Goal: Task Accomplishment & Management: Complete application form

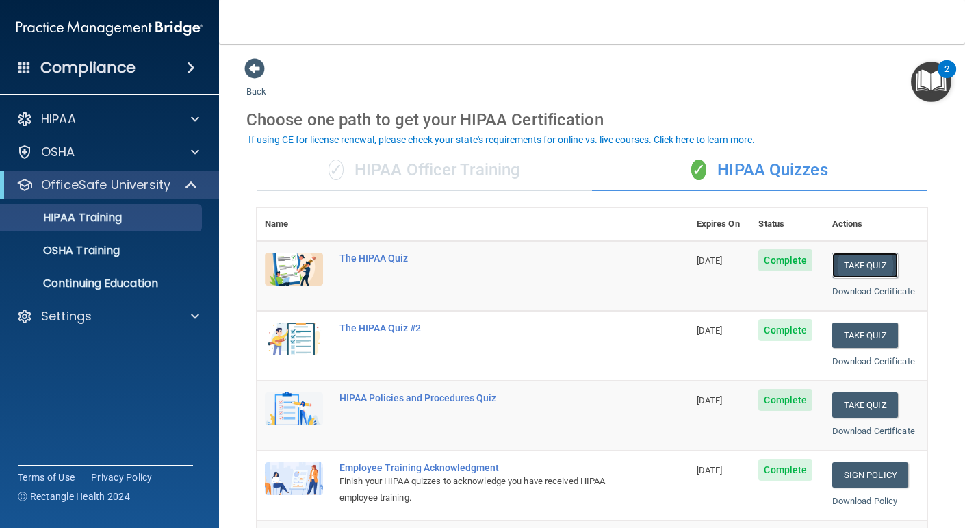
click at [873, 266] on button "Take Quiz" at bounding box center [865, 265] width 66 height 25
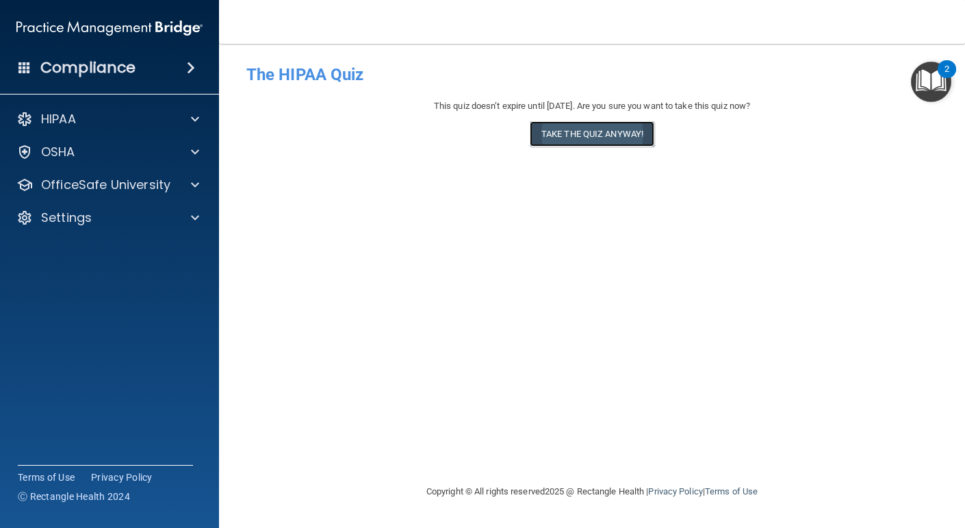
click at [589, 142] on button "Take the quiz anyway!" at bounding box center [592, 133] width 125 height 25
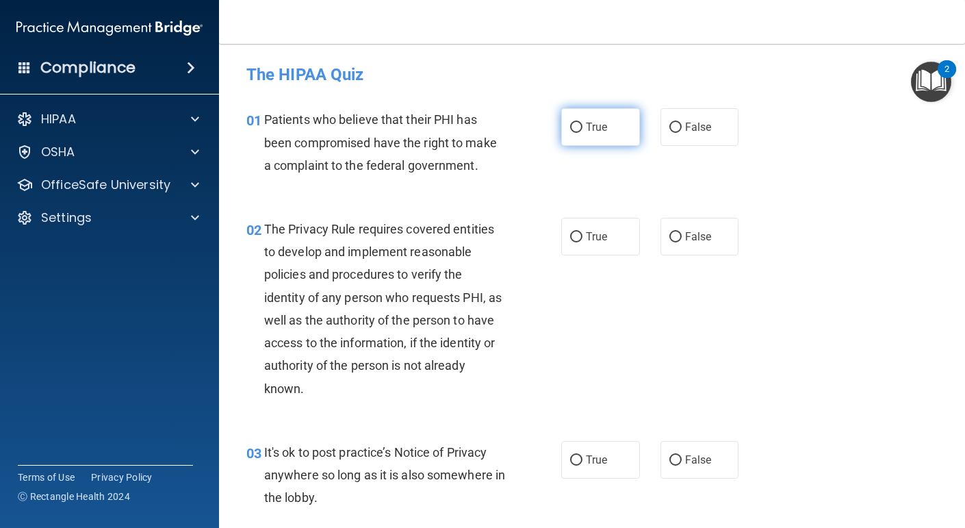
click at [571, 125] on input "True" at bounding box center [576, 128] width 12 height 10
radio input "true"
click at [580, 238] on input "True" at bounding box center [576, 237] width 12 height 10
radio input "true"
click at [671, 455] on input "False" at bounding box center [675, 460] width 12 height 10
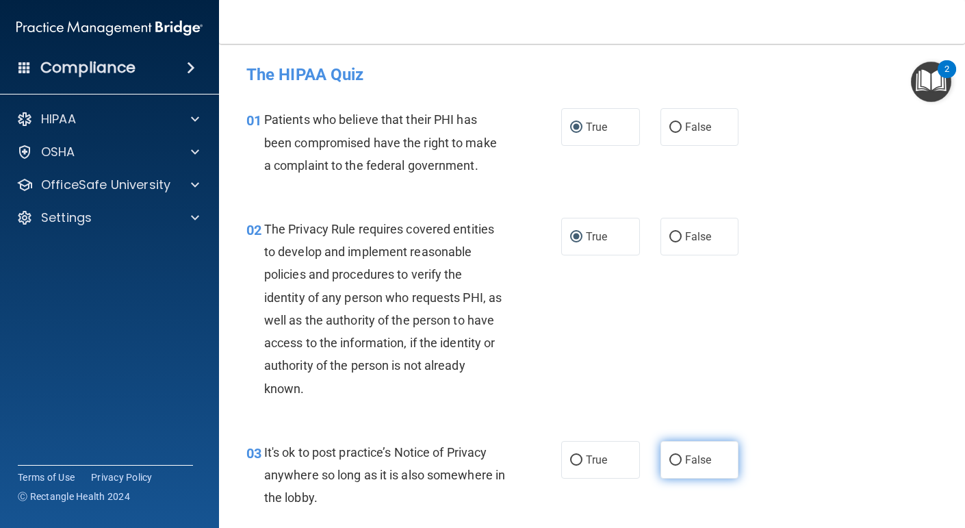
radio input "true"
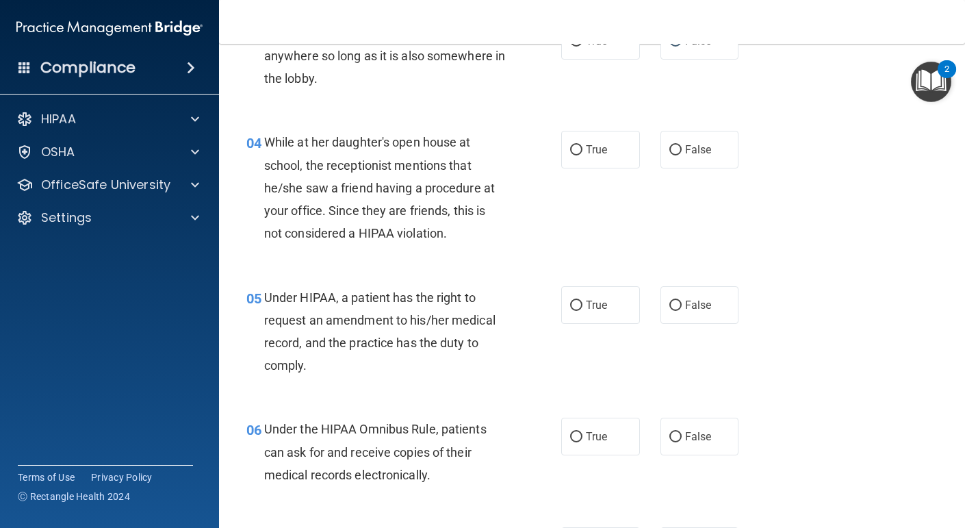
scroll to position [440, 0]
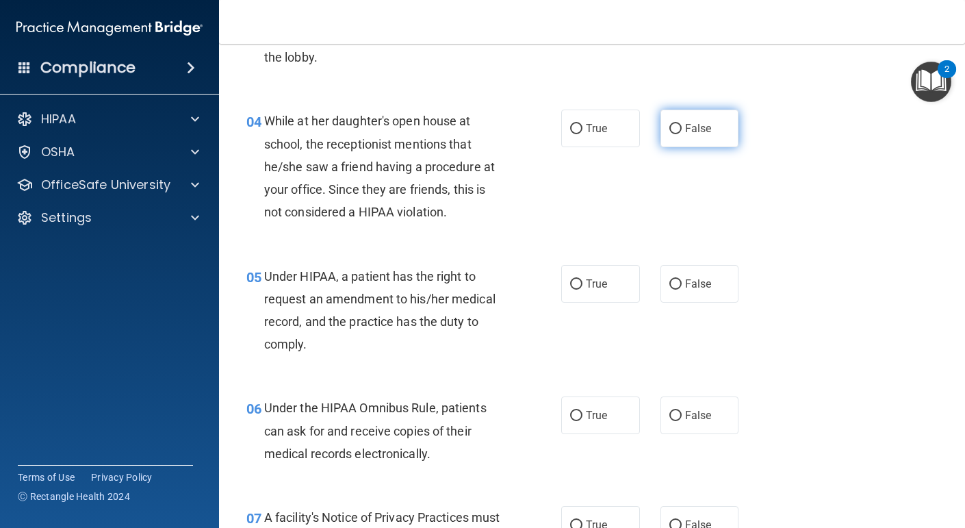
click at [676, 125] on input "False" at bounding box center [675, 129] width 12 height 10
radio input "true"
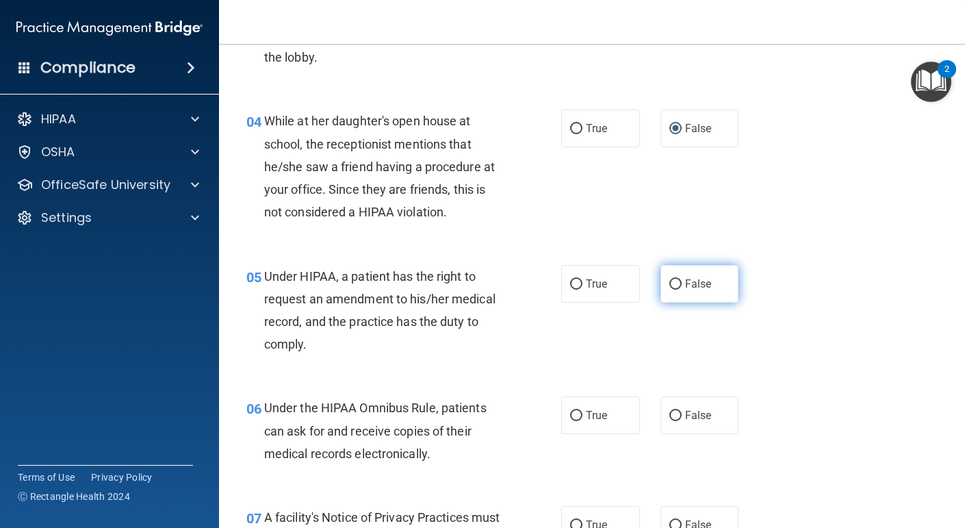
click at [675, 284] on input "False" at bounding box center [675, 284] width 12 height 10
radio input "true"
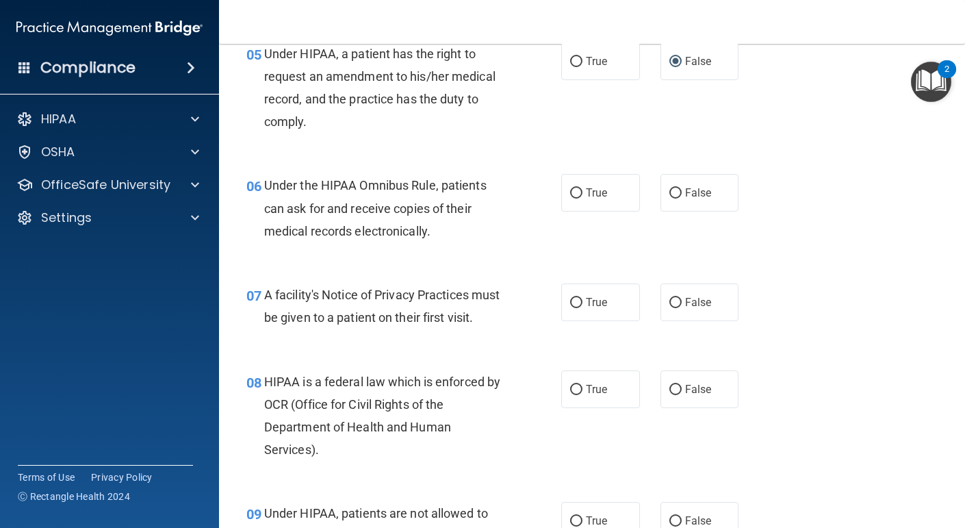
scroll to position [658, 0]
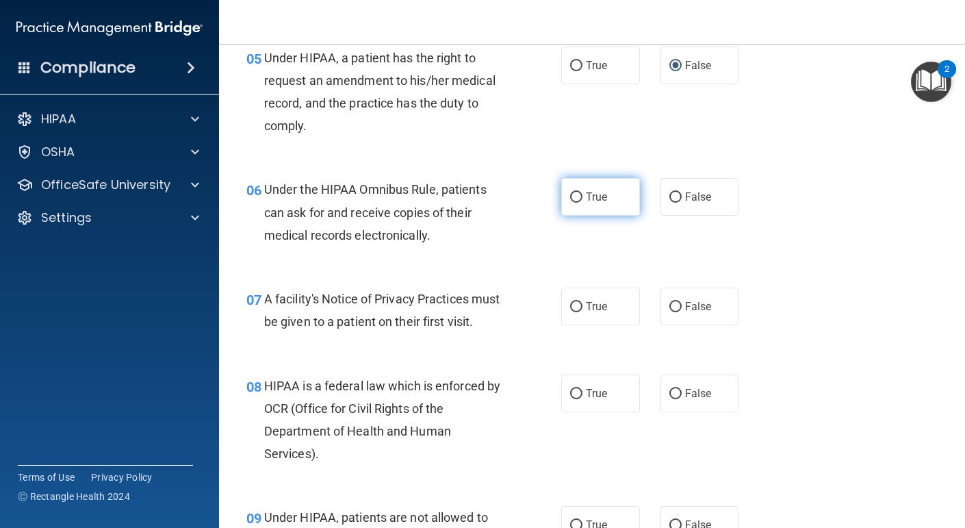
click at [574, 200] on input "True" at bounding box center [576, 197] width 12 height 10
radio input "true"
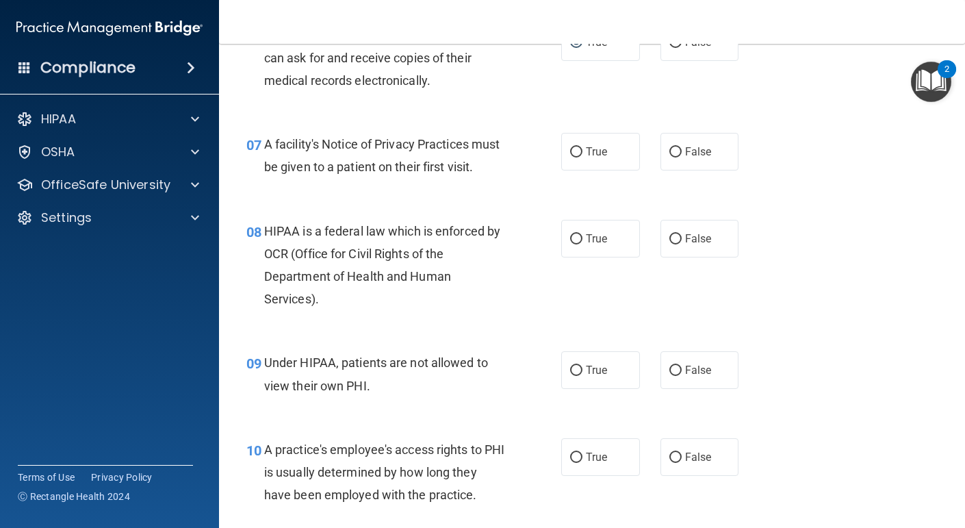
scroll to position [820, 0]
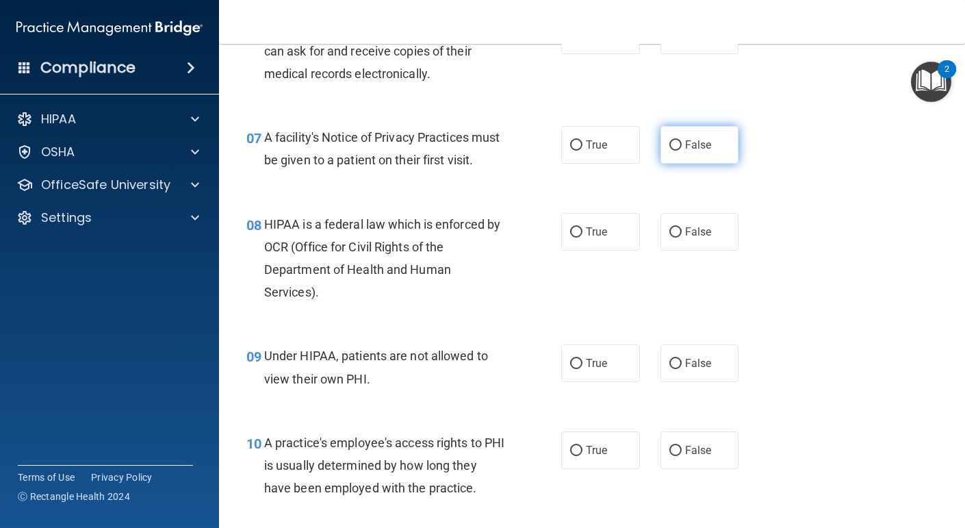
click at [675, 144] on input "False" at bounding box center [675, 145] width 12 height 10
radio input "true"
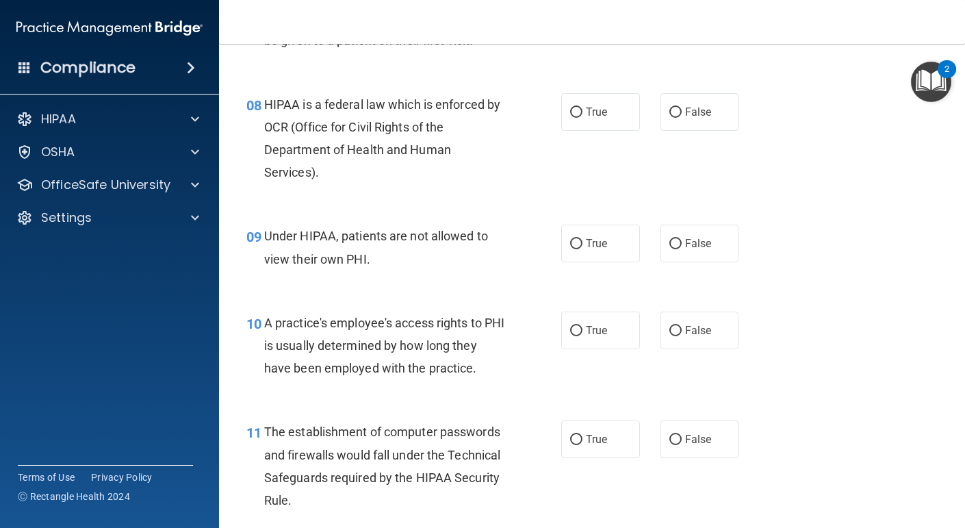
scroll to position [943, 0]
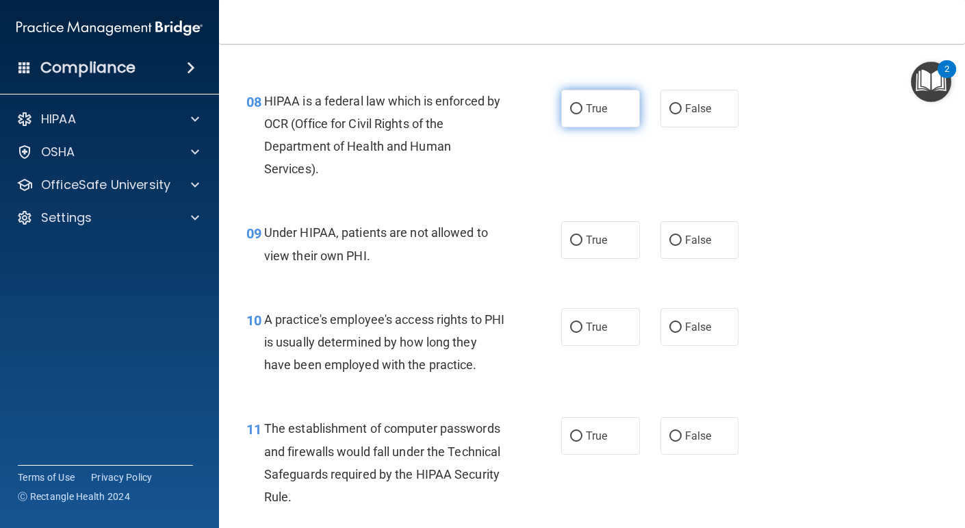
click at [575, 112] on input "True" at bounding box center [576, 109] width 12 height 10
radio input "true"
click at [673, 237] on input "False" at bounding box center [675, 240] width 12 height 10
radio input "true"
click at [677, 327] on input "False" at bounding box center [675, 327] width 12 height 10
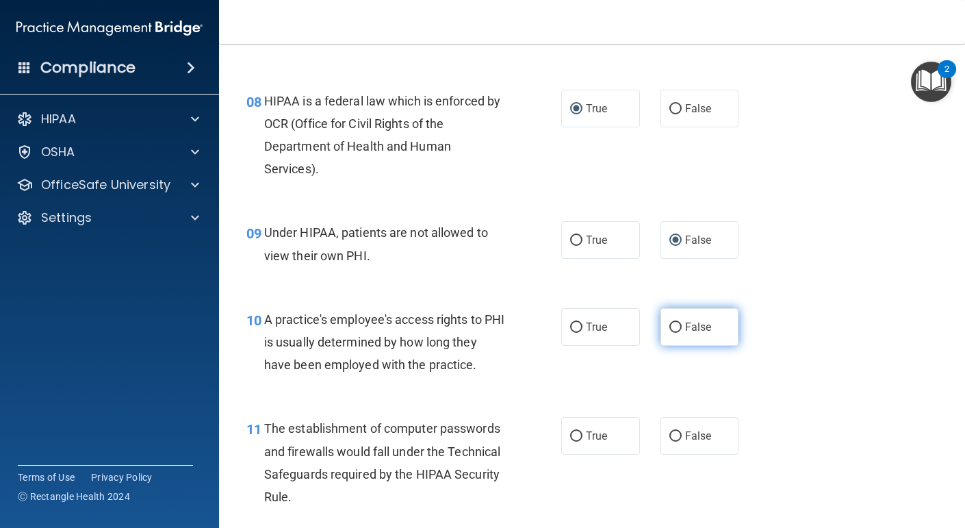
radio input "true"
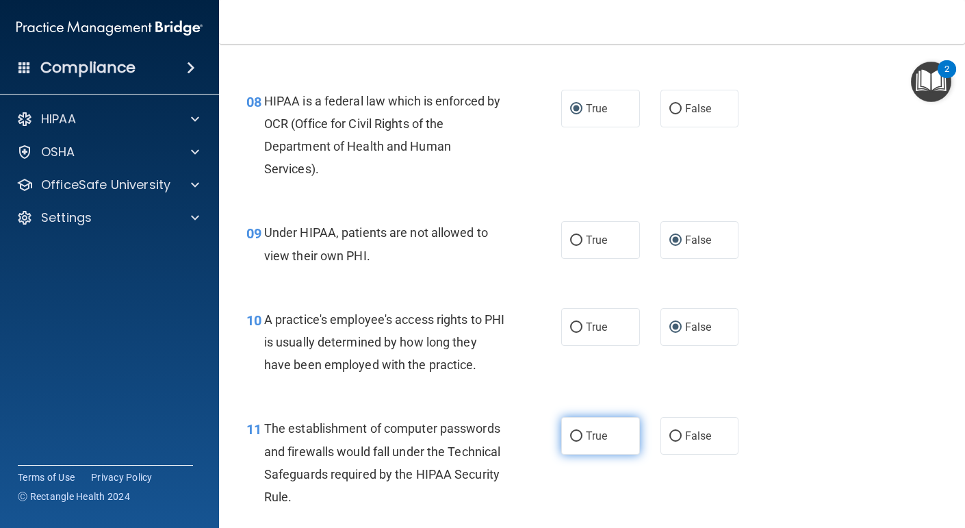
click at [578, 437] on input "True" at bounding box center [576, 436] width 12 height 10
radio input "true"
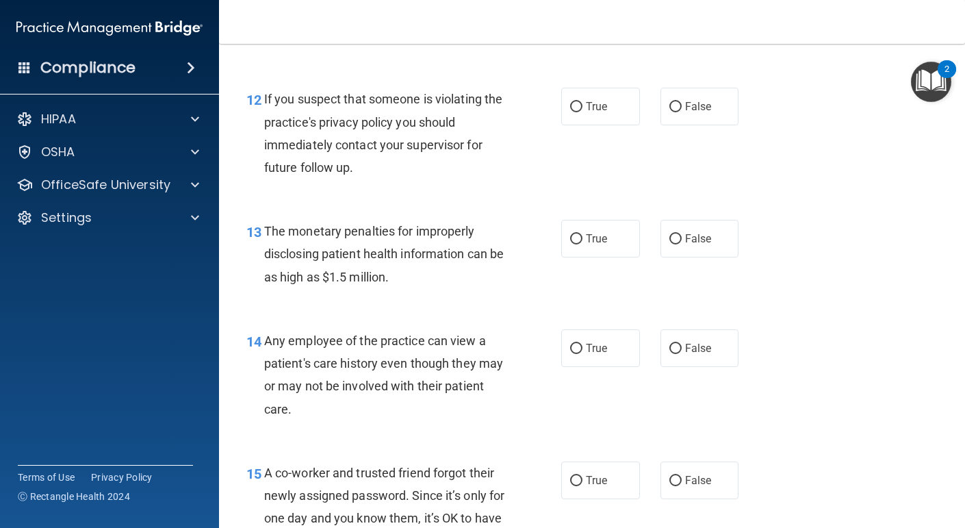
scroll to position [1411, 0]
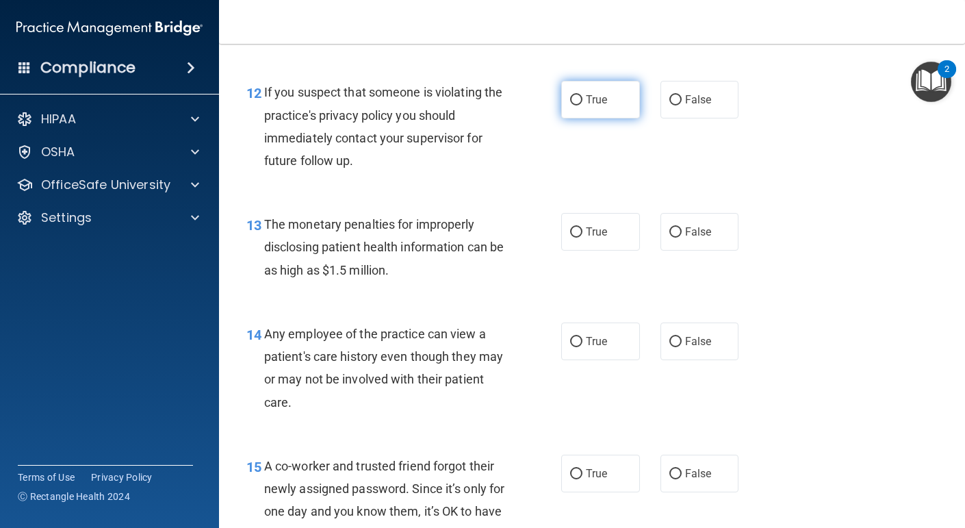
click at [576, 103] on input "True" at bounding box center [576, 100] width 12 height 10
radio input "true"
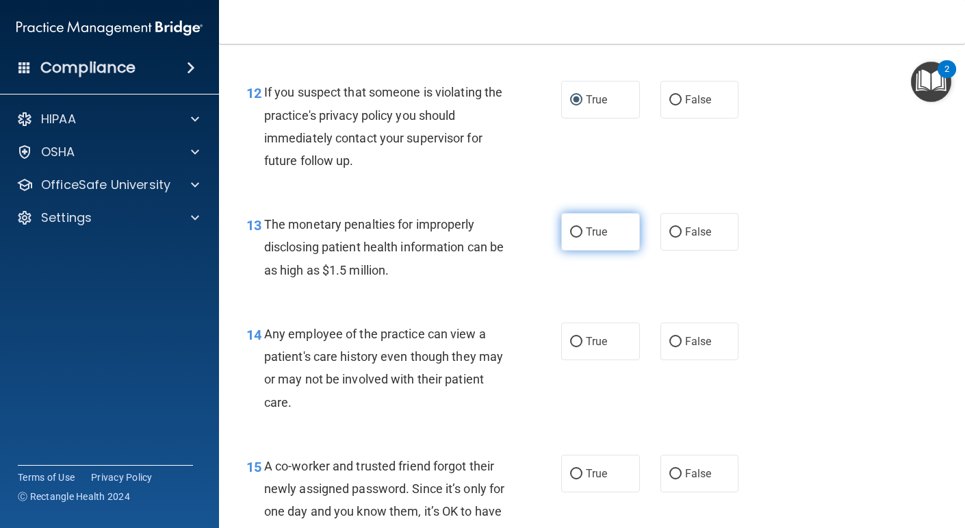
click at [574, 237] on label "True" at bounding box center [600, 232] width 79 height 38
click at [574, 237] on input "True" at bounding box center [576, 232] width 12 height 10
radio input "true"
click at [674, 337] on input "False" at bounding box center [675, 342] width 12 height 10
radio input "true"
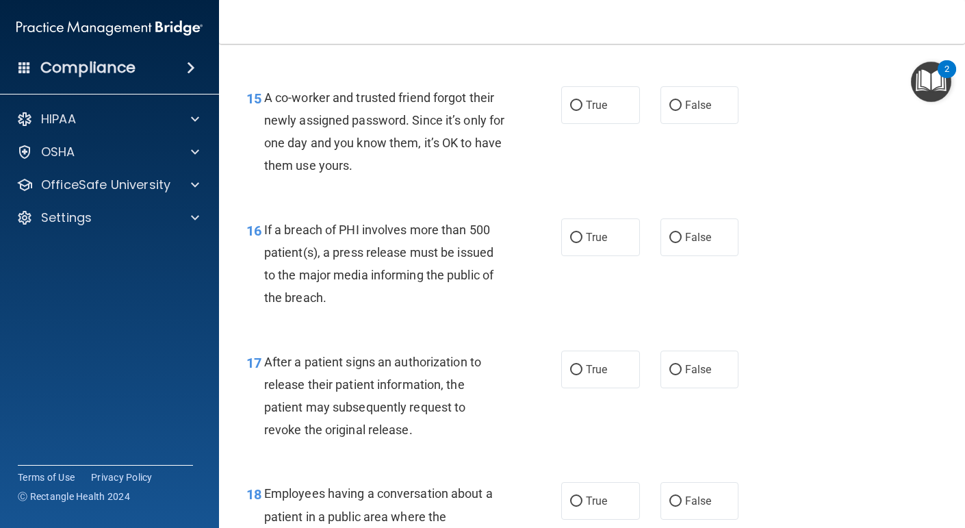
scroll to position [1786, 0]
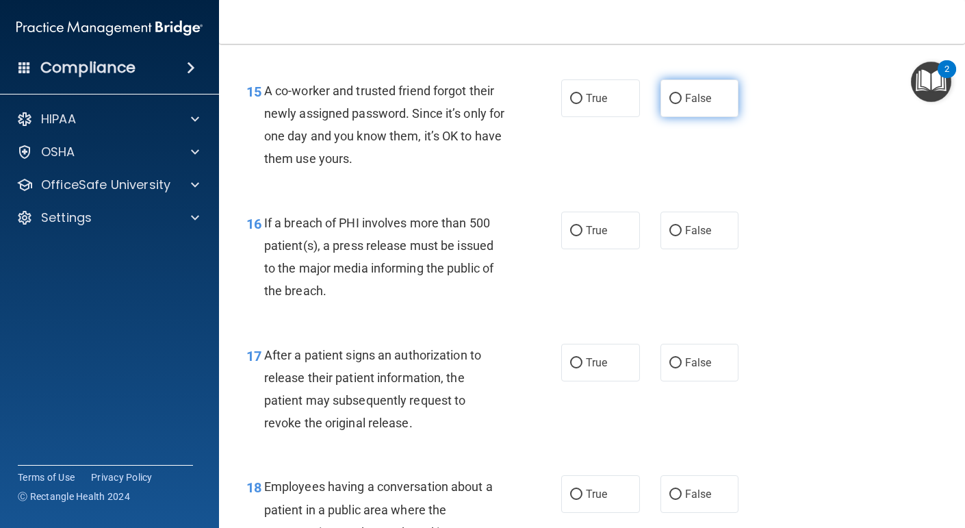
click at [678, 98] on input "False" at bounding box center [675, 99] width 12 height 10
radio input "true"
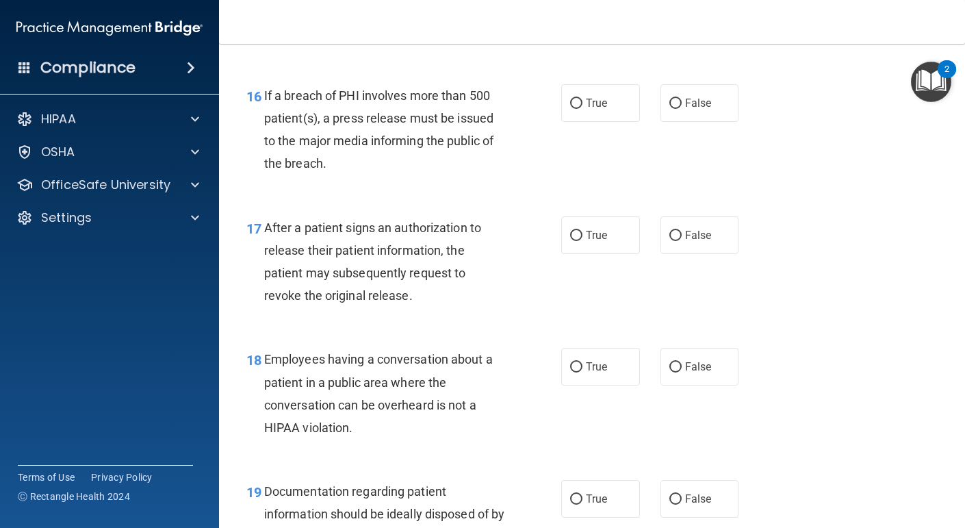
scroll to position [1917, 0]
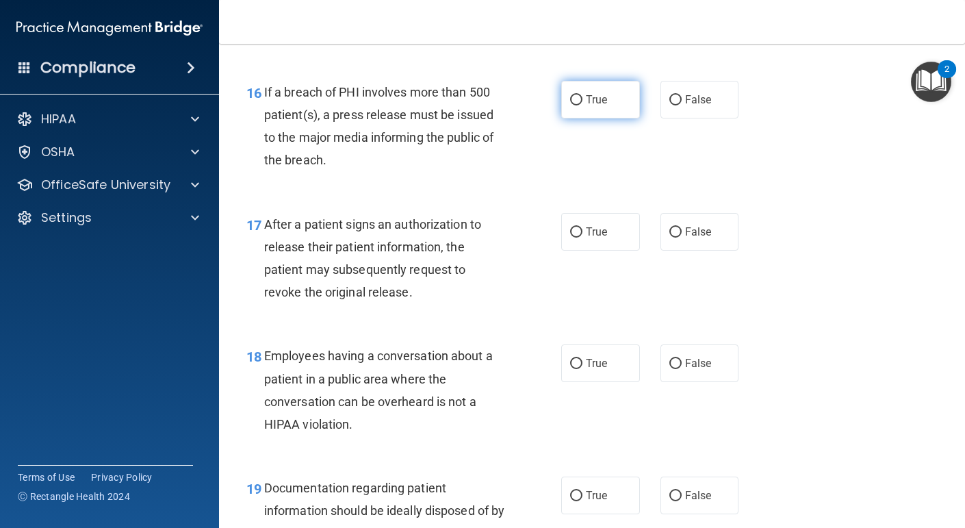
click at [576, 95] on input "True" at bounding box center [576, 100] width 12 height 10
radio input "true"
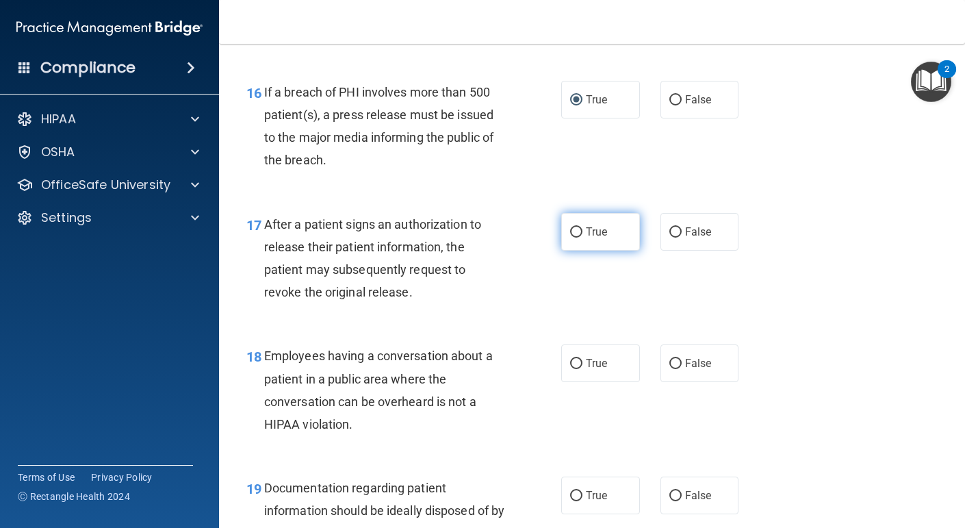
click at [574, 229] on input "True" at bounding box center [576, 232] width 12 height 10
radio input "true"
click at [676, 361] on input "False" at bounding box center [675, 364] width 12 height 10
radio input "true"
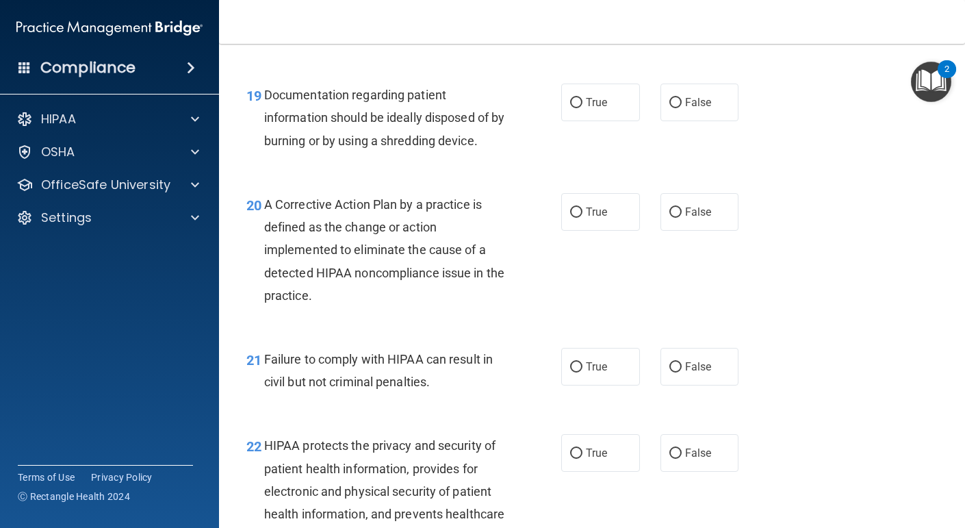
scroll to position [2313, 0]
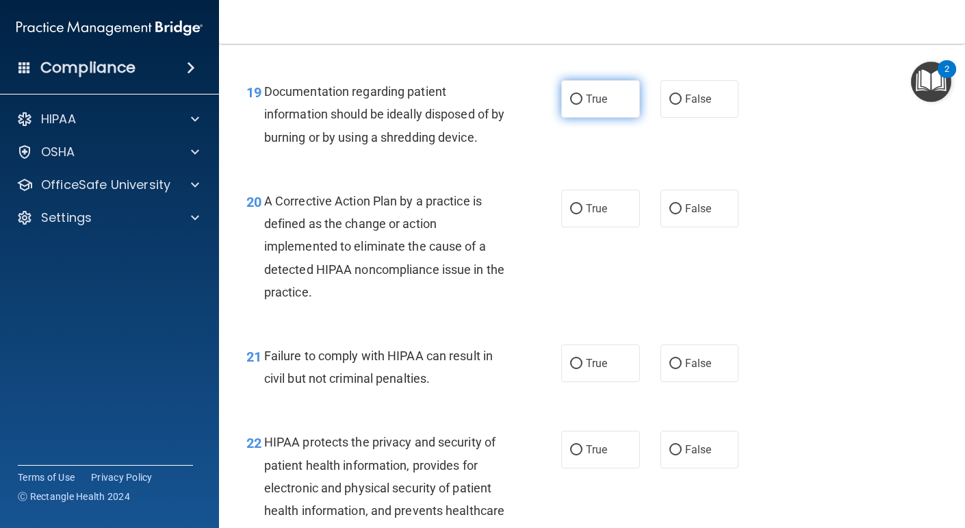
click at [574, 98] on input "True" at bounding box center [576, 99] width 12 height 10
radio input "true"
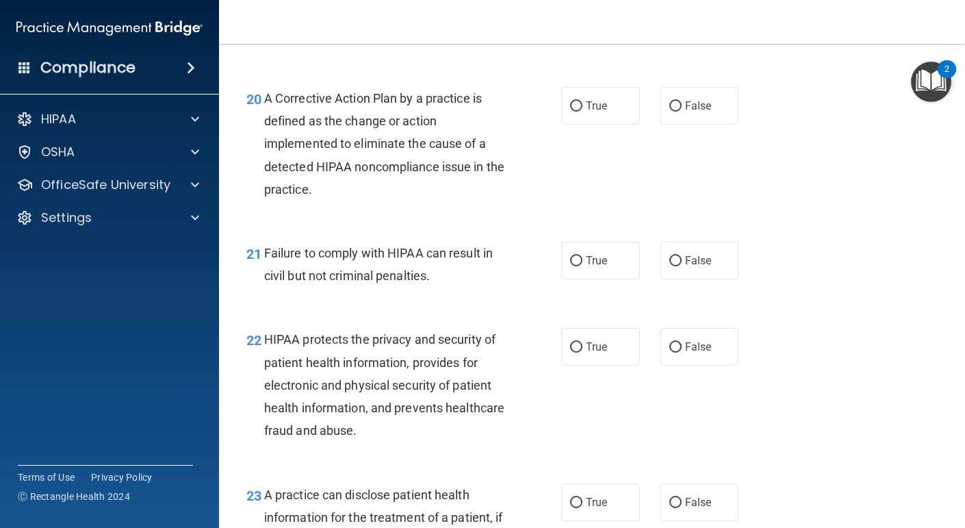
scroll to position [2419, 0]
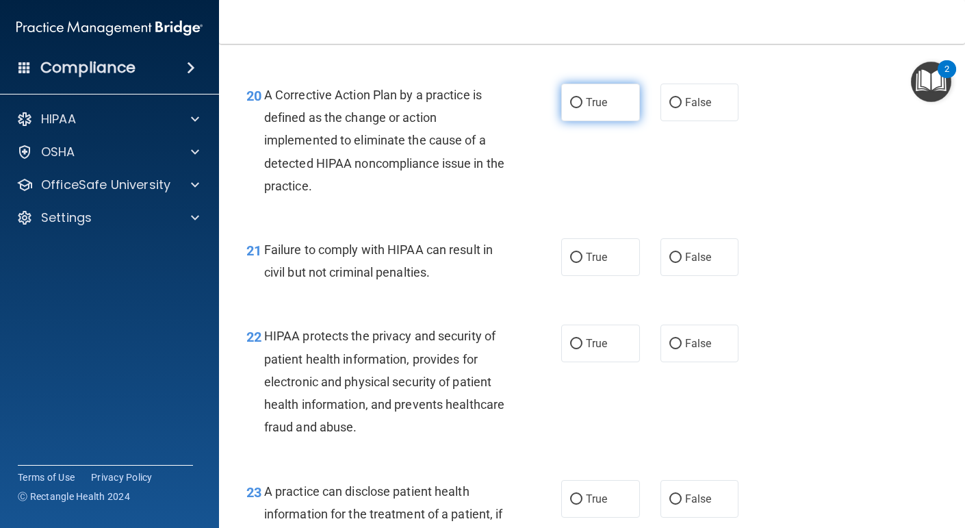
click at [576, 101] on input "True" at bounding box center [576, 103] width 12 height 10
radio input "true"
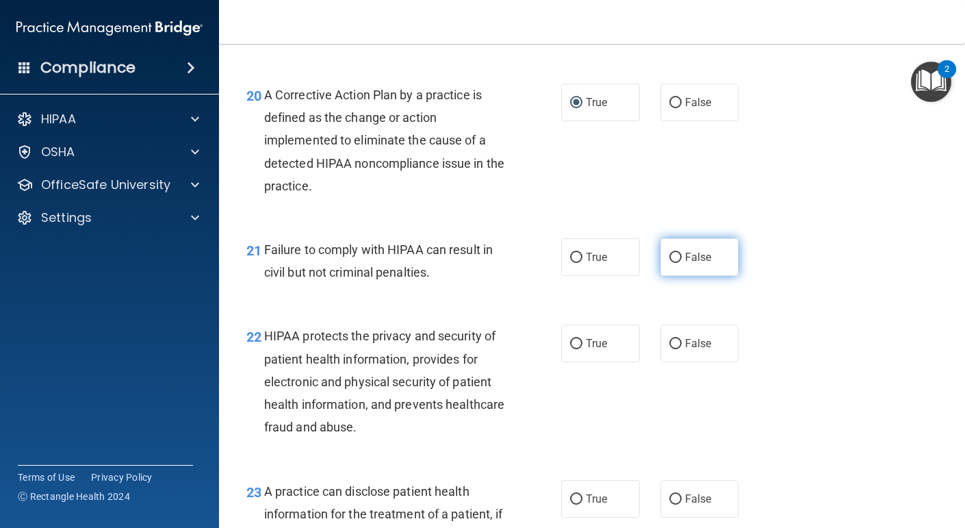
click at [678, 253] on input "False" at bounding box center [675, 258] width 12 height 10
radio input "true"
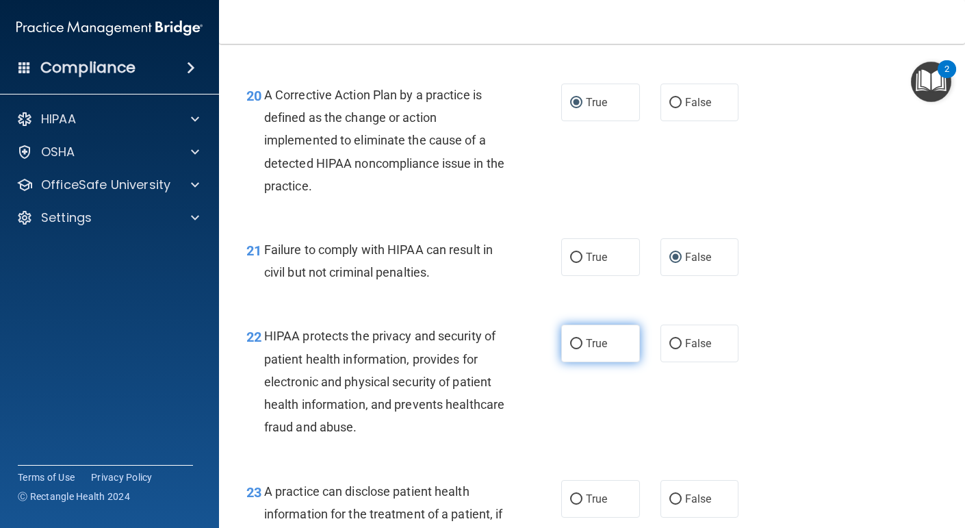
click at [576, 339] on input "True" at bounding box center [576, 344] width 12 height 10
radio input "true"
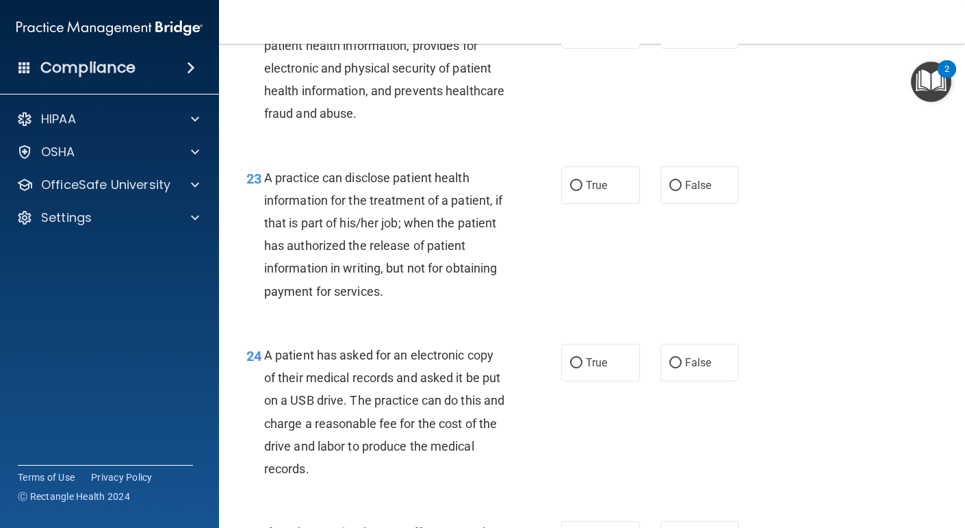
scroll to position [2736, 0]
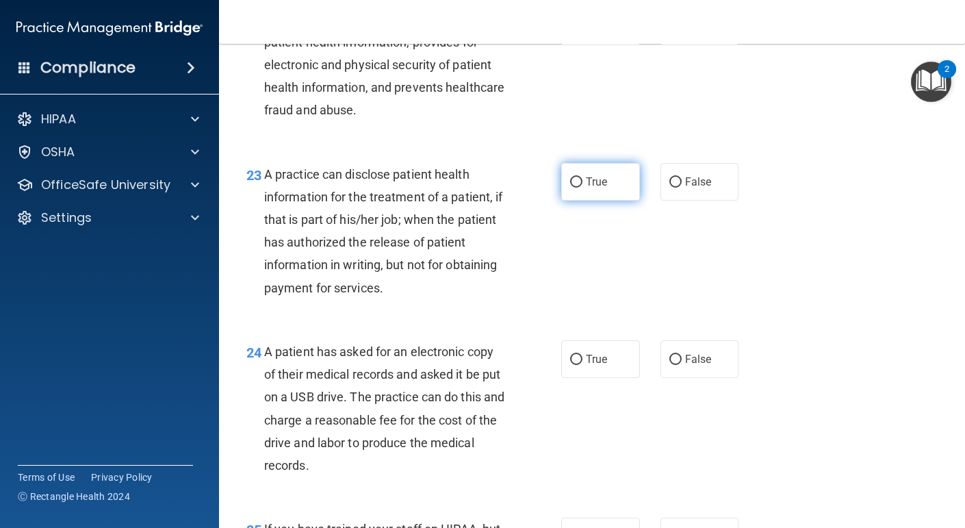
click at [577, 183] on input "True" at bounding box center [576, 182] width 12 height 10
radio input "true"
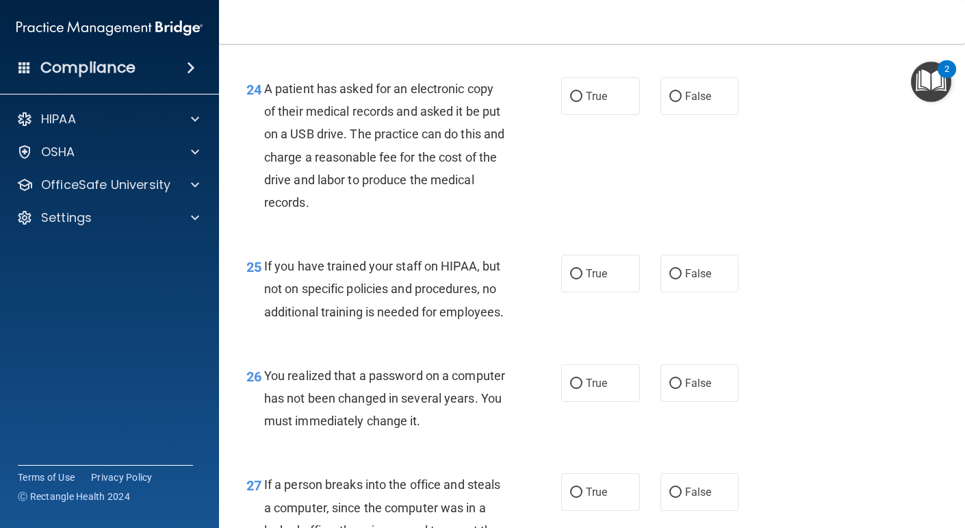
scroll to position [3007, 0]
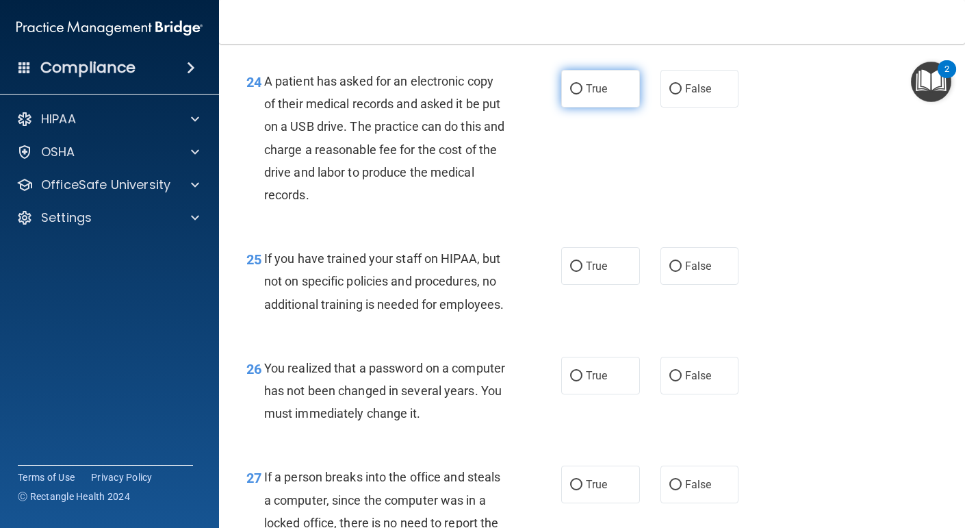
click at [574, 94] on input "True" at bounding box center [576, 89] width 12 height 10
radio input "true"
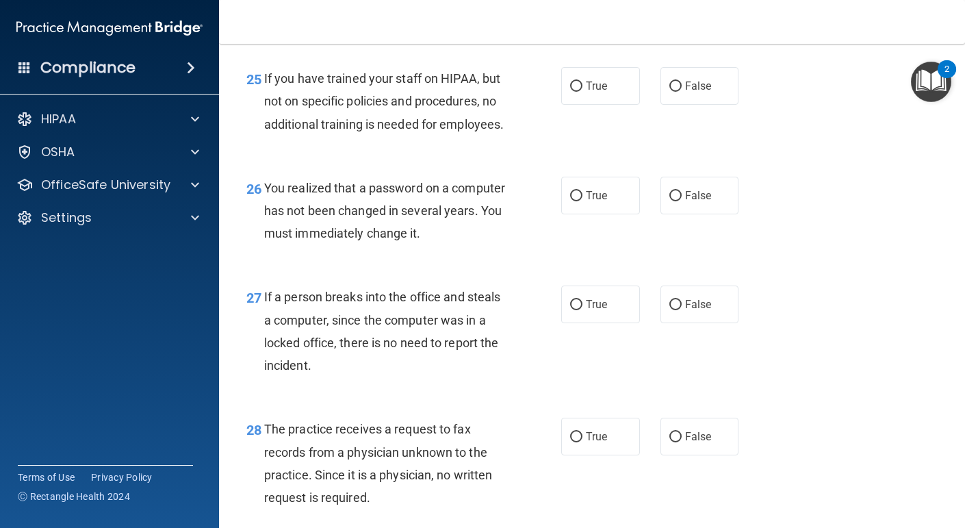
scroll to position [3190, 0]
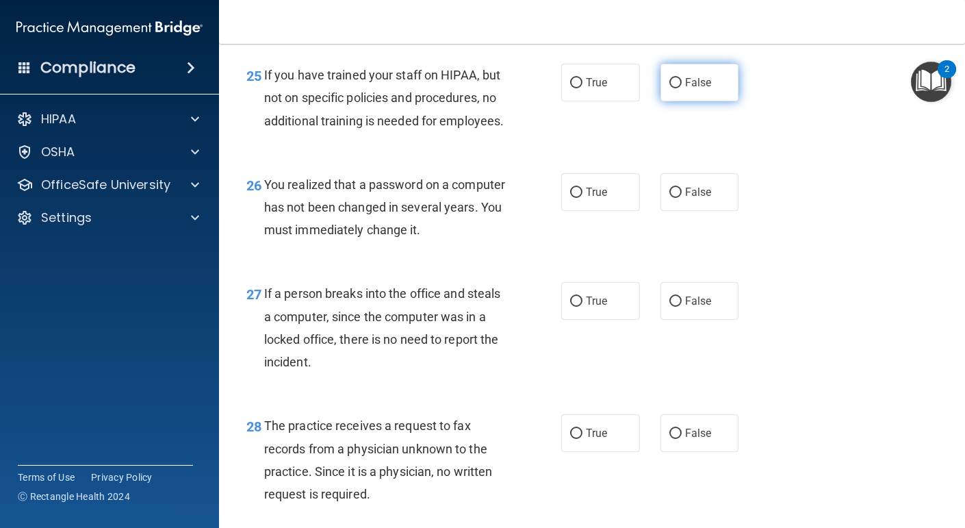
click at [676, 82] on input "False" at bounding box center [675, 83] width 12 height 10
radio input "true"
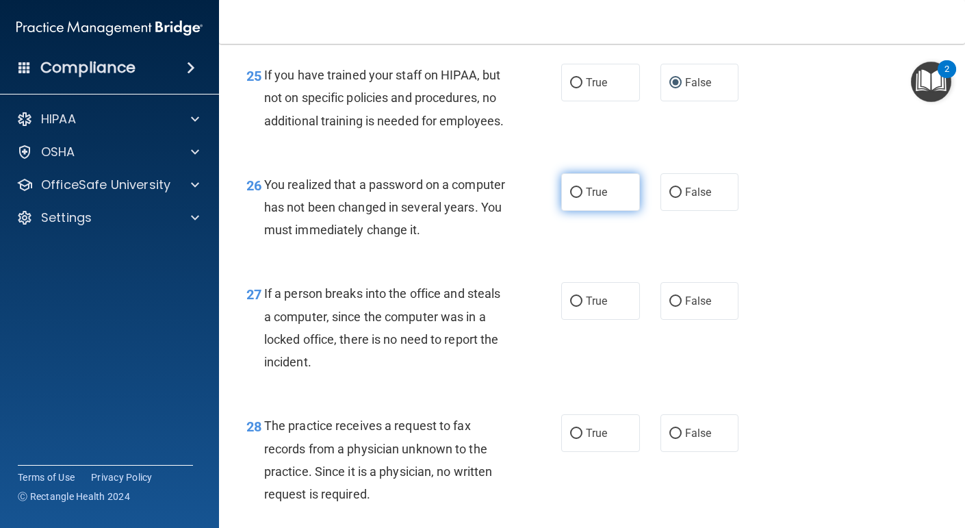
click at [574, 198] on input "True" at bounding box center [576, 193] width 12 height 10
radio input "true"
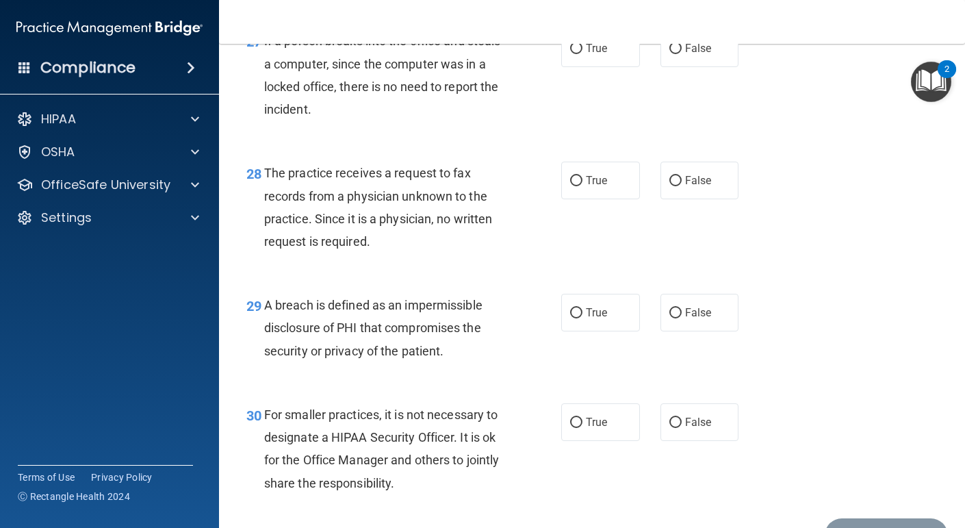
scroll to position [3446, 0]
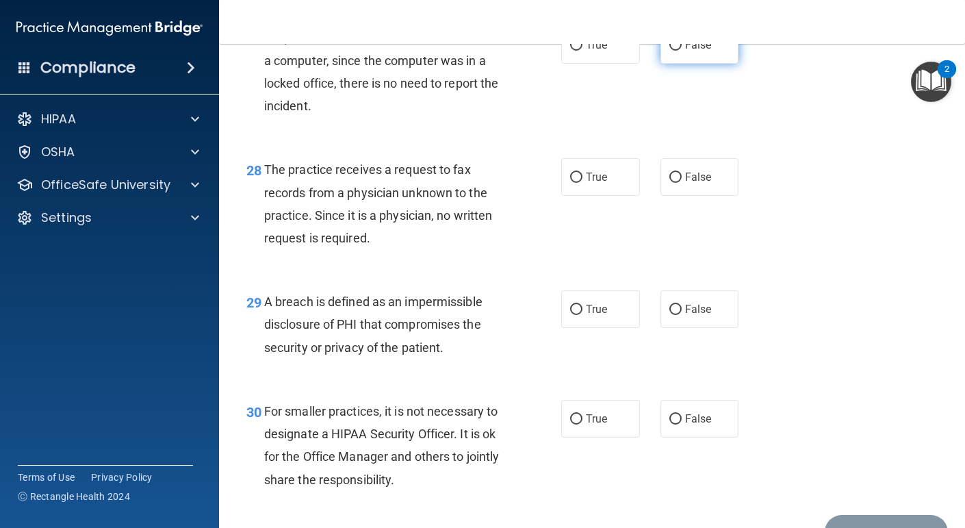
click at [675, 51] on input "False" at bounding box center [675, 45] width 12 height 10
radio input "true"
click at [674, 183] on input "False" at bounding box center [675, 177] width 12 height 10
radio input "true"
click at [576, 315] on input "True" at bounding box center [576, 310] width 12 height 10
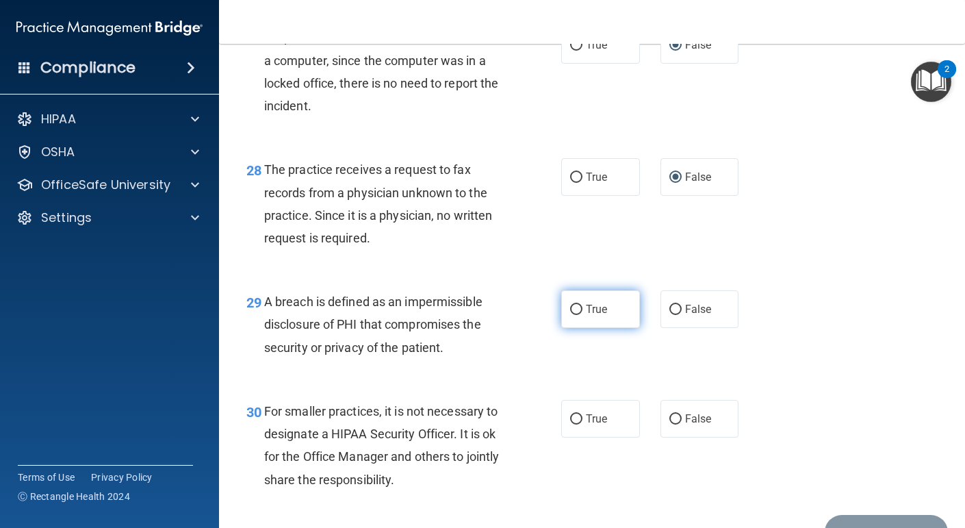
radio input "true"
click at [670, 424] on input "False" at bounding box center [675, 419] width 12 height 10
radio input "true"
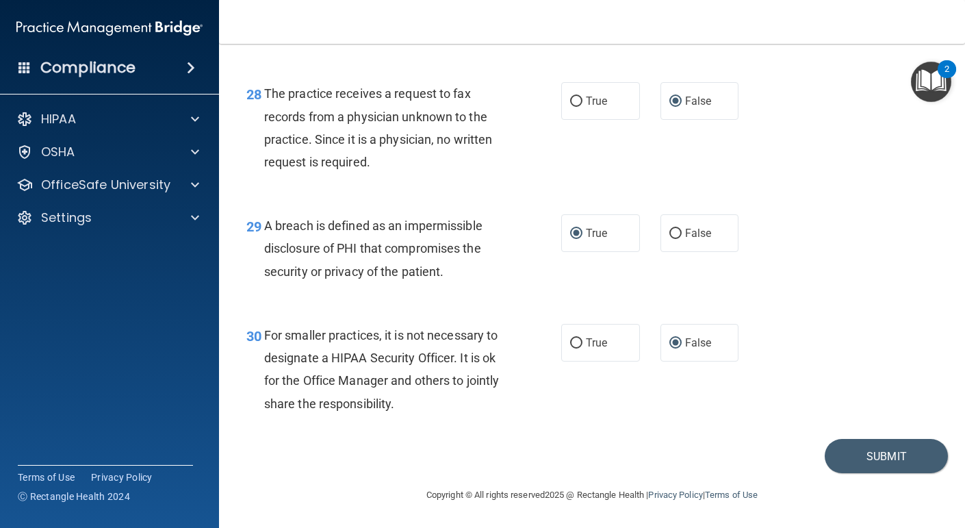
scroll to position [3544, 0]
click at [893, 460] on button "Submit" at bounding box center [886, 456] width 123 height 35
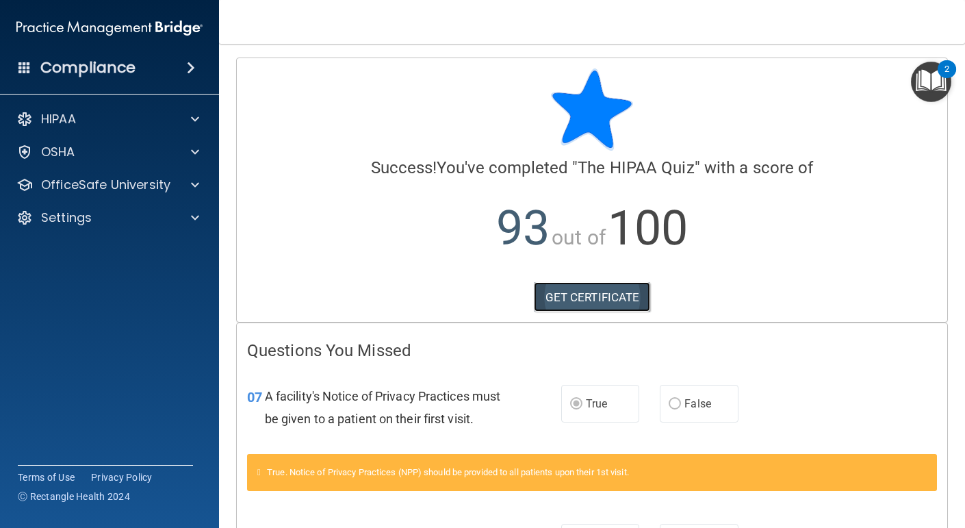
click at [612, 302] on link "GET CERTIFICATE" at bounding box center [592, 297] width 117 height 30
click at [152, 125] on div "HIPAA" at bounding box center [91, 119] width 170 height 16
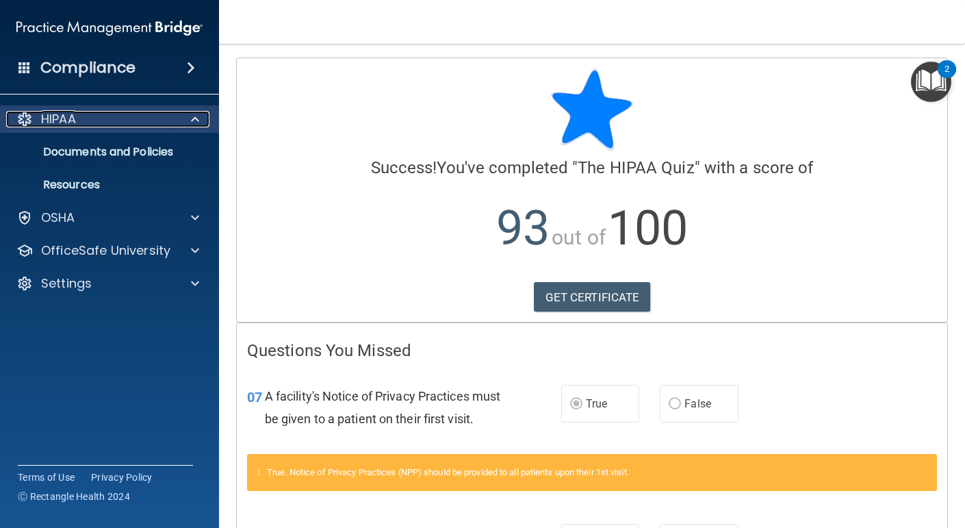
click at [49, 120] on p "HIPAA" at bounding box center [58, 119] width 35 height 16
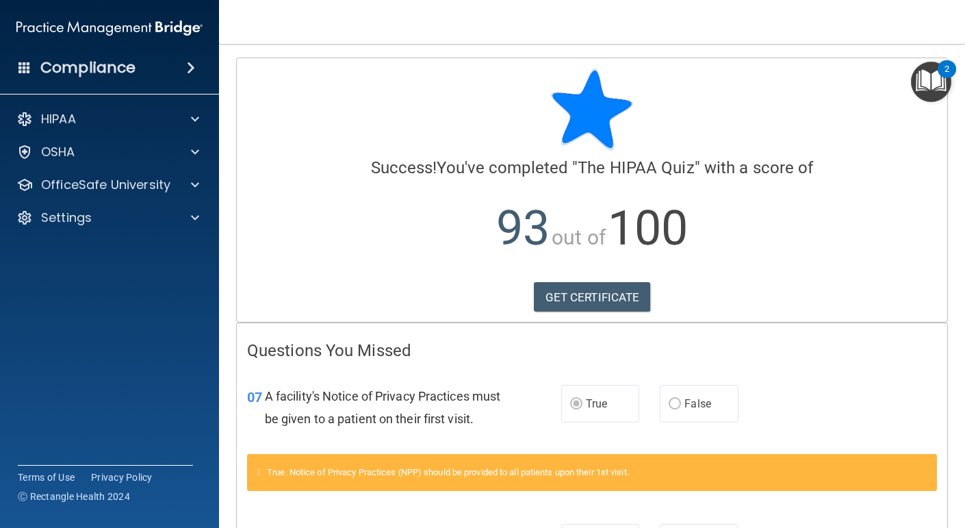
click at [189, 65] on span at bounding box center [191, 68] width 8 height 16
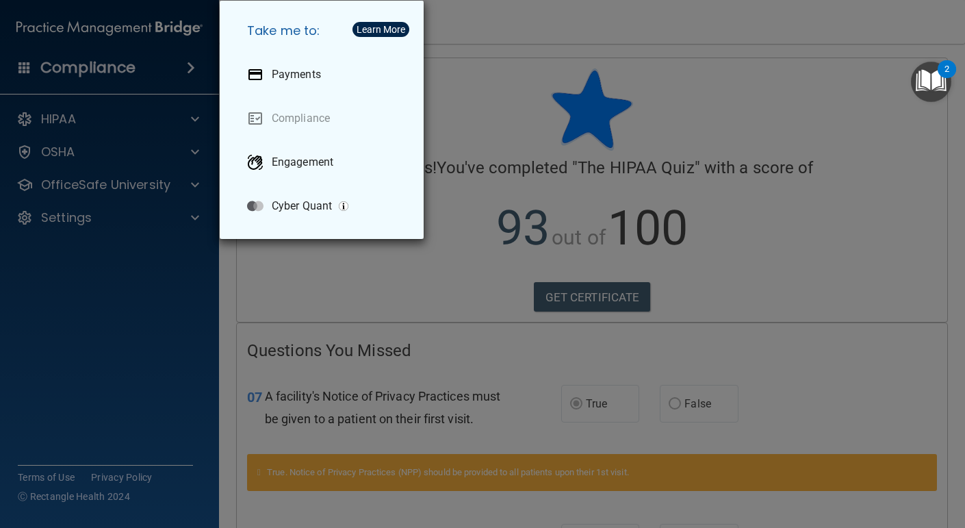
click at [94, 73] on div "Take me to: Payments Compliance Engagement Cyber Quant" at bounding box center [482, 264] width 965 height 528
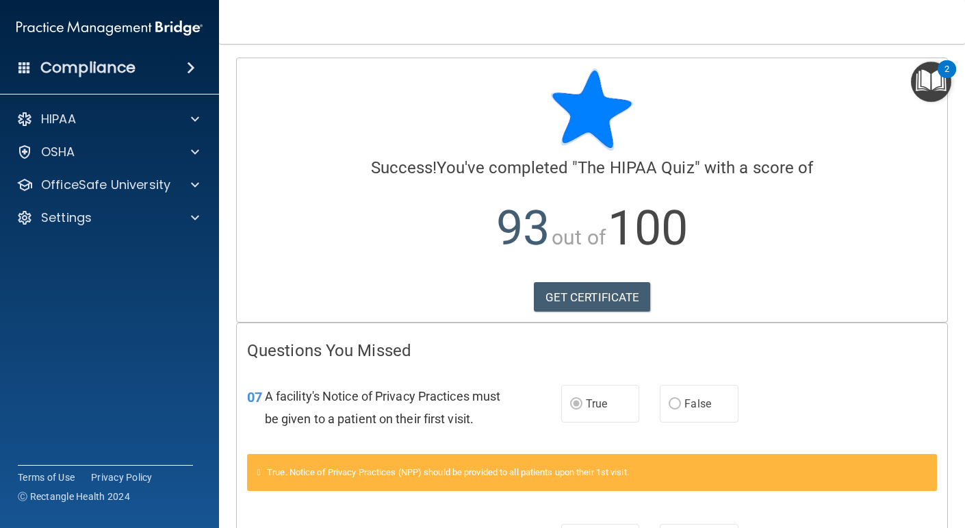
click at [94, 73] on h4 "Compliance" at bounding box center [87, 67] width 95 height 19
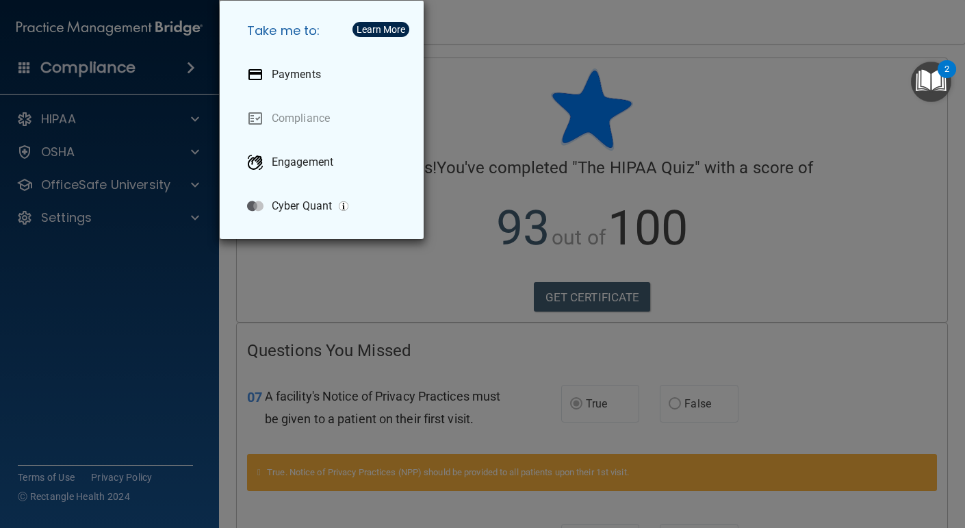
click at [77, 118] on div "Take me to: Payments Compliance Engagement Cyber Quant" at bounding box center [482, 264] width 965 height 528
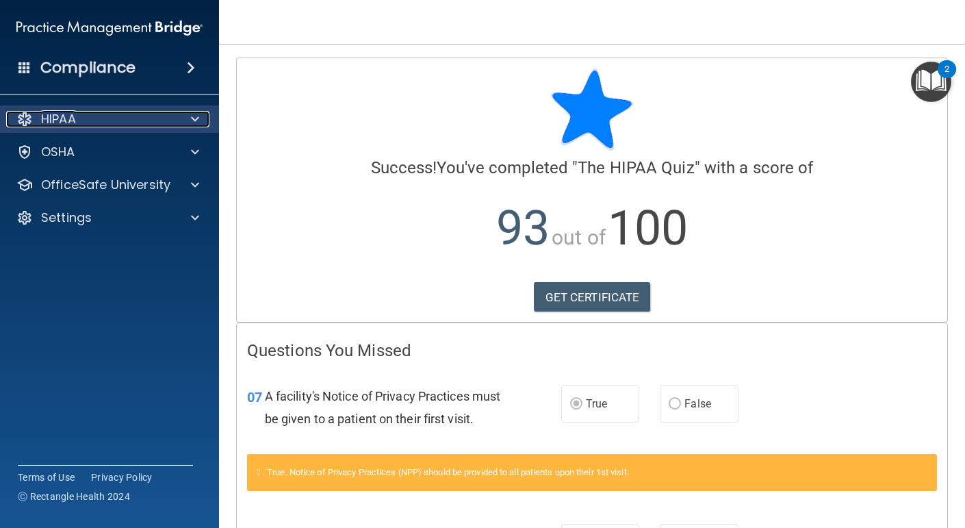
click at [56, 118] on p "HIPAA" at bounding box center [58, 119] width 35 height 16
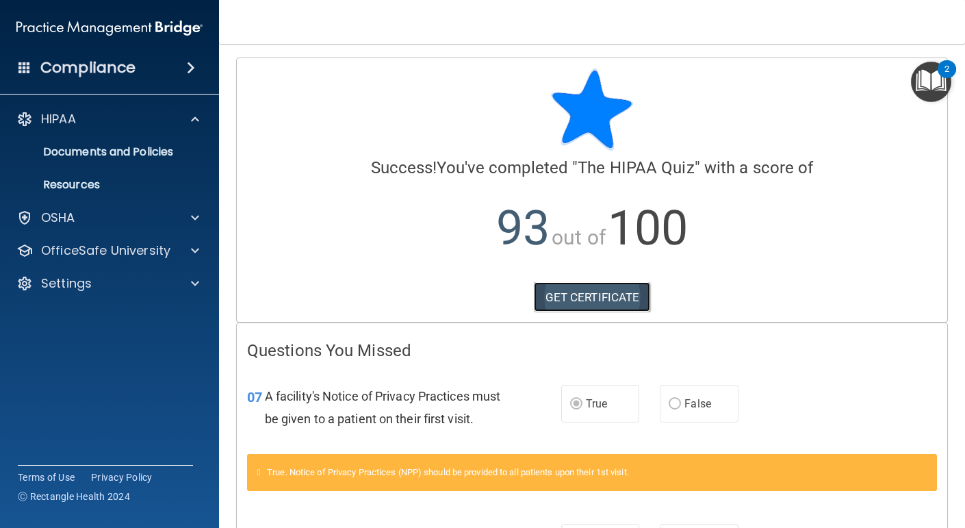
click at [617, 294] on link "GET CERTIFICATE" at bounding box center [592, 297] width 117 height 30
click at [926, 77] on img "Open Resource Center, 2 new notifications" at bounding box center [931, 82] width 40 height 40
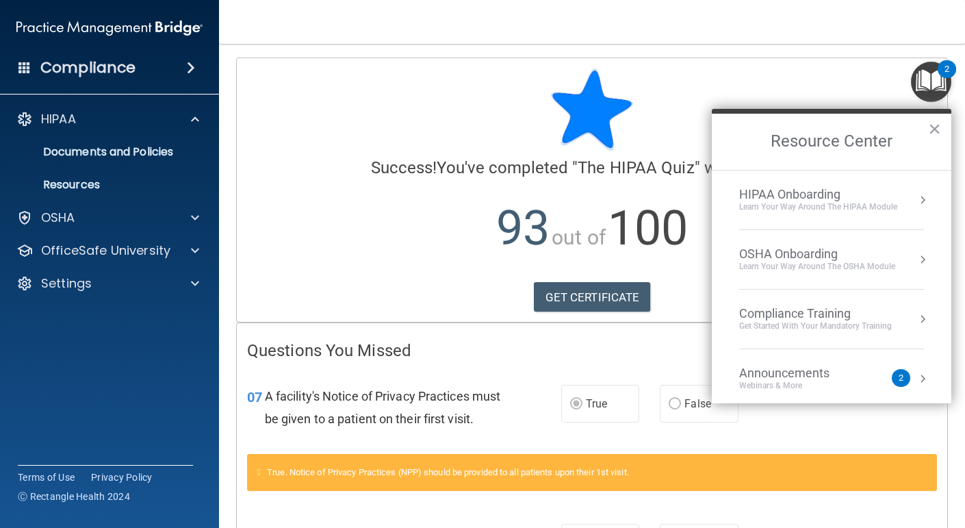
click at [866, 192] on div "HIPAA Onboarding" at bounding box center [818, 194] width 158 height 15
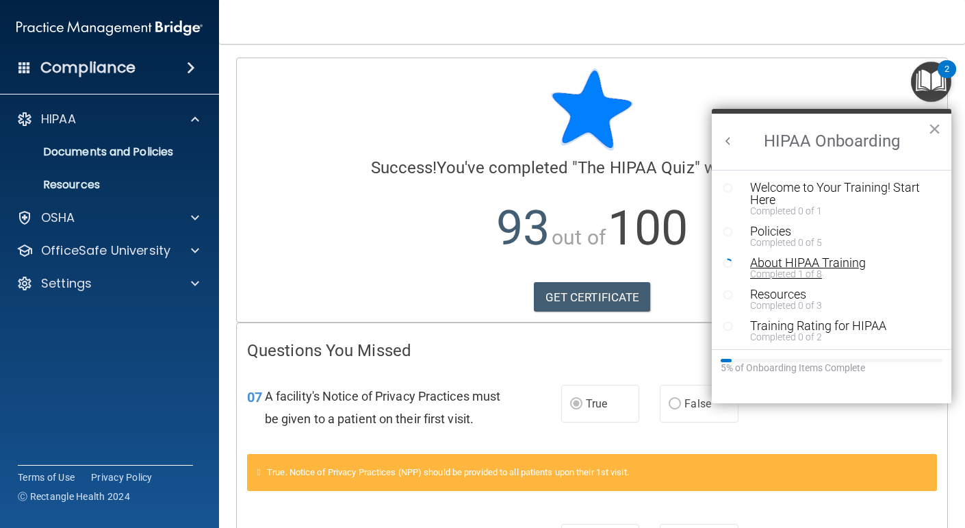
click at [825, 262] on div "About HIPAA Training" at bounding box center [841, 263] width 183 height 12
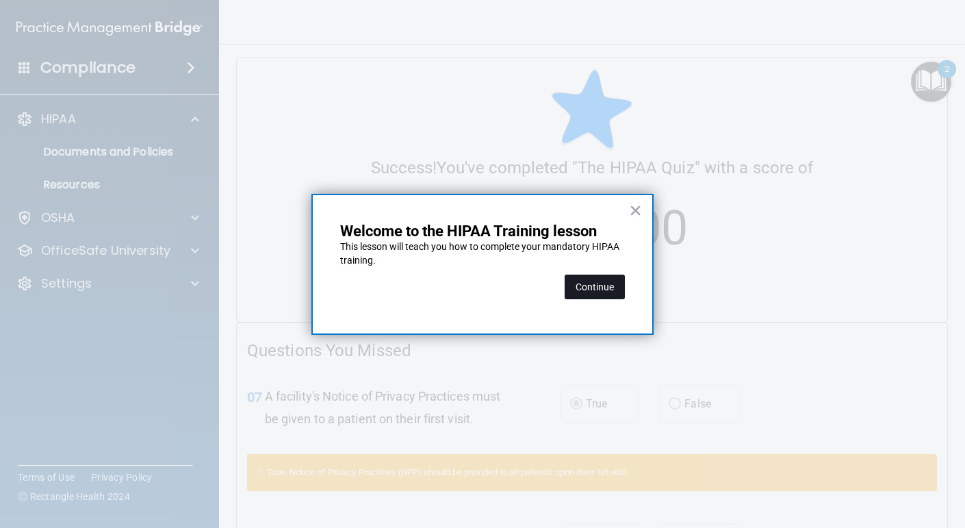
click at [597, 285] on button "Continue" at bounding box center [595, 286] width 60 height 25
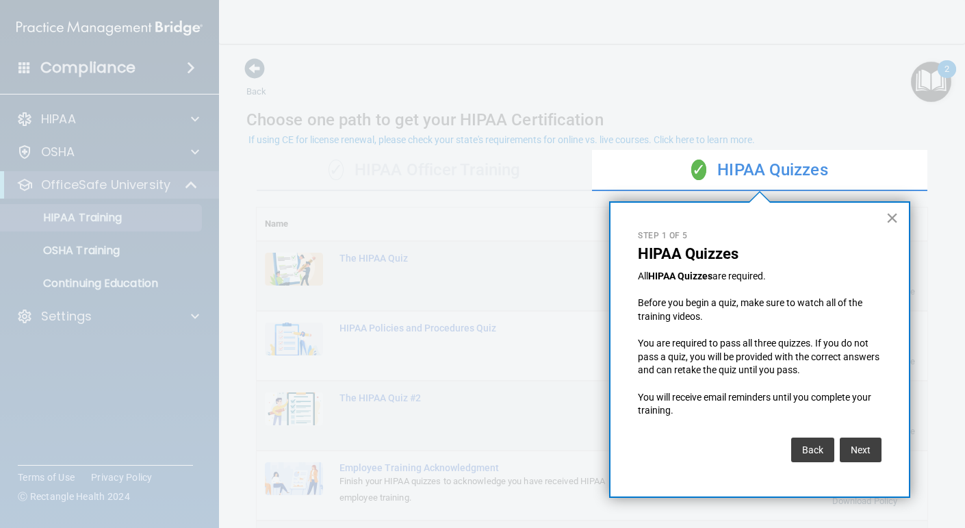
click at [892, 217] on button "×" at bounding box center [892, 218] width 13 height 22
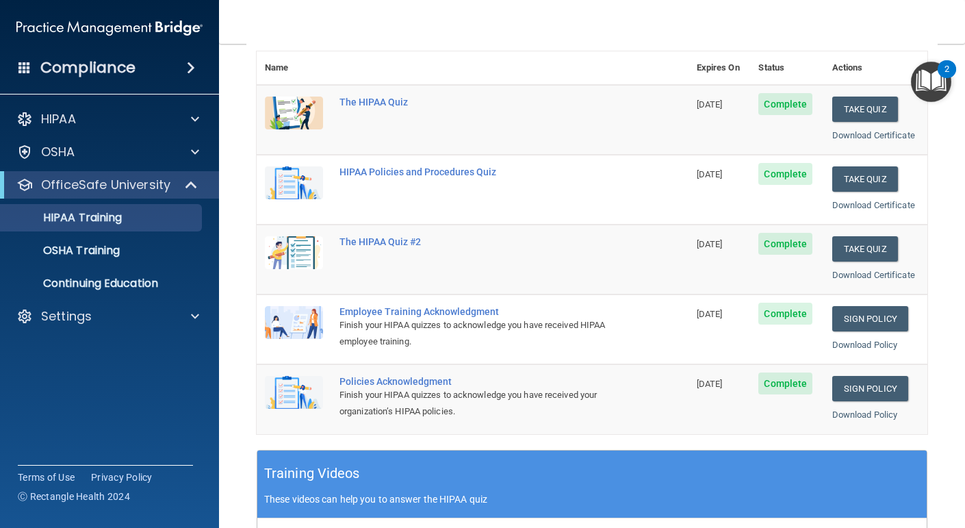
scroll to position [158, 0]
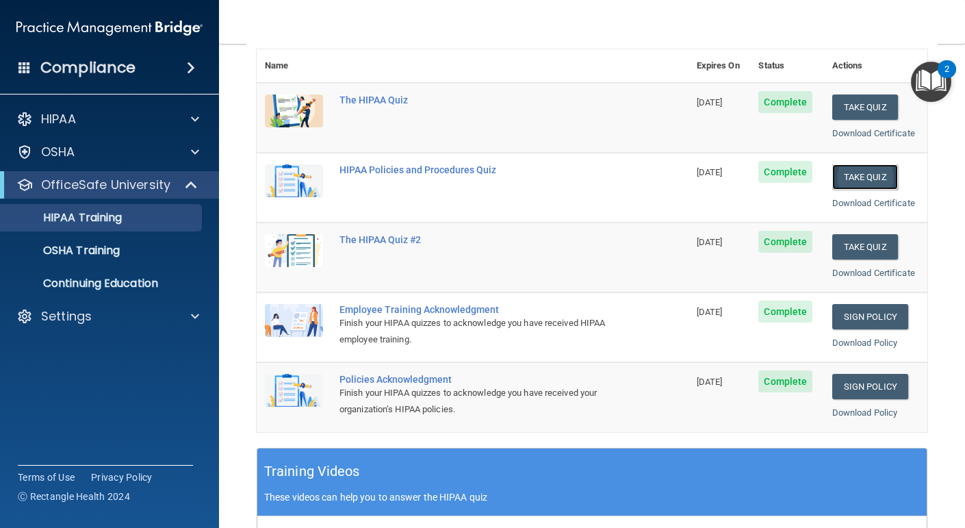
click at [868, 174] on button "Take Quiz" at bounding box center [865, 176] width 66 height 25
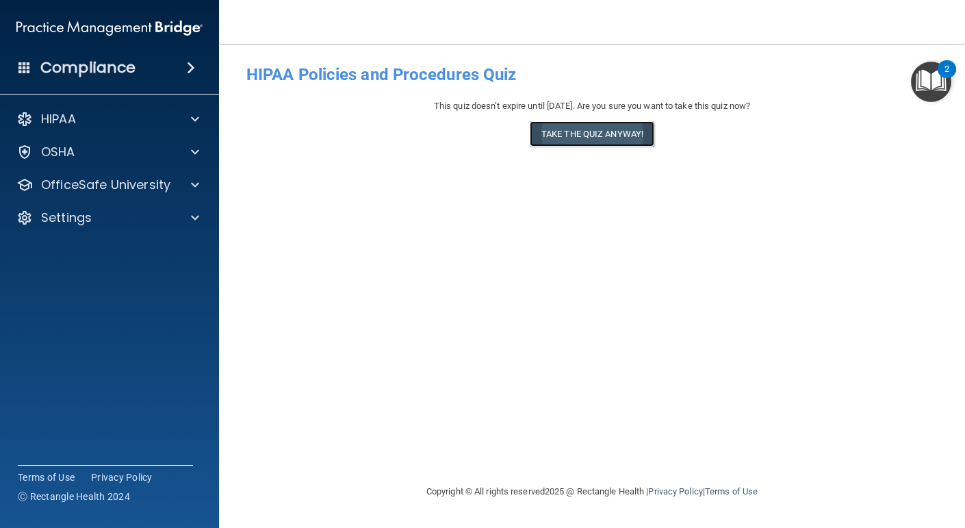
click at [634, 133] on button "Take the quiz anyway!" at bounding box center [592, 133] width 125 height 25
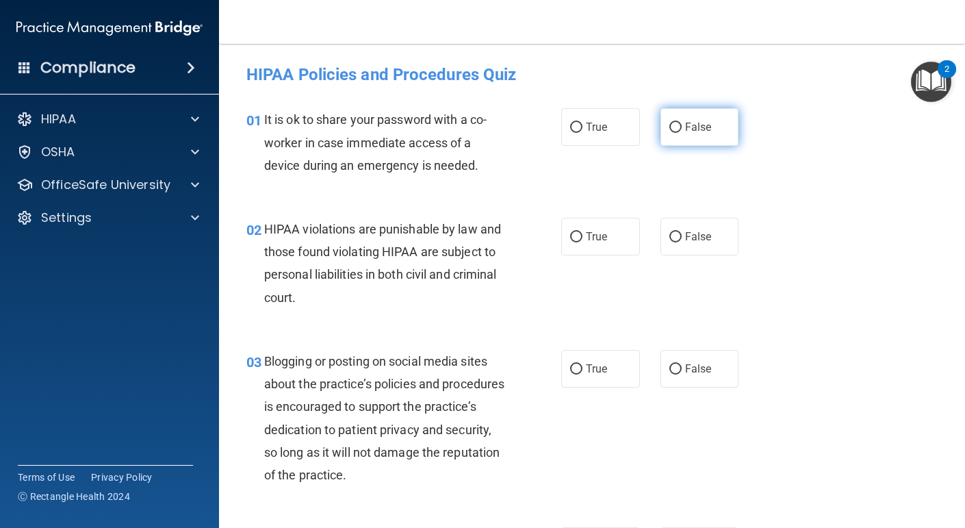
click at [676, 131] on input "False" at bounding box center [675, 128] width 12 height 10
radio input "true"
click at [578, 237] on input "True" at bounding box center [576, 237] width 12 height 10
radio input "true"
click at [672, 365] on input "False" at bounding box center [675, 369] width 12 height 10
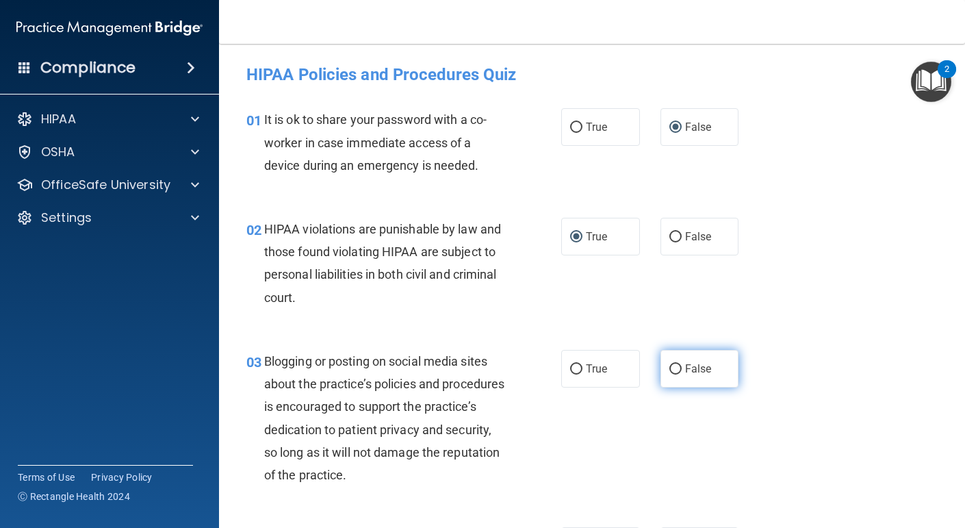
radio input "true"
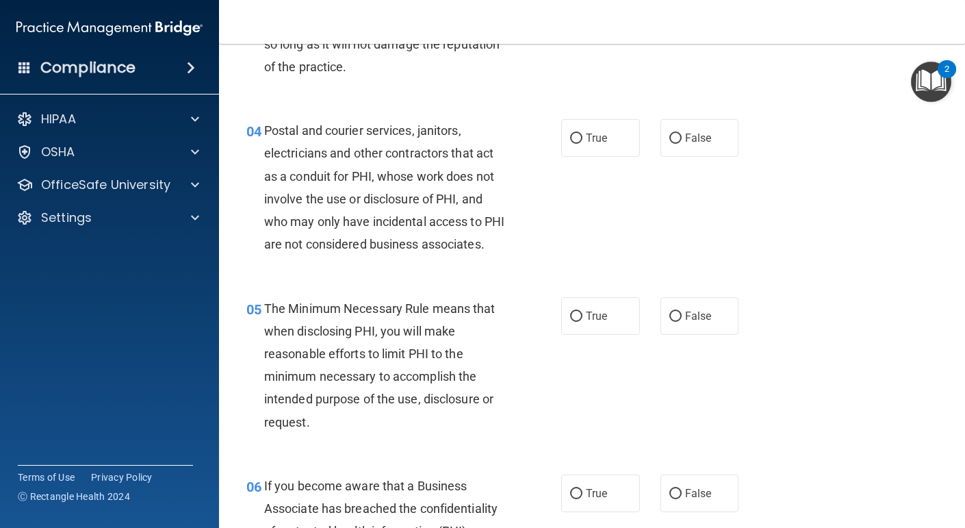
scroll to position [412, 0]
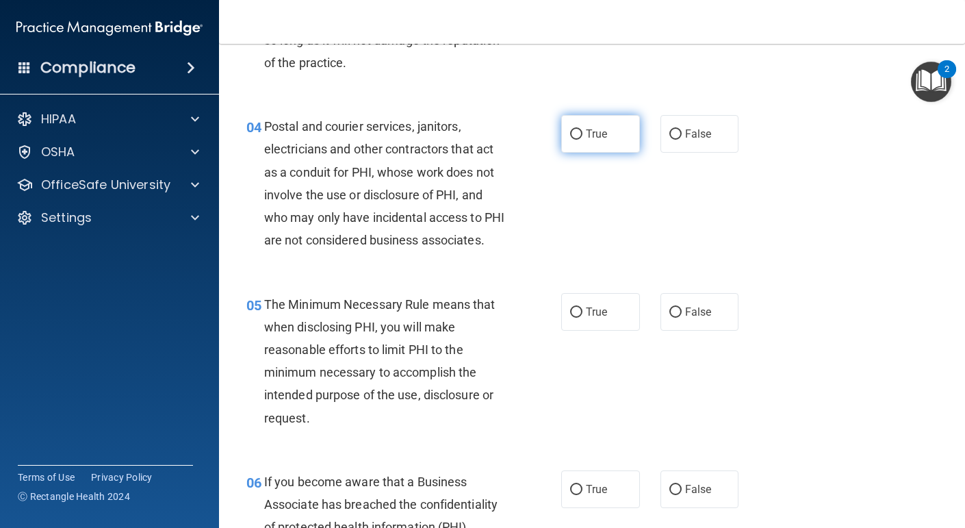
click at [569, 133] on label "True" at bounding box center [600, 134] width 79 height 38
click at [570, 133] on input "True" at bounding box center [576, 134] width 12 height 10
radio input "true"
click at [574, 318] on input "True" at bounding box center [576, 312] width 12 height 10
radio input "true"
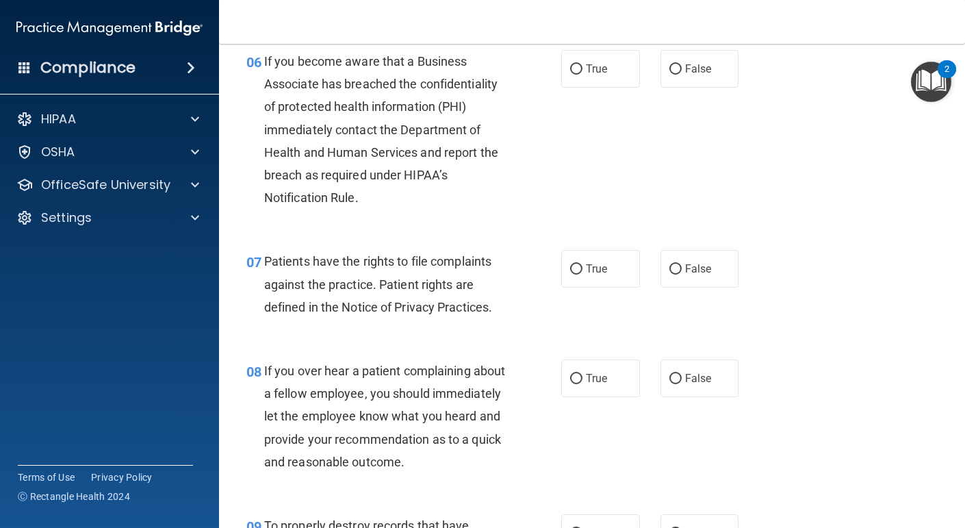
scroll to position [836, 0]
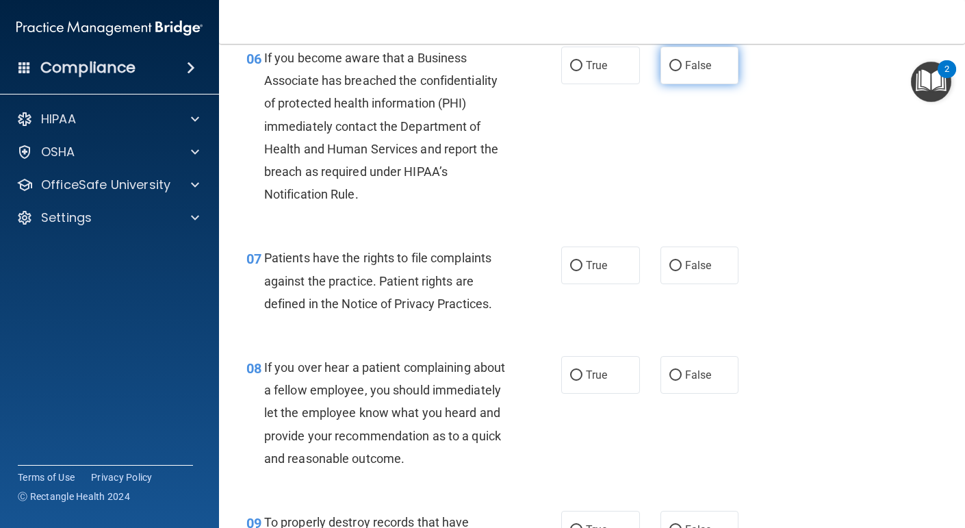
click at [675, 71] on input "False" at bounding box center [675, 66] width 12 height 10
radio input "true"
click at [576, 271] on input "True" at bounding box center [576, 266] width 12 height 10
radio input "true"
click at [678, 381] on input "False" at bounding box center [675, 375] width 12 height 10
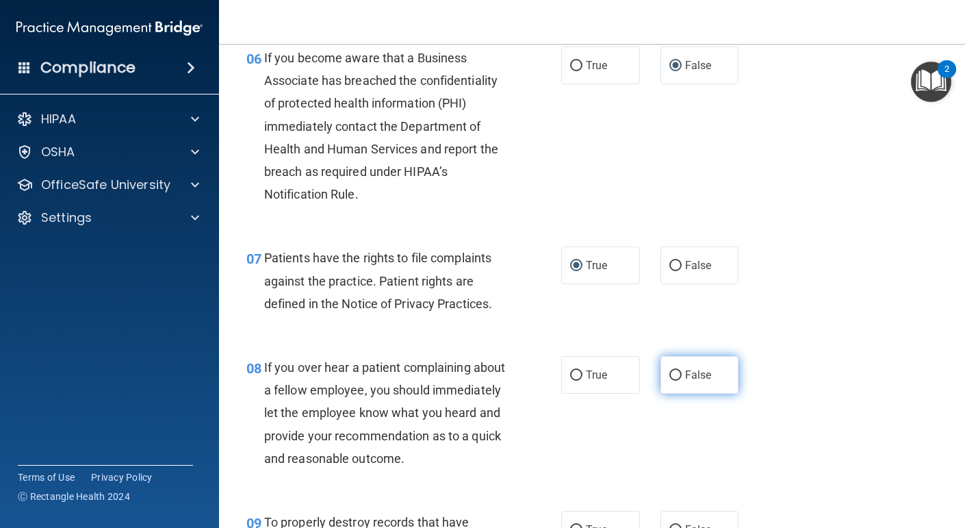
radio input "true"
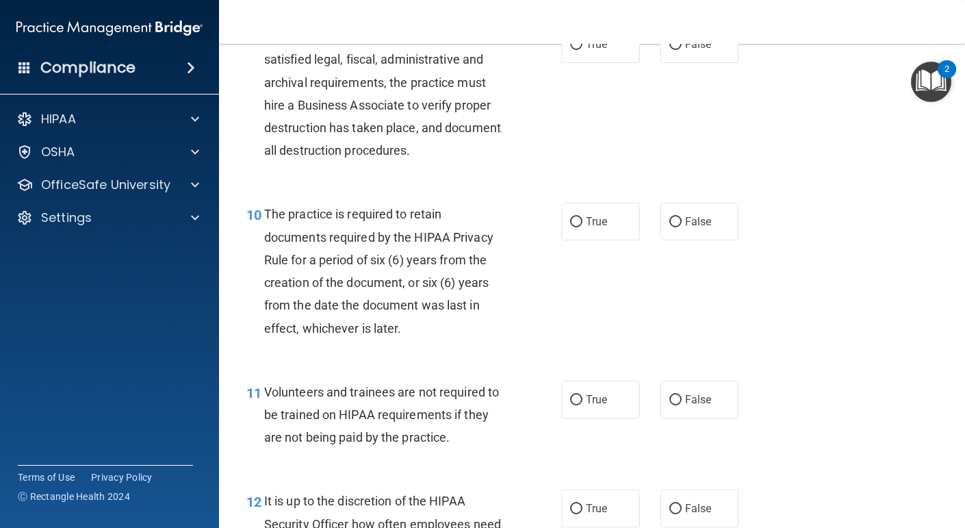
scroll to position [1317, 0]
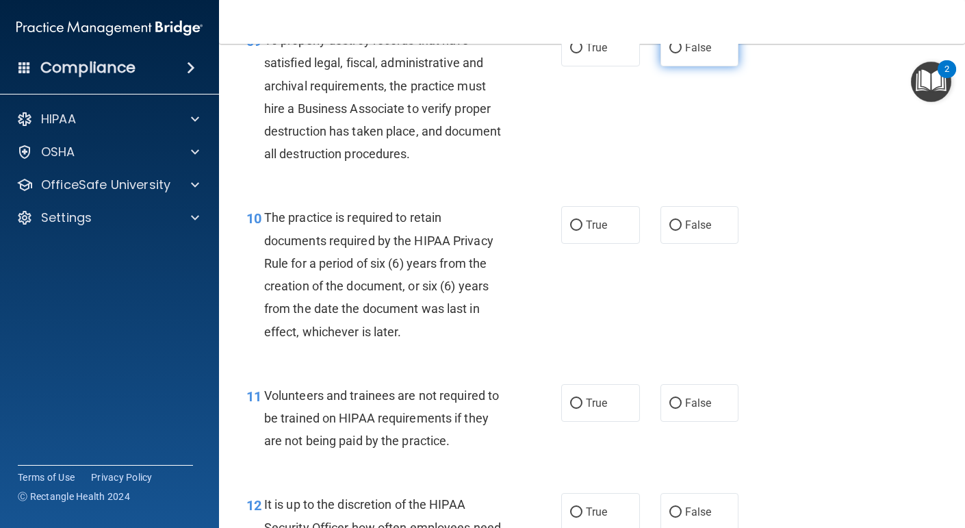
click at [677, 53] on input "False" at bounding box center [675, 48] width 12 height 10
radio input "true"
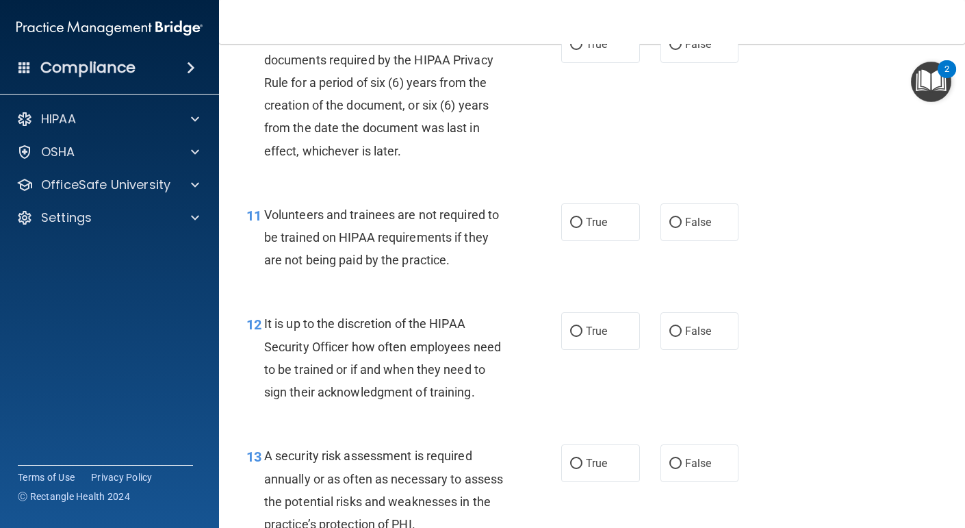
scroll to position [1506, 0]
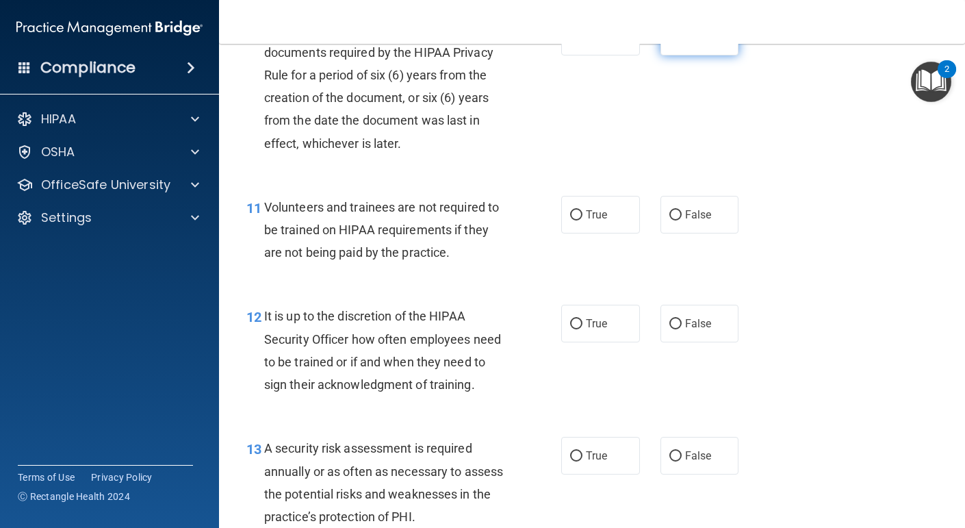
click at [675, 42] on input "False" at bounding box center [675, 37] width 12 height 10
radio input "true"
click at [675, 220] on input "False" at bounding box center [675, 215] width 12 height 10
radio input "true"
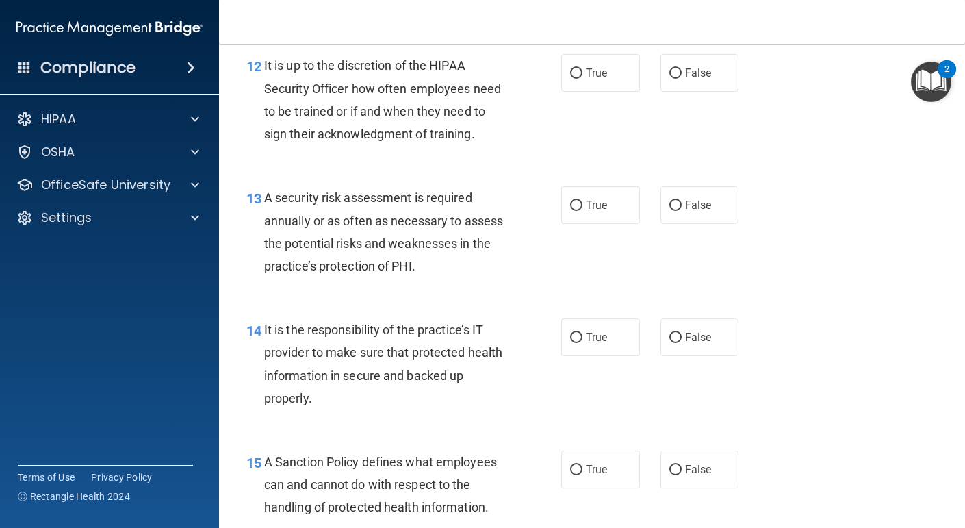
scroll to position [1749, 0]
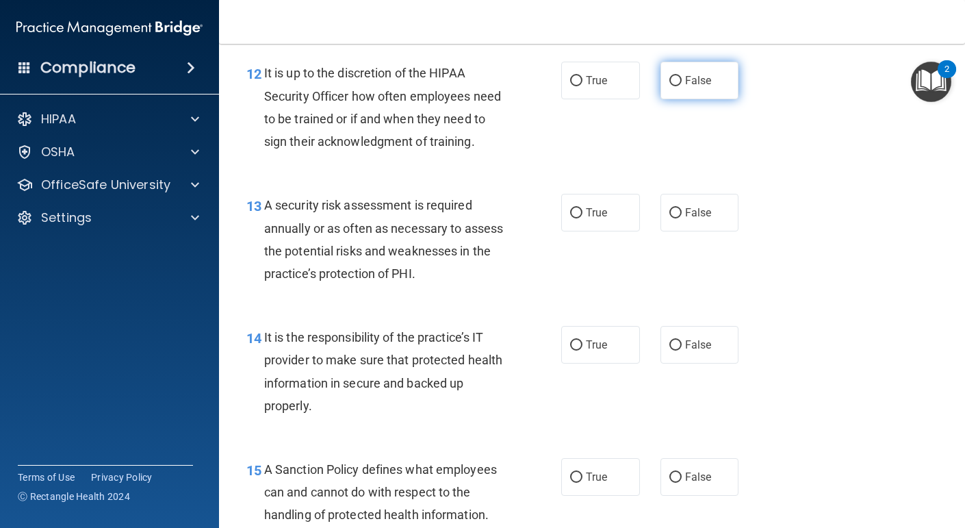
click at [675, 86] on input "False" at bounding box center [675, 81] width 12 height 10
radio input "true"
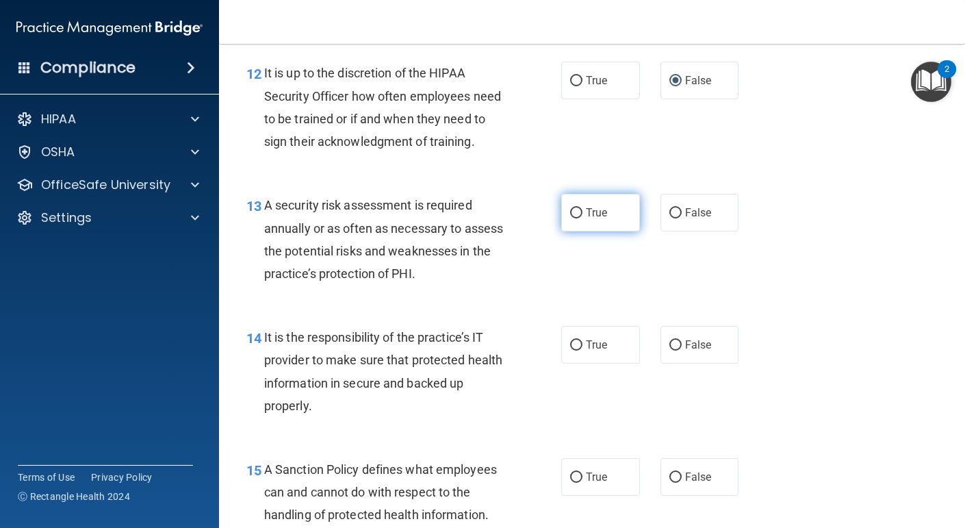
click at [574, 218] on input "True" at bounding box center [576, 213] width 12 height 10
radio input "true"
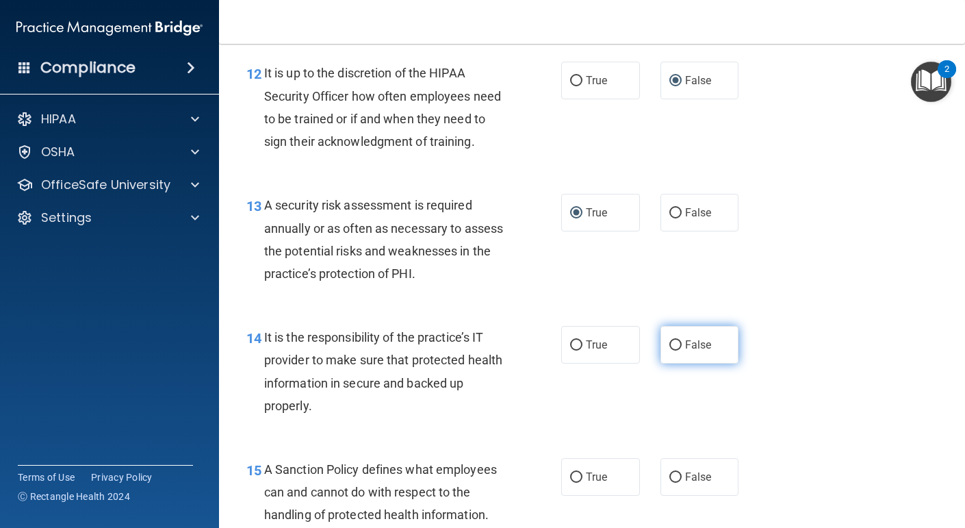
click at [674, 350] on input "False" at bounding box center [675, 345] width 12 height 10
radio input "true"
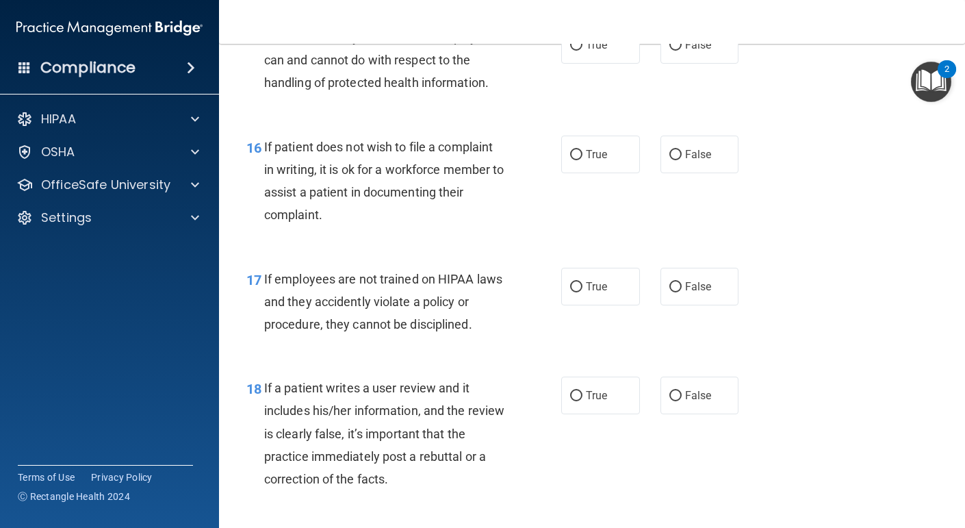
scroll to position [2204, 0]
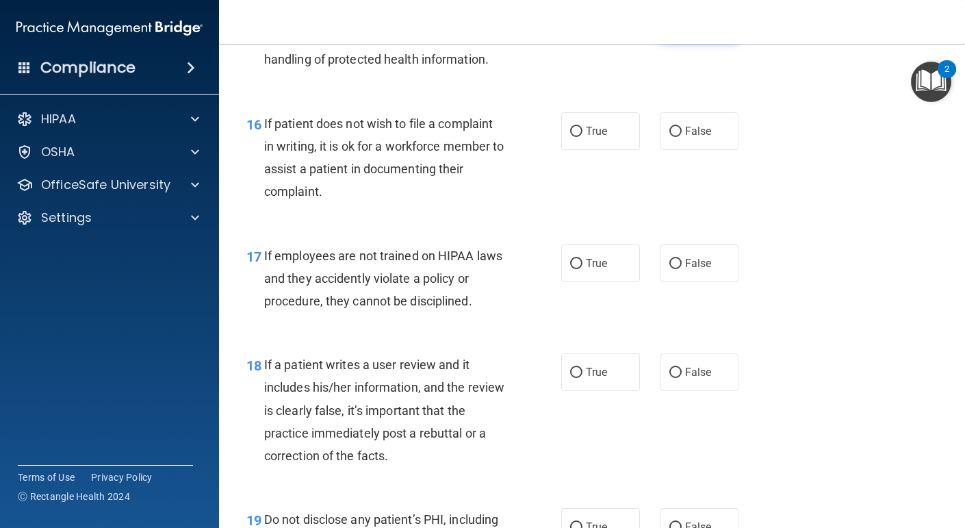
click at [673, 27] on input "False" at bounding box center [675, 22] width 12 height 10
radio input "true"
click at [579, 137] on input "True" at bounding box center [576, 132] width 12 height 10
radio input "true"
click at [678, 269] on input "False" at bounding box center [675, 264] width 12 height 10
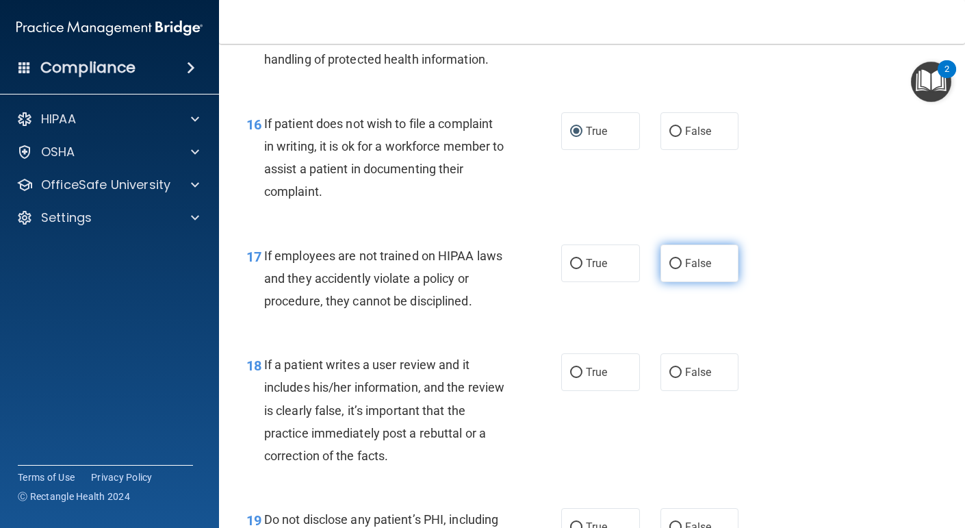
radio input "true"
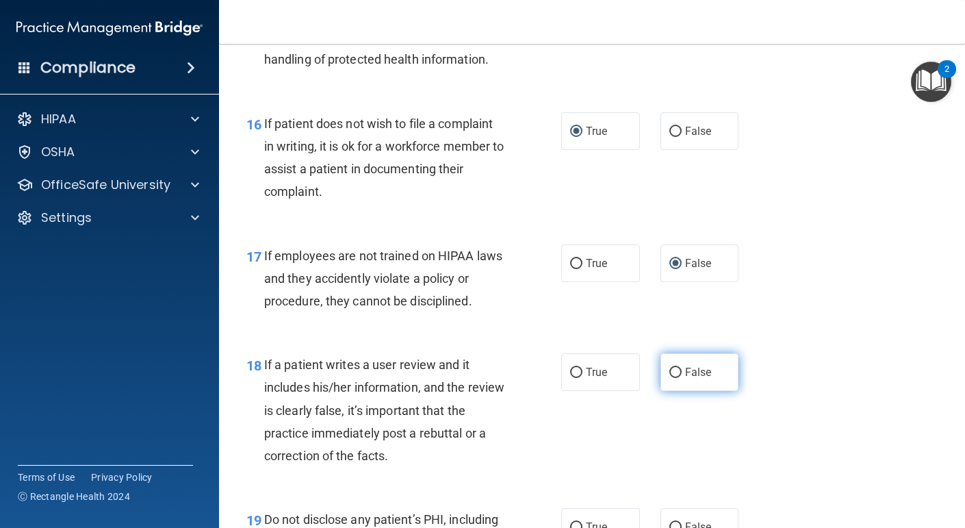
click at [679, 378] on input "False" at bounding box center [675, 373] width 12 height 10
radio input "true"
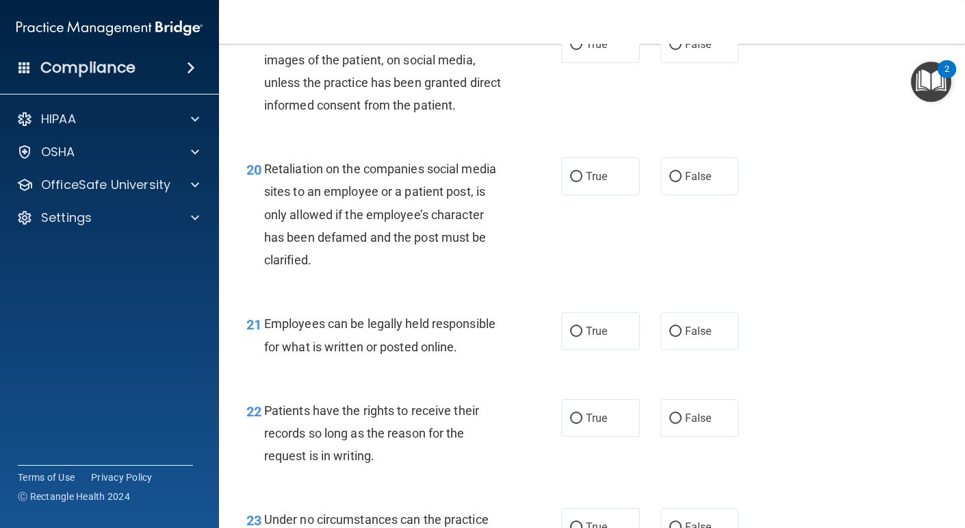
scroll to position [2690, 0]
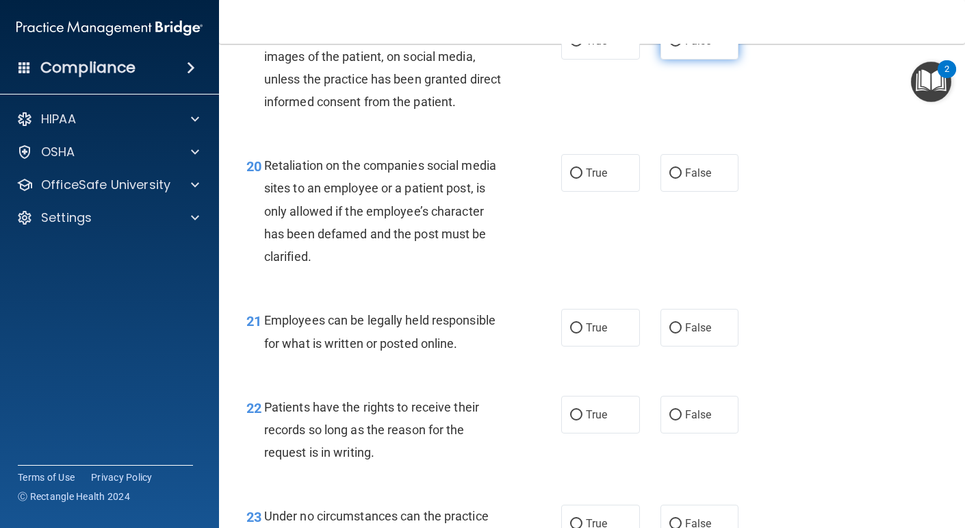
click at [675, 47] on input "False" at bounding box center [675, 41] width 12 height 10
radio input "true"
click at [674, 179] on input "False" at bounding box center [675, 173] width 12 height 10
radio input "true"
click at [576, 346] on label "True" at bounding box center [600, 328] width 79 height 38
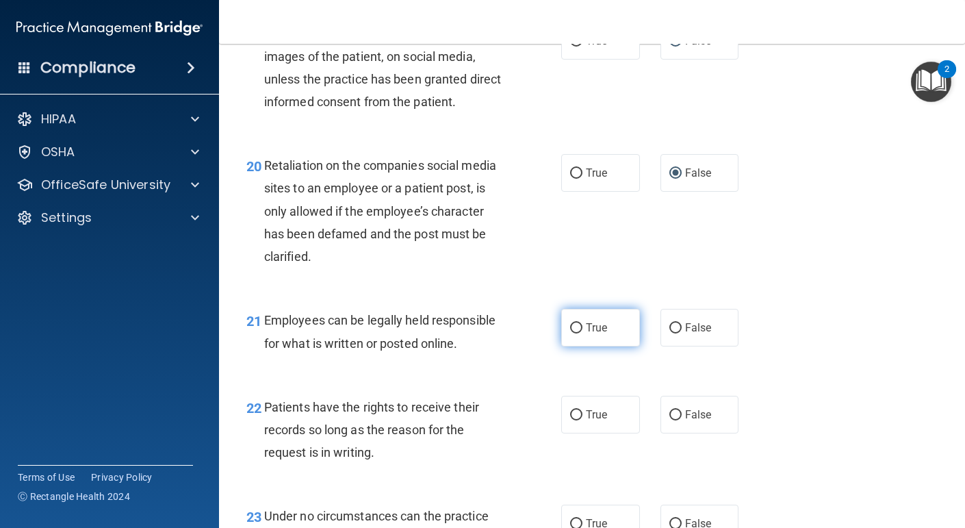
click at [576, 333] on input "True" at bounding box center [576, 328] width 12 height 10
radio input "true"
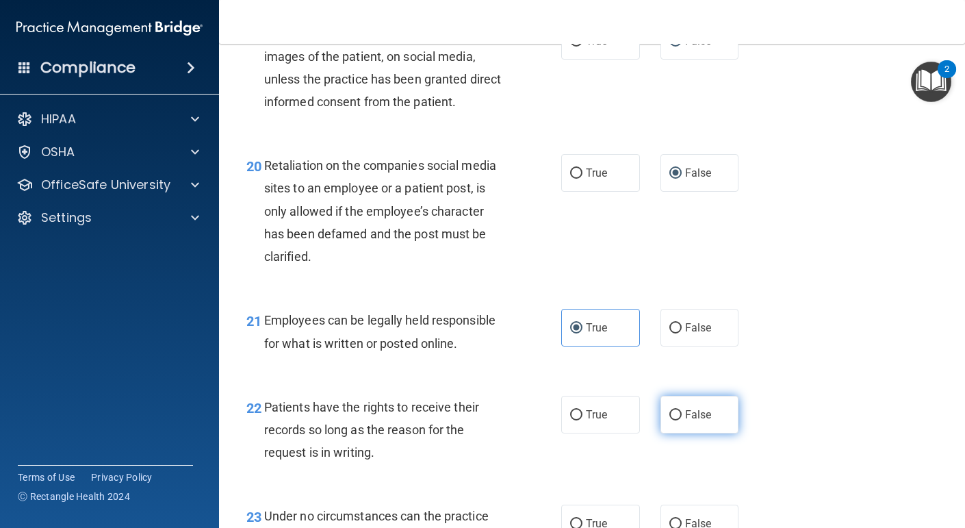
click at [672, 420] on input "False" at bounding box center [675, 415] width 12 height 10
radio input "true"
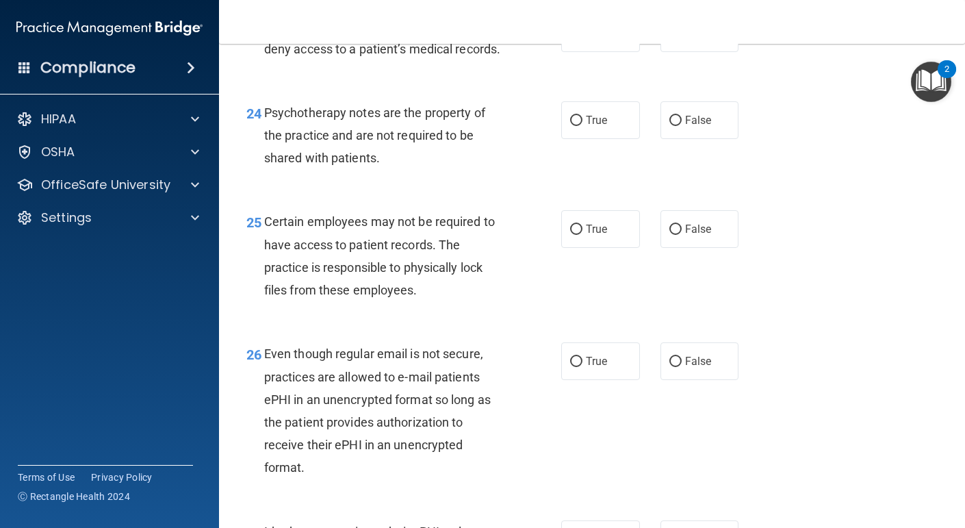
scroll to position [3183, 0]
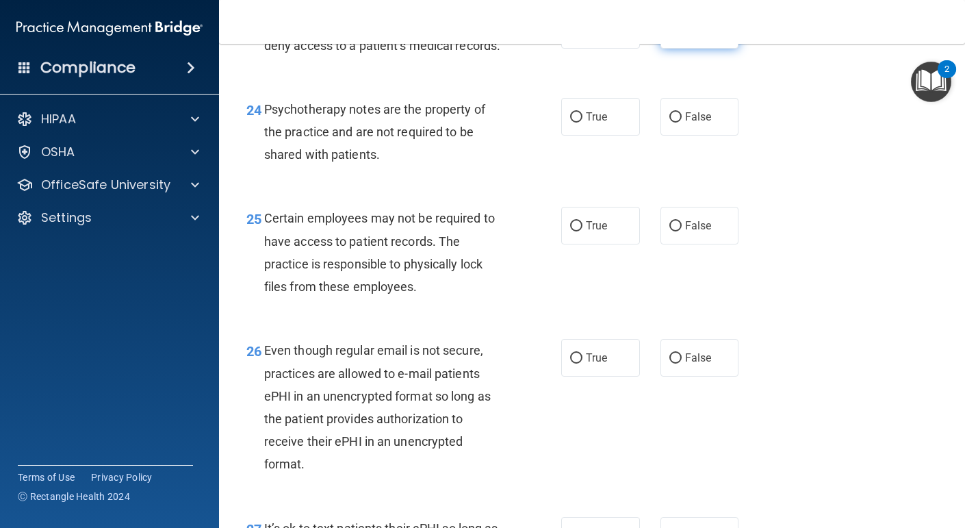
click at [673, 36] on input "False" at bounding box center [675, 30] width 12 height 10
radio input "true"
click at [576, 123] on input "True" at bounding box center [576, 117] width 12 height 10
radio input "true"
click at [573, 231] on input "True" at bounding box center [576, 226] width 12 height 10
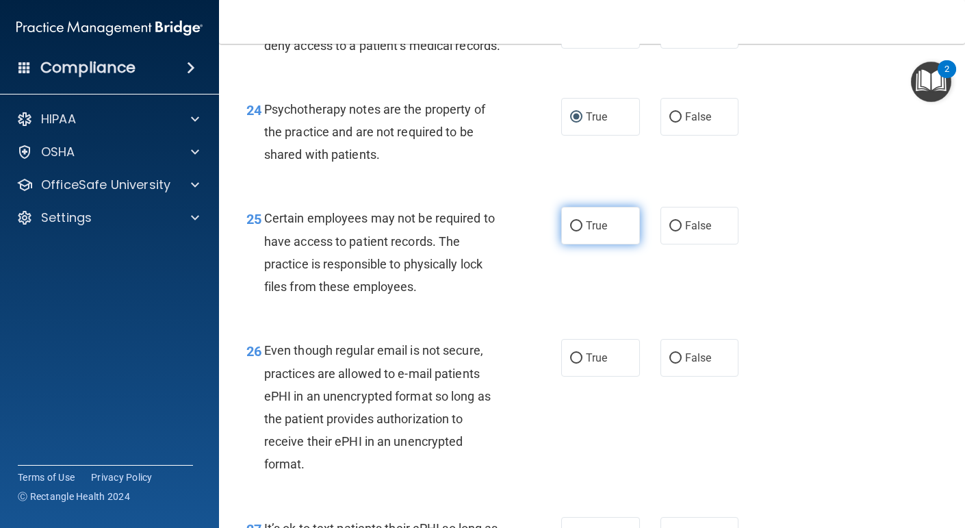
radio input "true"
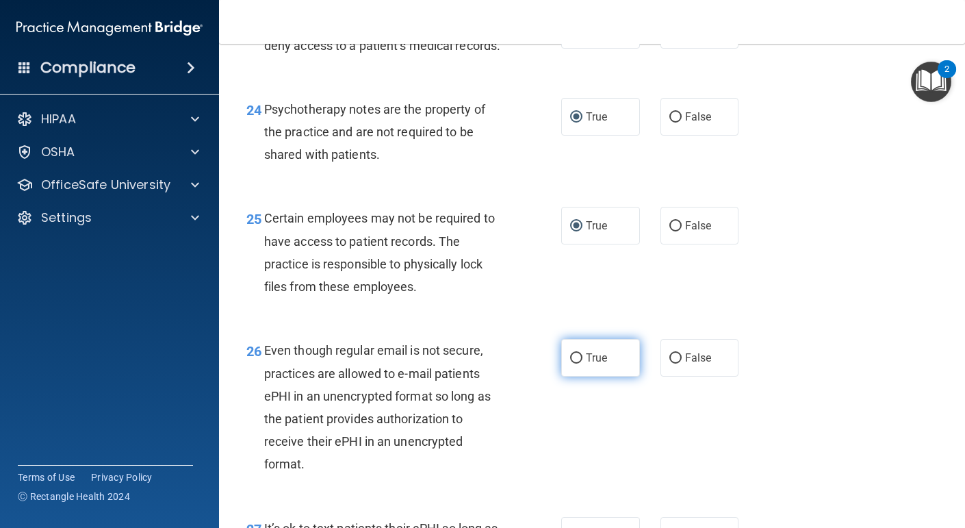
click at [574, 363] on input "True" at bounding box center [576, 358] width 12 height 10
radio input "true"
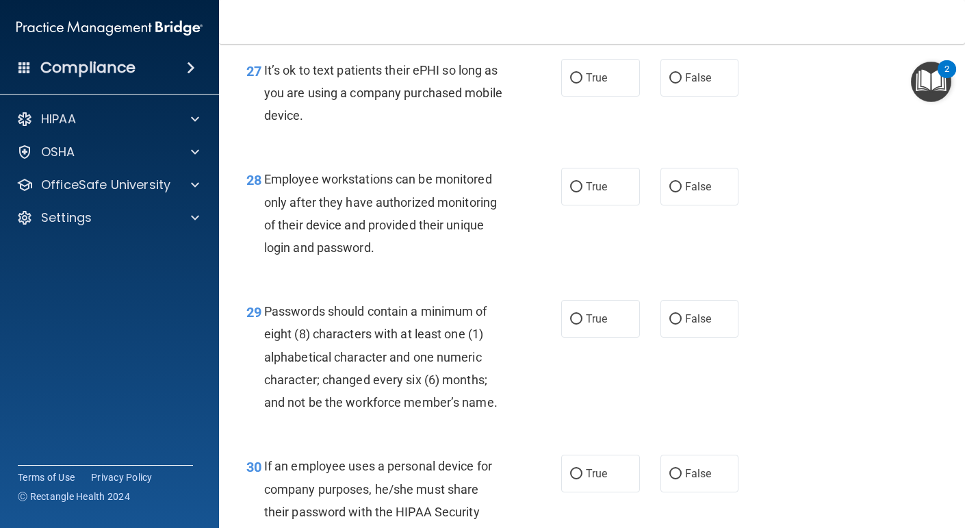
scroll to position [3633, 0]
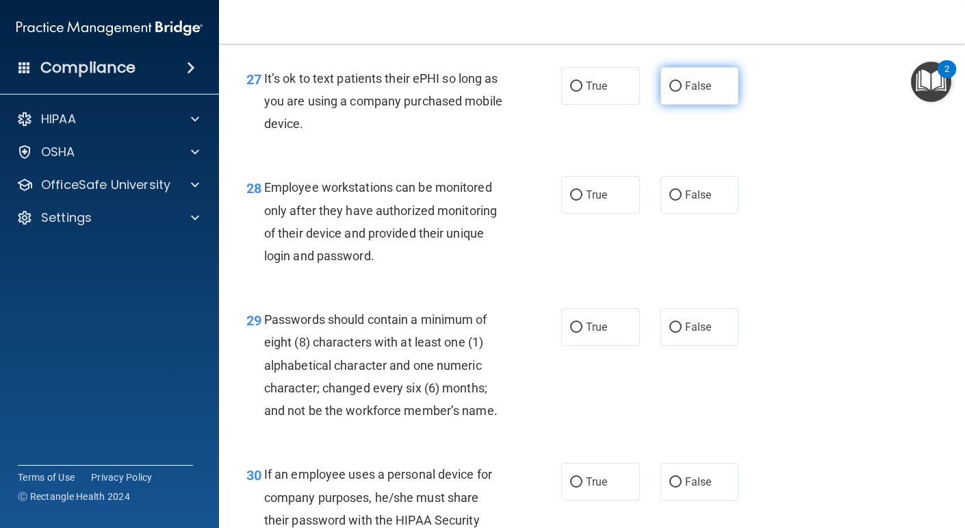
click at [672, 92] on input "False" at bounding box center [675, 86] width 12 height 10
radio input "true"
click at [674, 201] on input "False" at bounding box center [675, 195] width 12 height 10
radio input "true"
click at [576, 333] on input "True" at bounding box center [576, 327] width 12 height 10
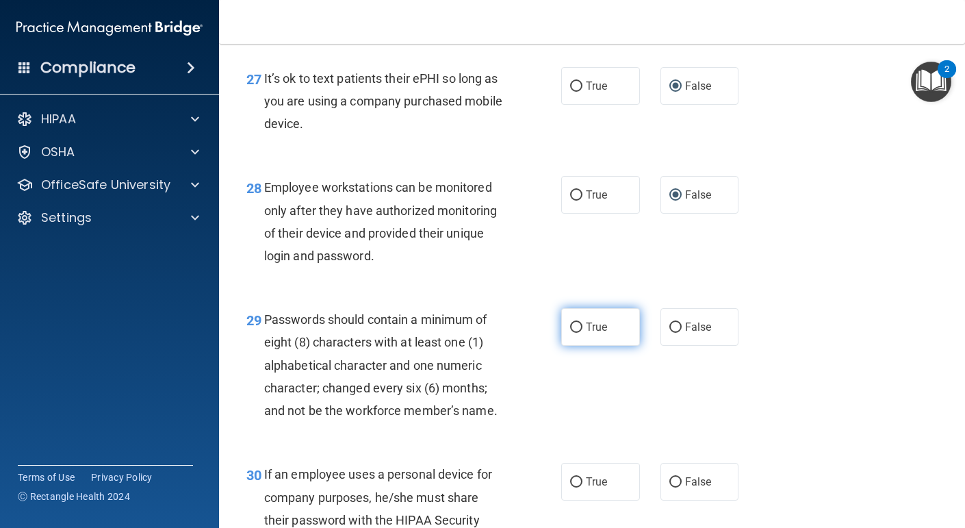
radio input "true"
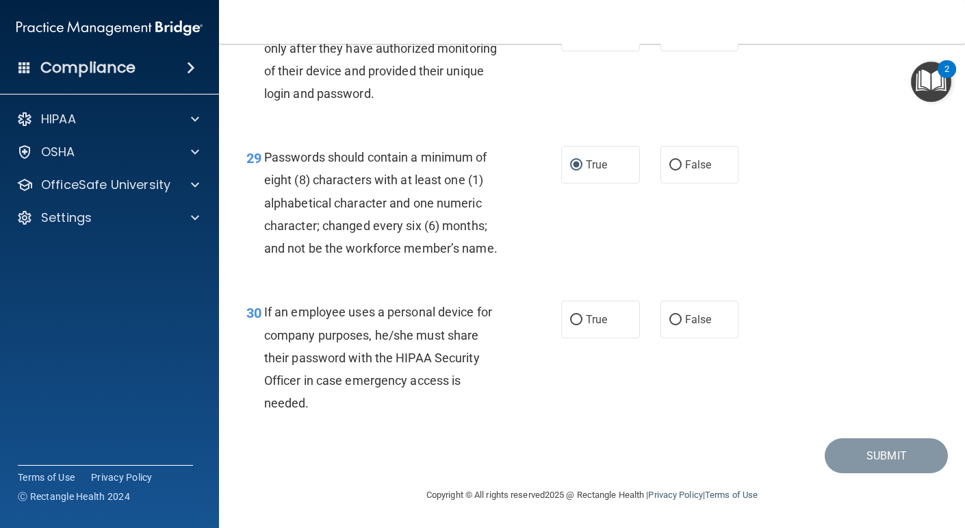
scroll to position [3840, 0]
click at [671, 313] on label "False" at bounding box center [699, 319] width 79 height 38
click at [671, 315] on input "False" at bounding box center [675, 320] width 12 height 10
radio input "true"
click at [852, 467] on button "Submit" at bounding box center [886, 455] width 123 height 35
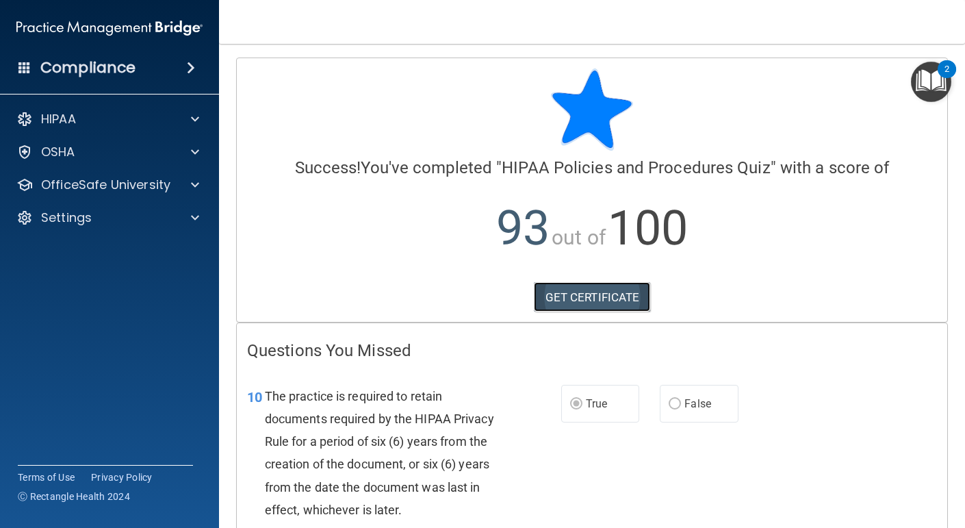
click at [590, 296] on link "GET CERTIFICATE" at bounding box center [592, 297] width 117 height 30
click at [938, 81] on img "Open Resource Center, 2 new notifications" at bounding box center [931, 82] width 40 height 40
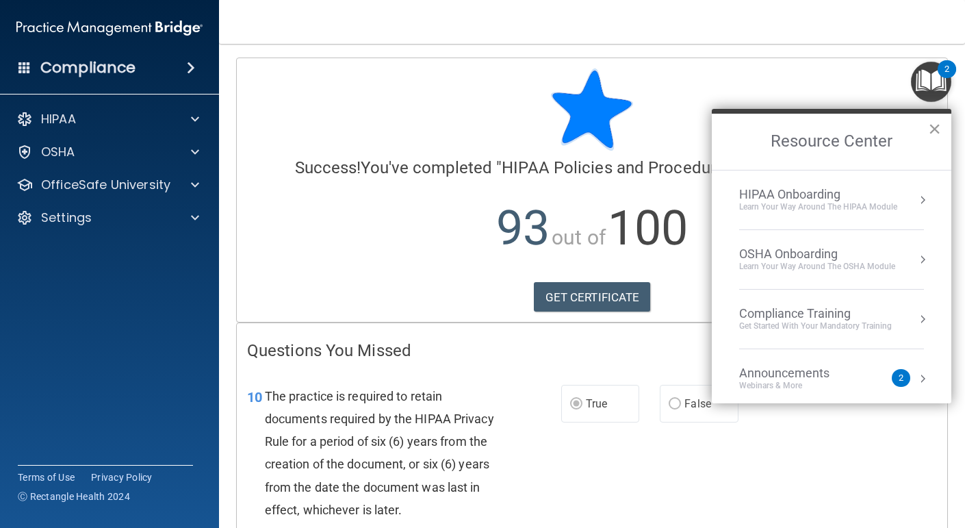
click at [936, 126] on button "×" at bounding box center [934, 129] width 13 height 22
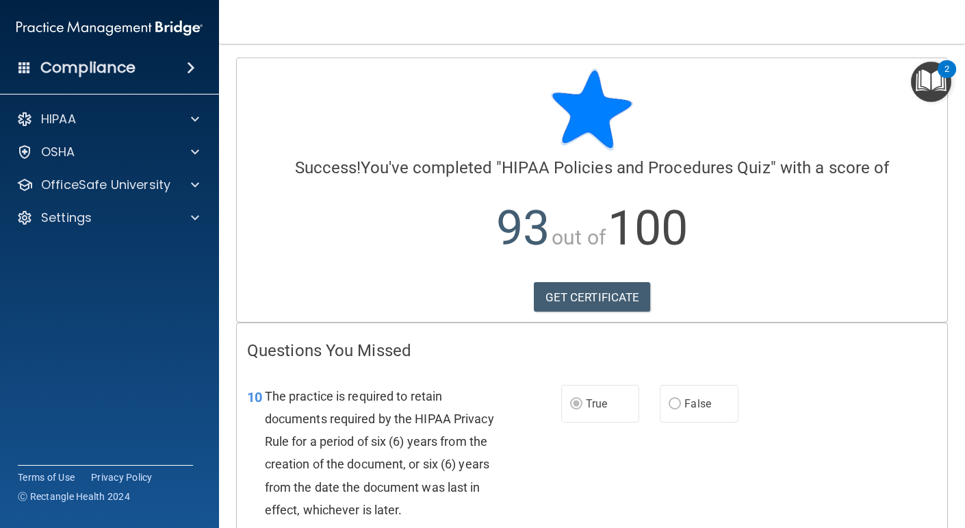
click at [931, 75] on img "Open Resource Center, 2 new notifications" at bounding box center [931, 82] width 40 height 40
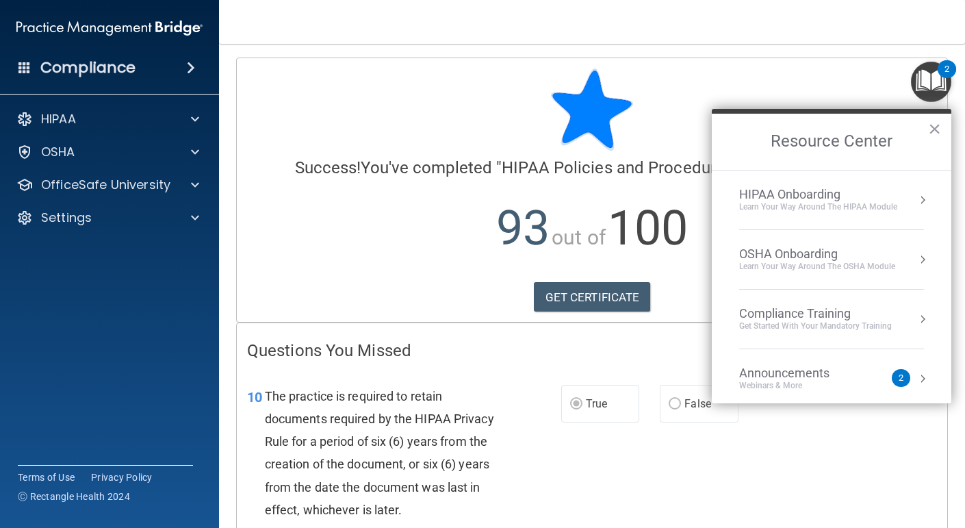
click at [868, 211] on div "Learn Your Way around the HIPAA module" at bounding box center [818, 207] width 158 height 12
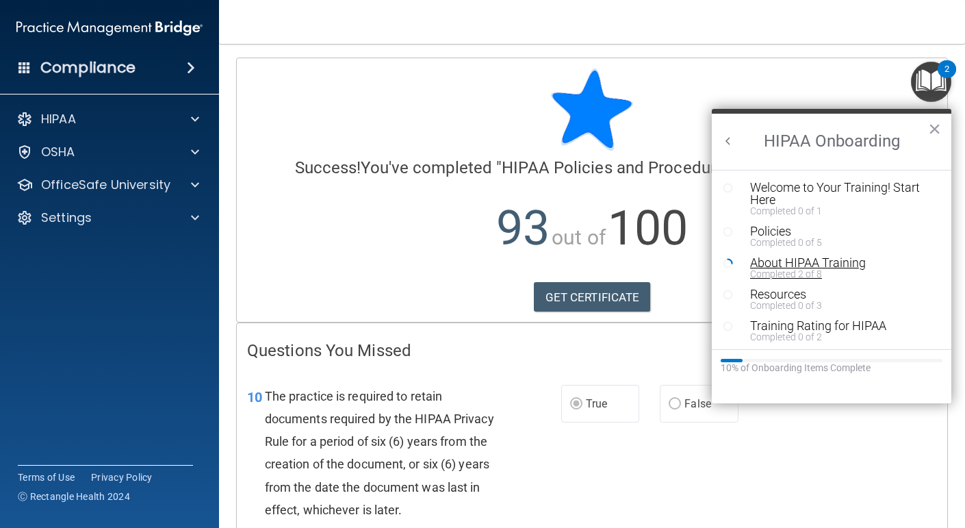
click at [777, 269] on div "Completed 2 of 8" at bounding box center [841, 274] width 183 height 10
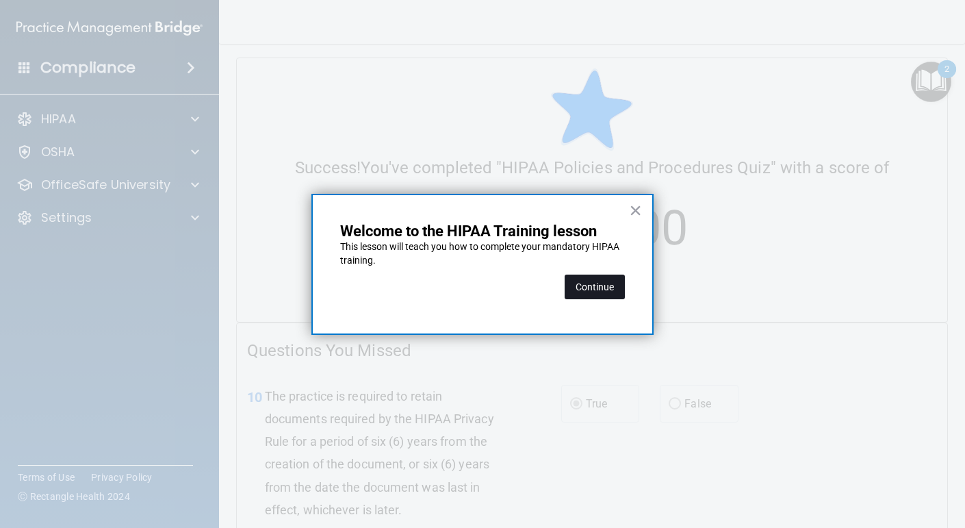
click at [613, 287] on button "Continue" at bounding box center [595, 286] width 60 height 25
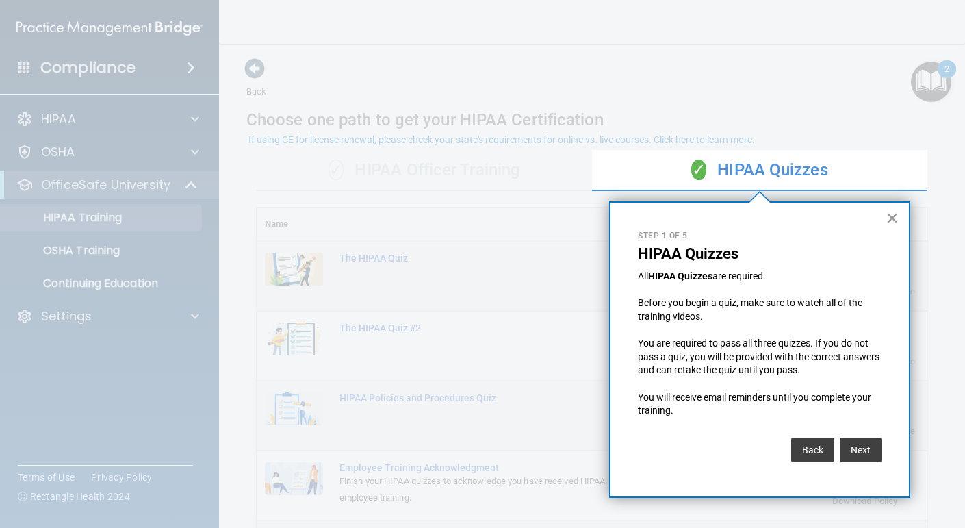
click at [892, 218] on button "×" at bounding box center [892, 218] width 13 height 22
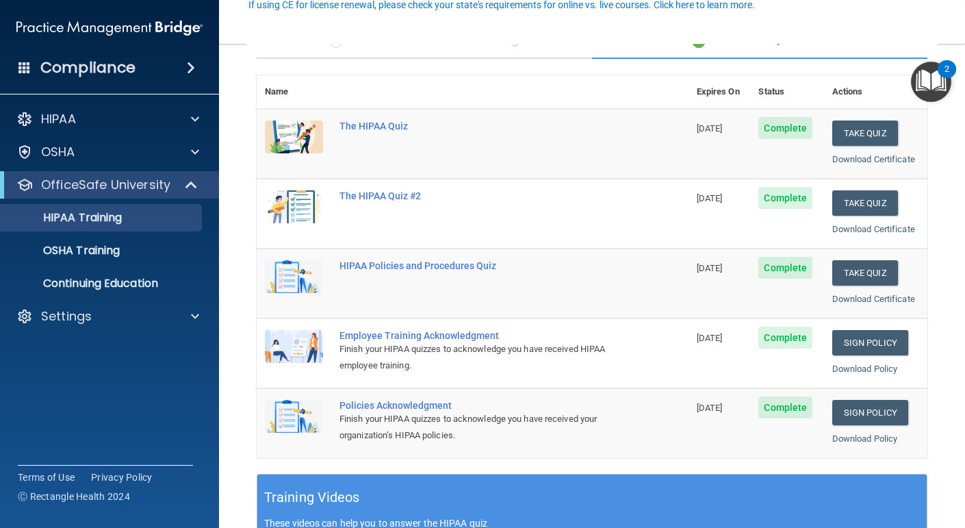
scroll to position [134, 0]
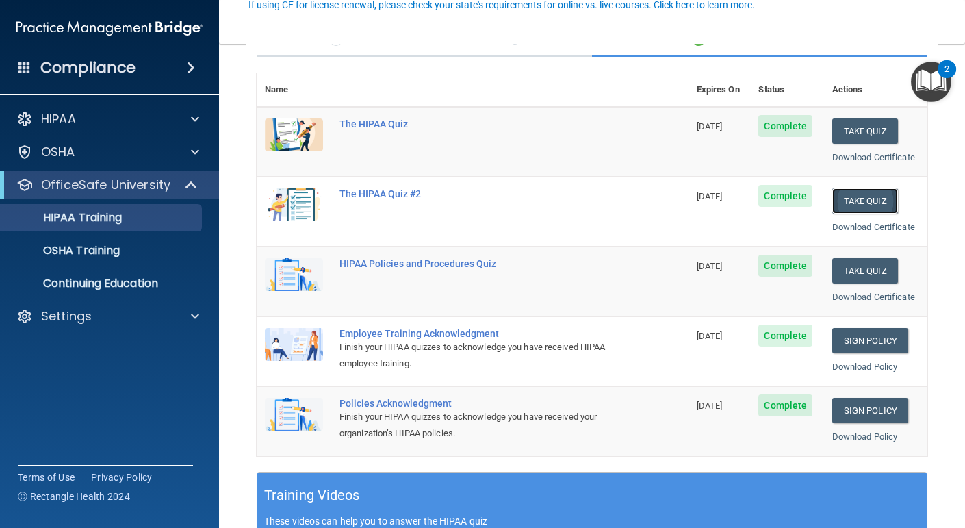
click at [871, 202] on button "Take Quiz" at bounding box center [865, 200] width 66 height 25
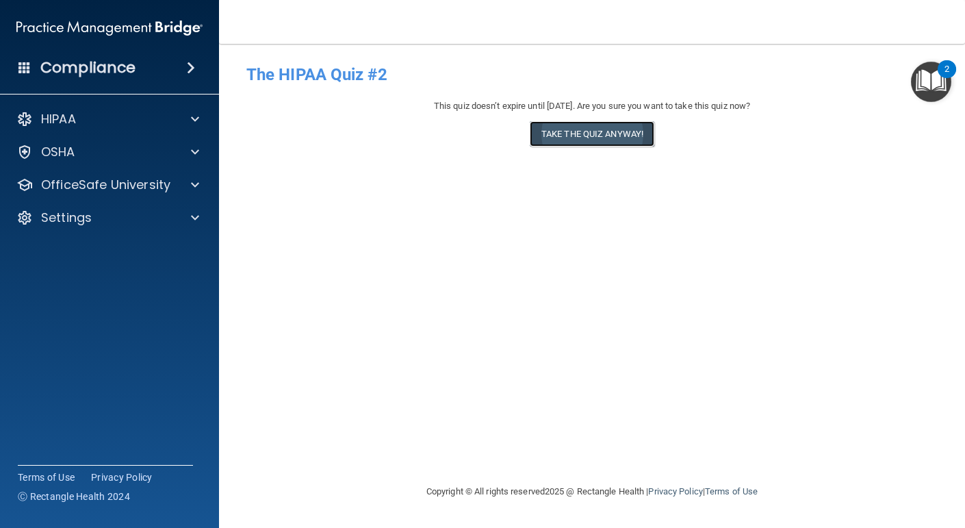
click at [630, 133] on button "Take the quiz anyway!" at bounding box center [592, 133] width 125 height 25
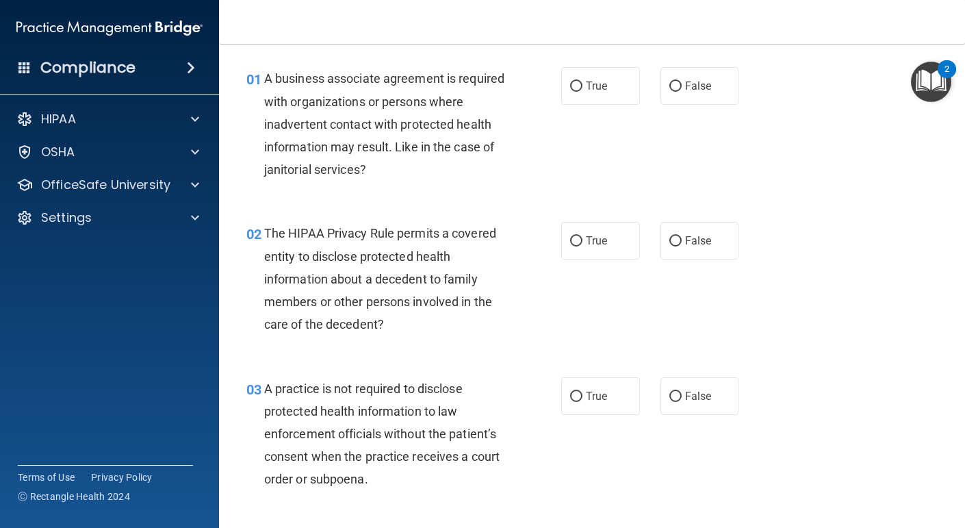
scroll to position [38, 0]
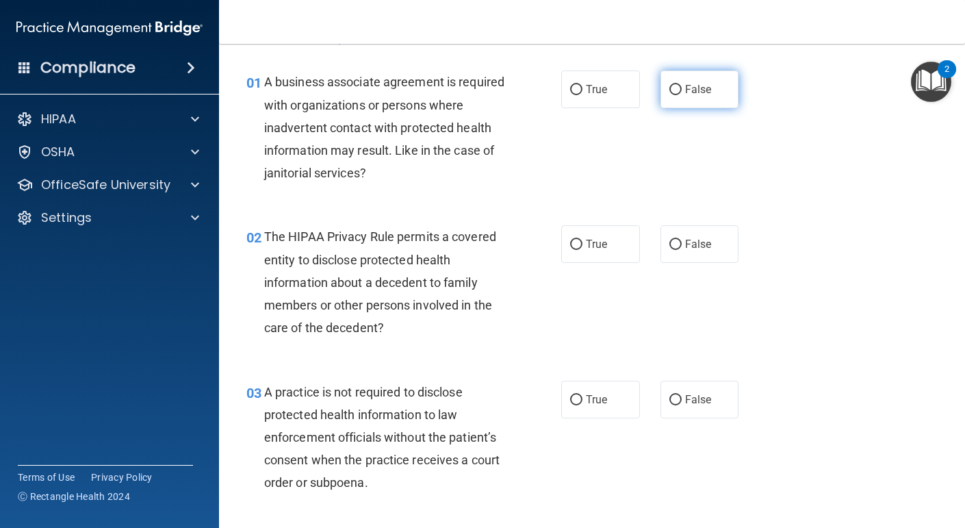
click at [680, 87] on input "False" at bounding box center [675, 90] width 12 height 10
radio input "true"
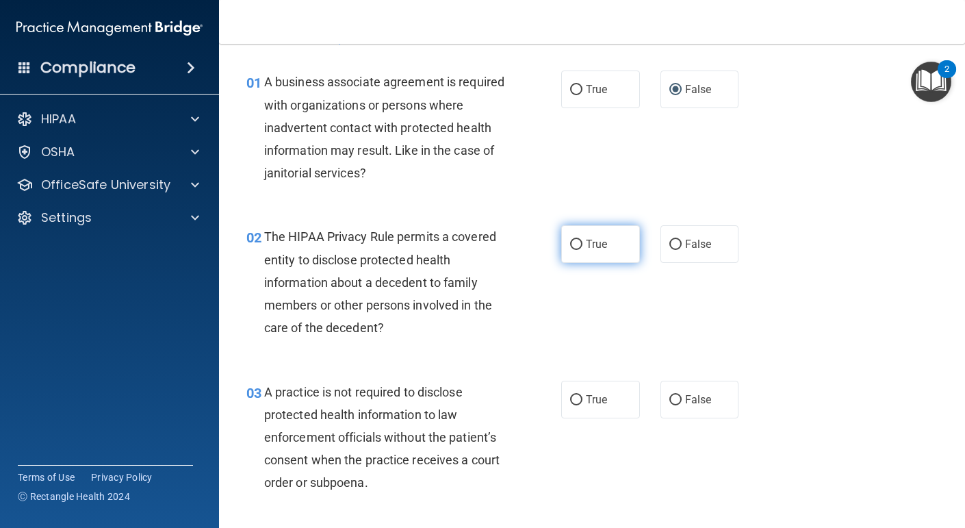
click at [576, 242] on input "True" at bounding box center [576, 245] width 12 height 10
radio input "true"
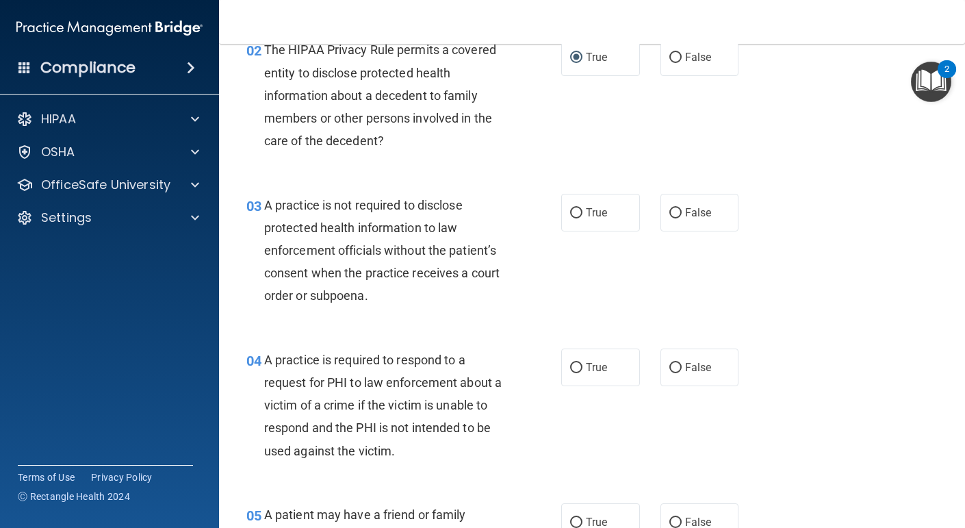
scroll to position [242, 0]
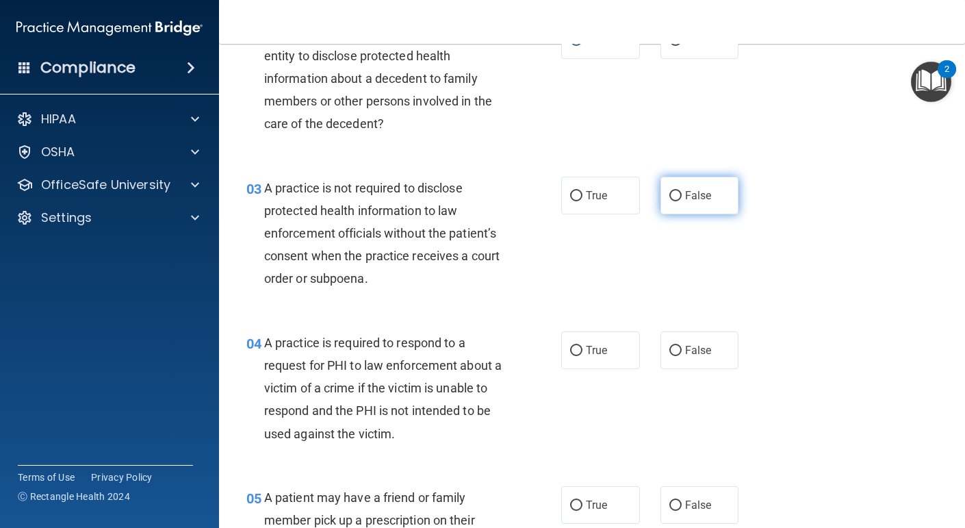
click at [674, 196] on input "False" at bounding box center [675, 196] width 12 height 10
radio input "true"
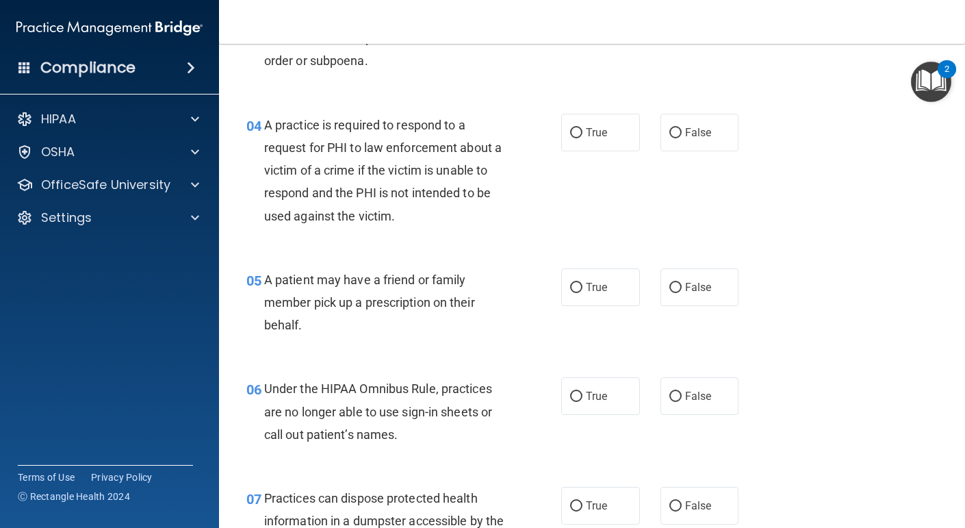
scroll to position [456, 0]
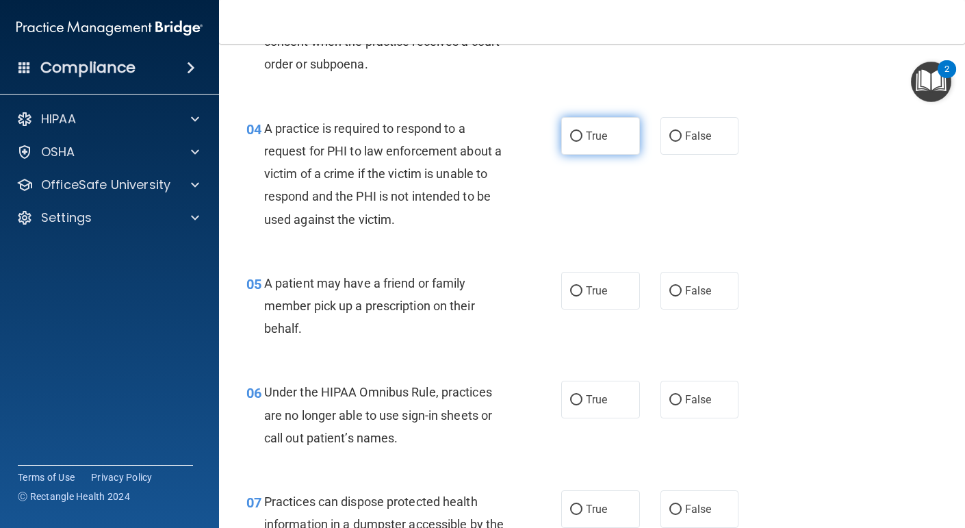
click at [573, 135] on input "True" at bounding box center [576, 136] width 12 height 10
radio input "true"
click at [577, 289] on input "True" at bounding box center [576, 291] width 12 height 10
radio input "true"
click at [673, 395] on input "False" at bounding box center [675, 400] width 12 height 10
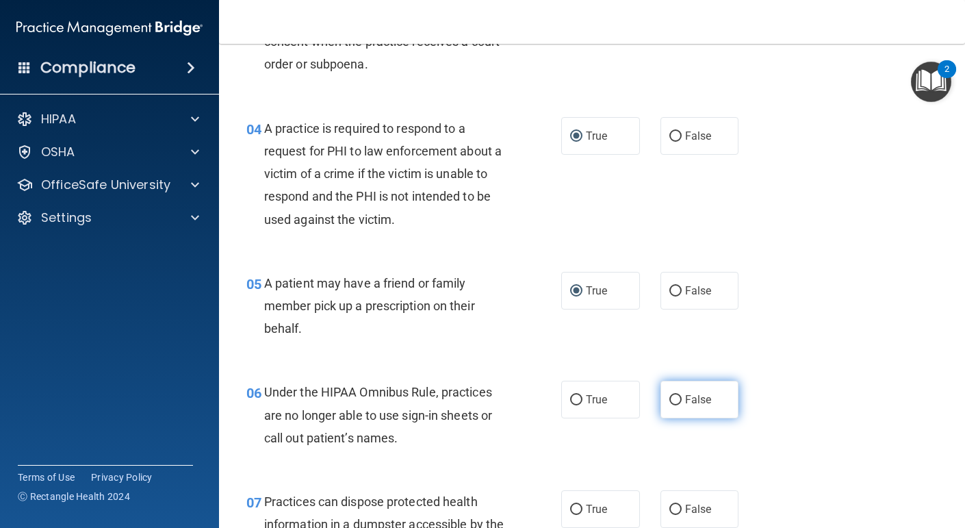
radio input "true"
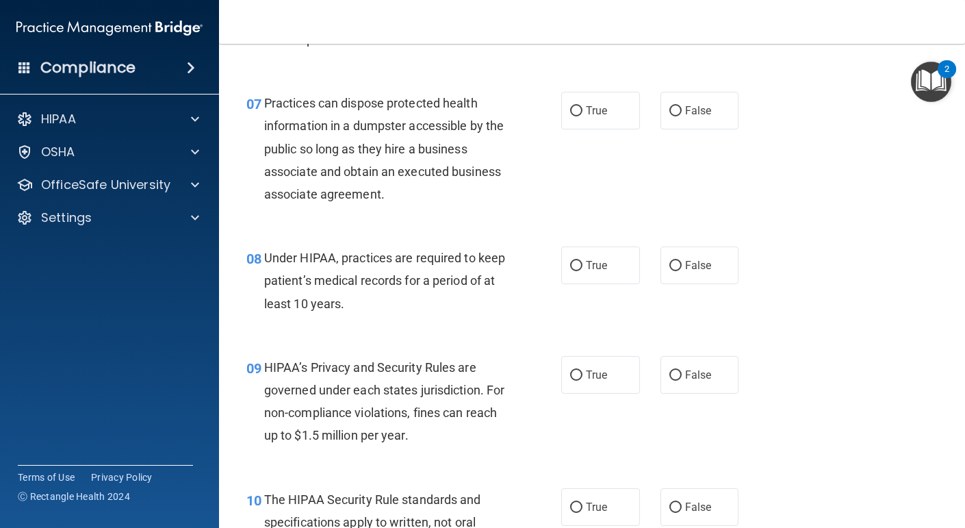
scroll to position [844, 0]
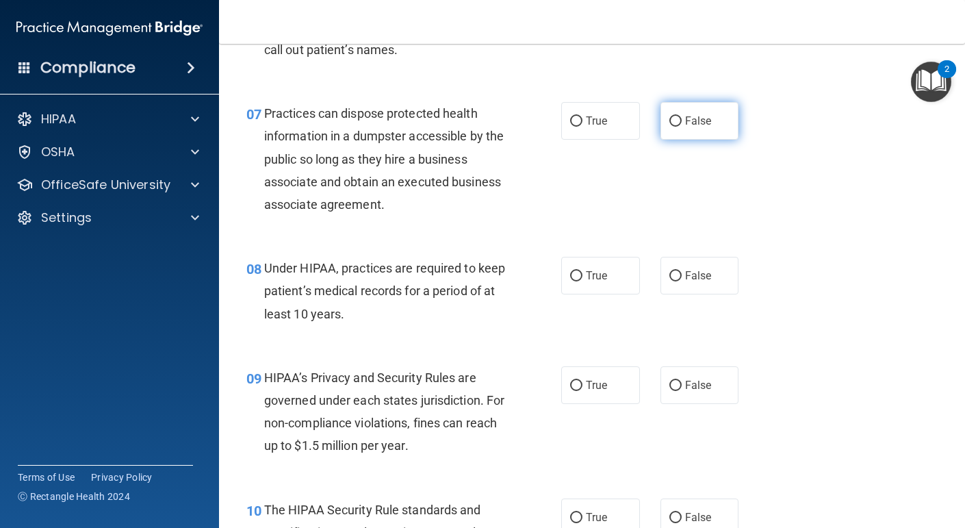
click at [669, 116] on input "False" at bounding box center [675, 121] width 12 height 10
radio input "true"
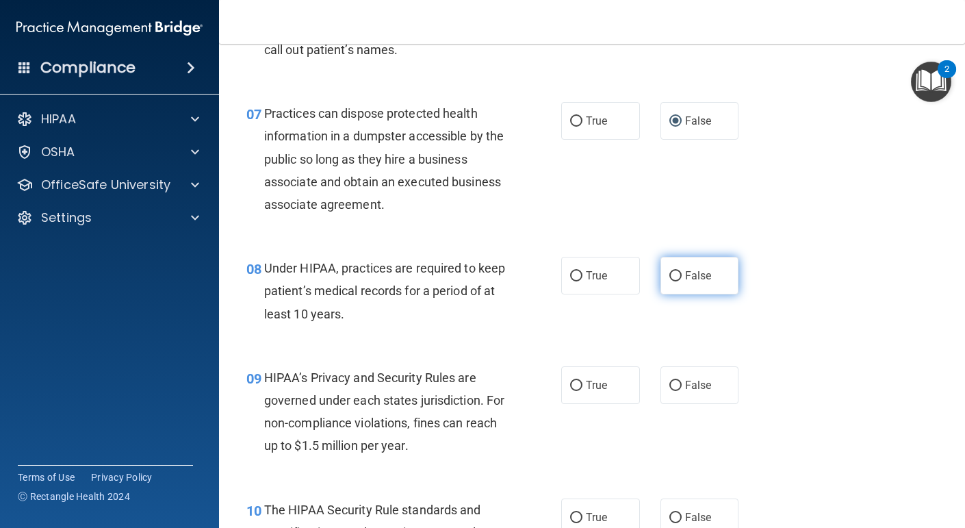
click at [679, 276] on input "False" at bounding box center [675, 276] width 12 height 10
radio input "true"
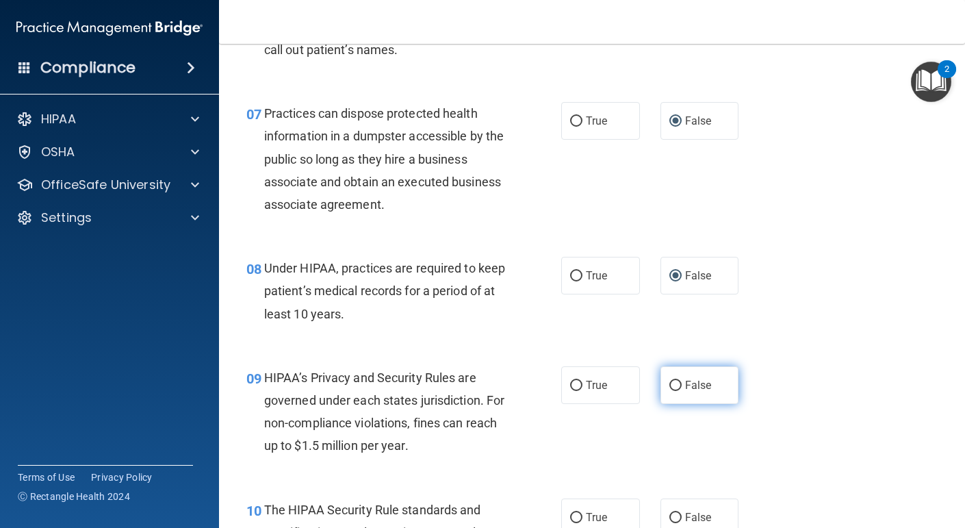
click at [676, 381] on input "False" at bounding box center [675, 386] width 12 height 10
radio input "true"
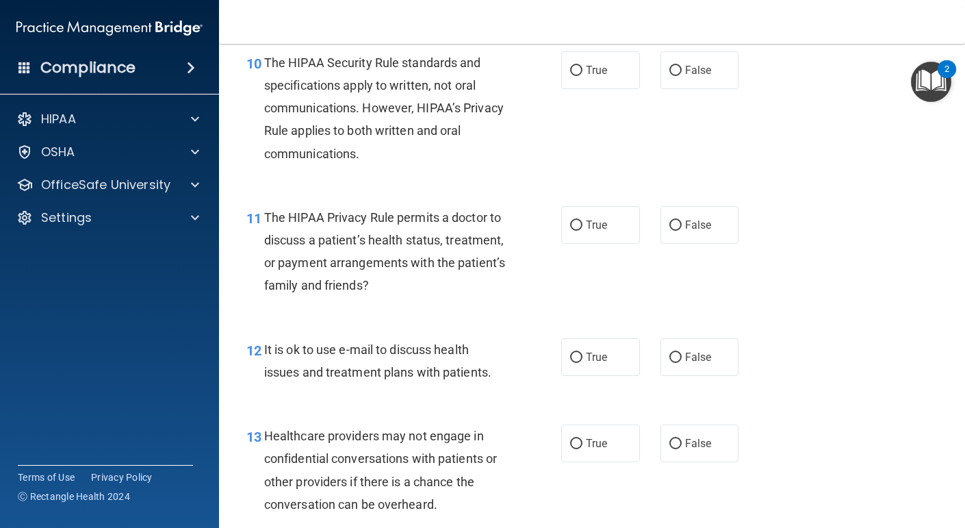
scroll to position [1284, 0]
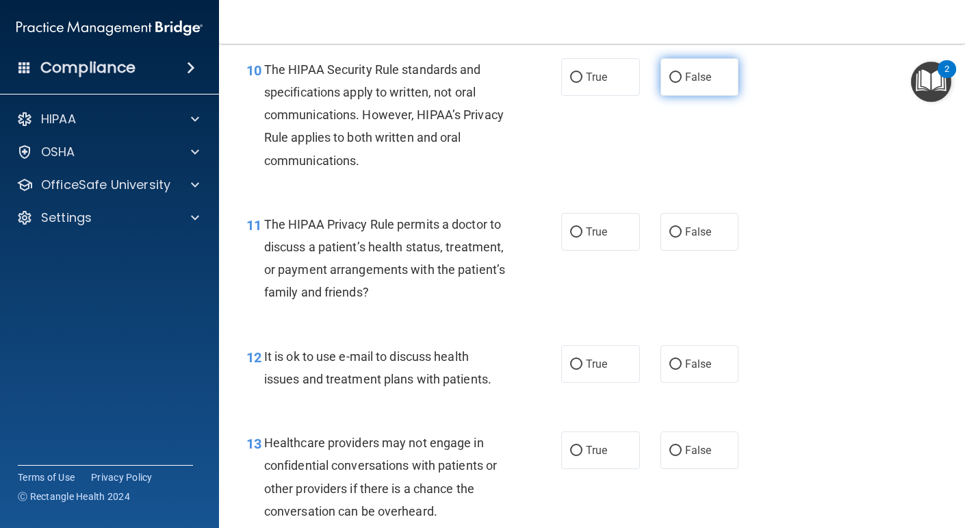
click at [673, 74] on input "False" at bounding box center [675, 78] width 12 height 10
radio input "true"
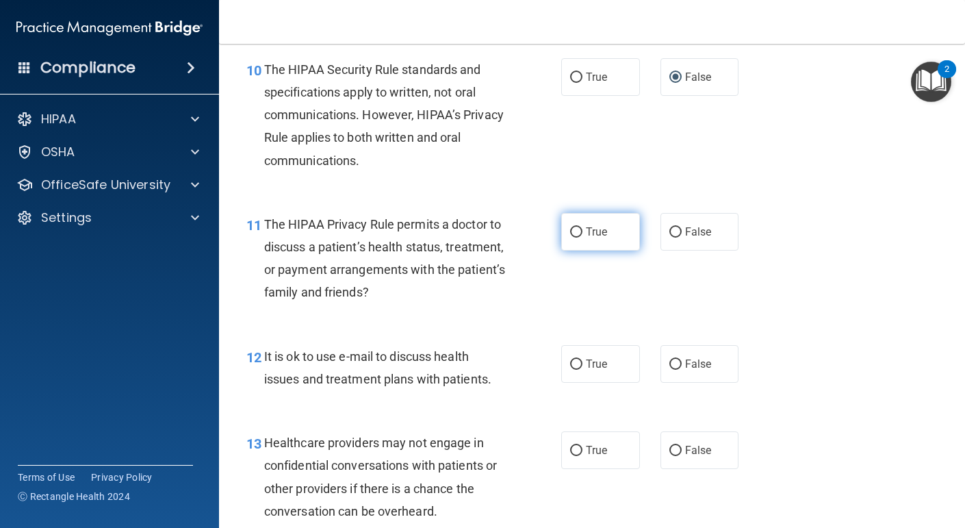
click at [572, 230] on input "True" at bounding box center [576, 232] width 12 height 10
radio input "true"
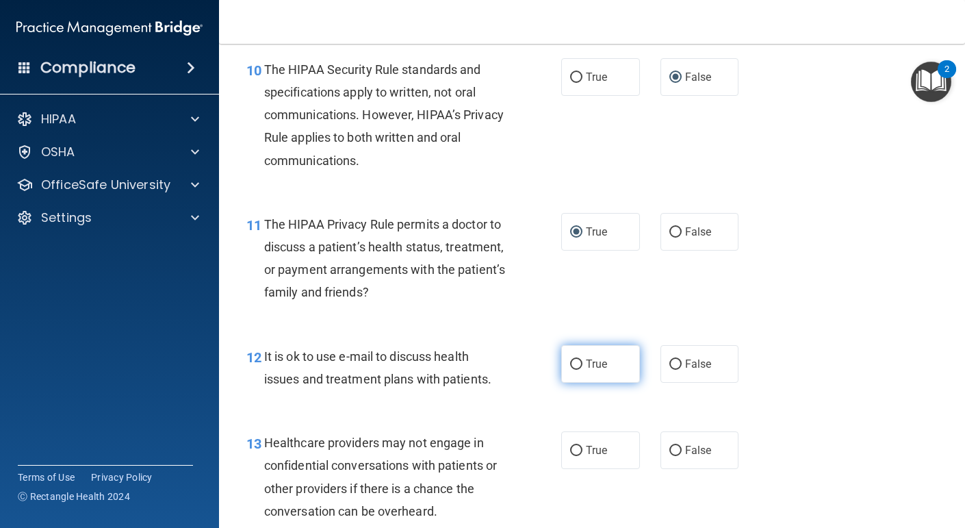
click at [578, 363] on input "True" at bounding box center [576, 364] width 12 height 10
radio input "true"
click at [679, 450] on input "False" at bounding box center [675, 451] width 12 height 10
radio input "true"
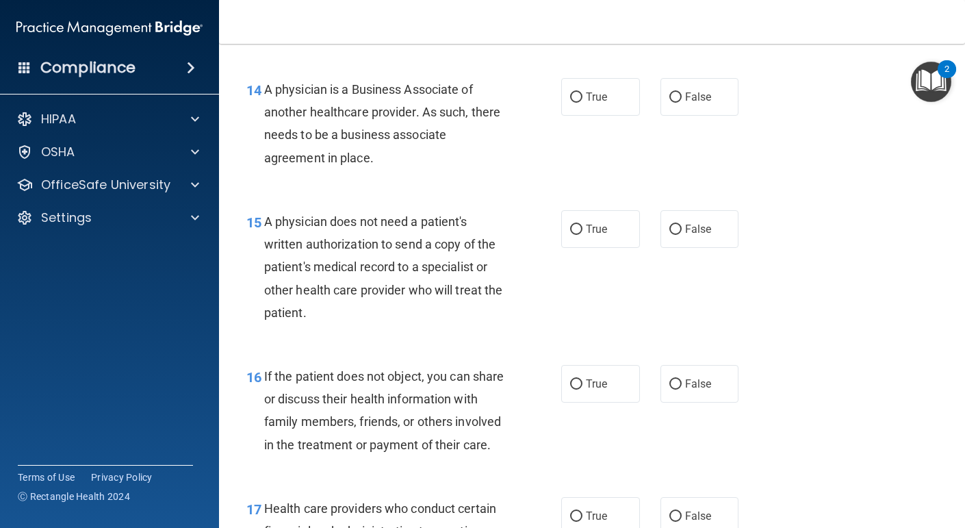
scroll to position [1759, 0]
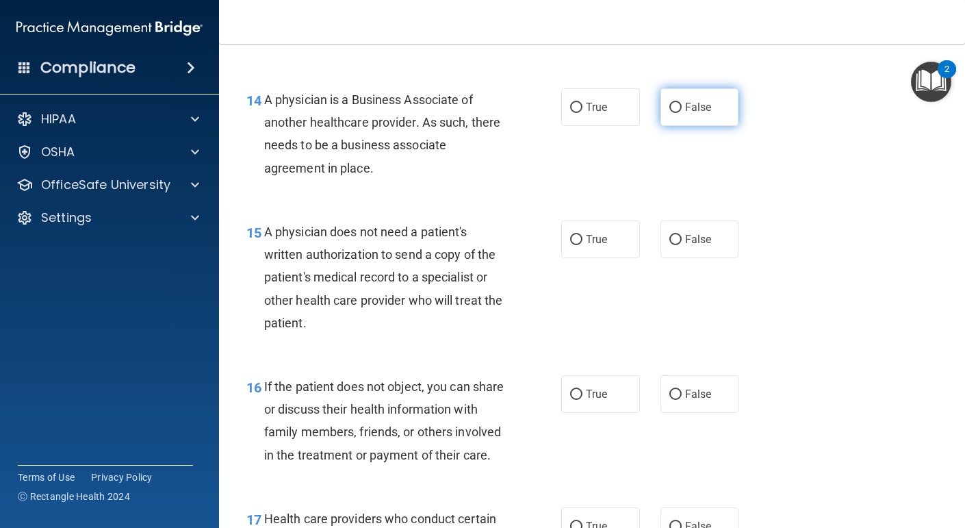
click at [673, 110] on input "False" at bounding box center [675, 108] width 12 height 10
radio input "true"
click at [579, 237] on input "True" at bounding box center [576, 240] width 12 height 10
radio input "true"
click at [573, 394] on input "True" at bounding box center [576, 394] width 12 height 10
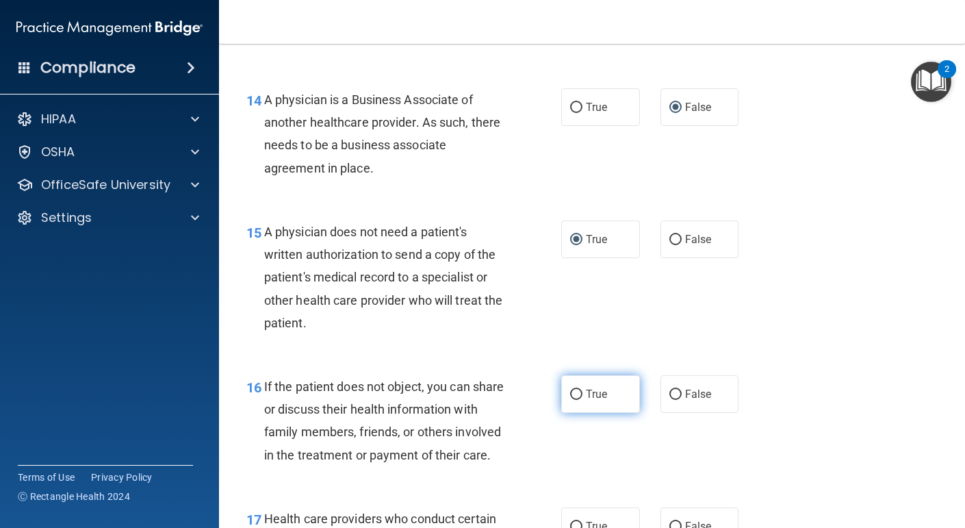
radio input "true"
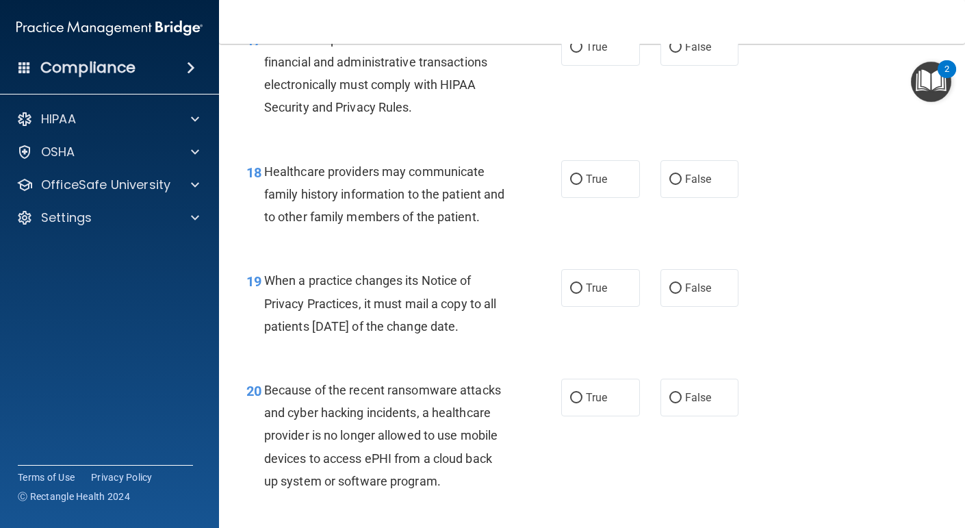
scroll to position [2231, 0]
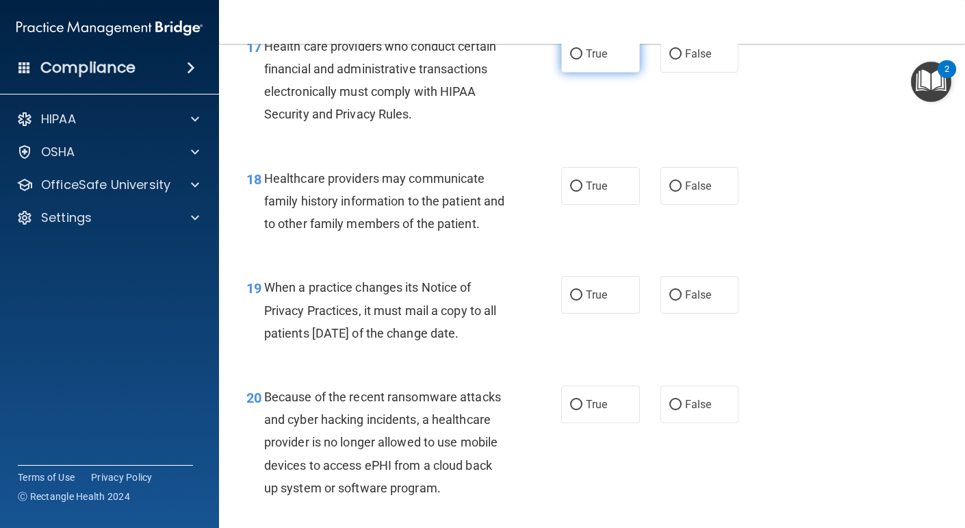
click at [572, 60] on input "True" at bounding box center [576, 54] width 12 height 10
radio input "true"
click at [578, 192] on input "True" at bounding box center [576, 186] width 12 height 10
radio input "true"
click at [675, 300] on input "False" at bounding box center [675, 295] width 12 height 10
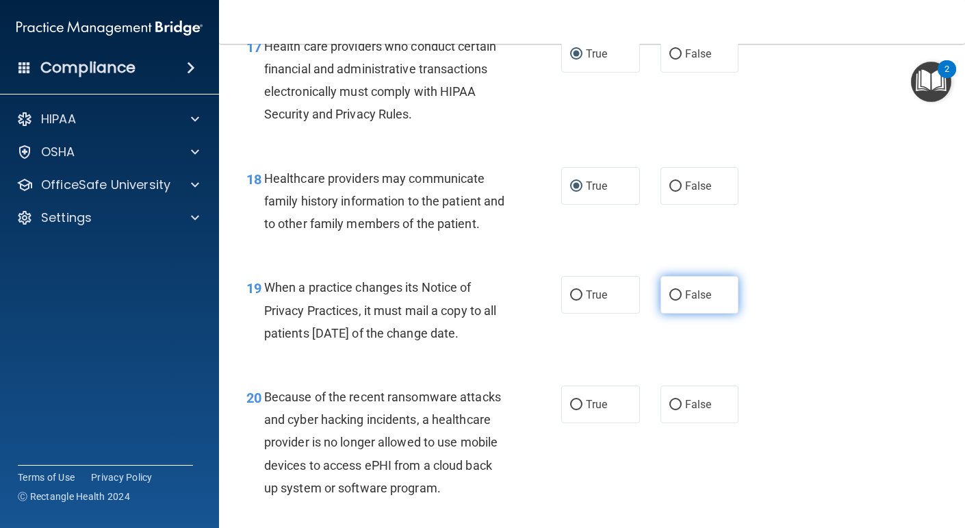
radio input "true"
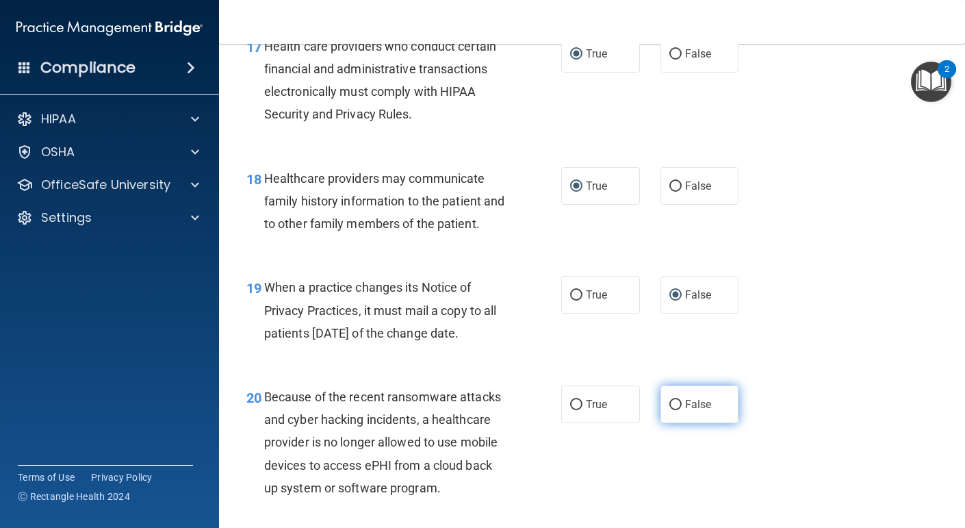
click at [673, 410] on input "False" at bounding box center [675, 405] width 12 height 10
radio input "true"
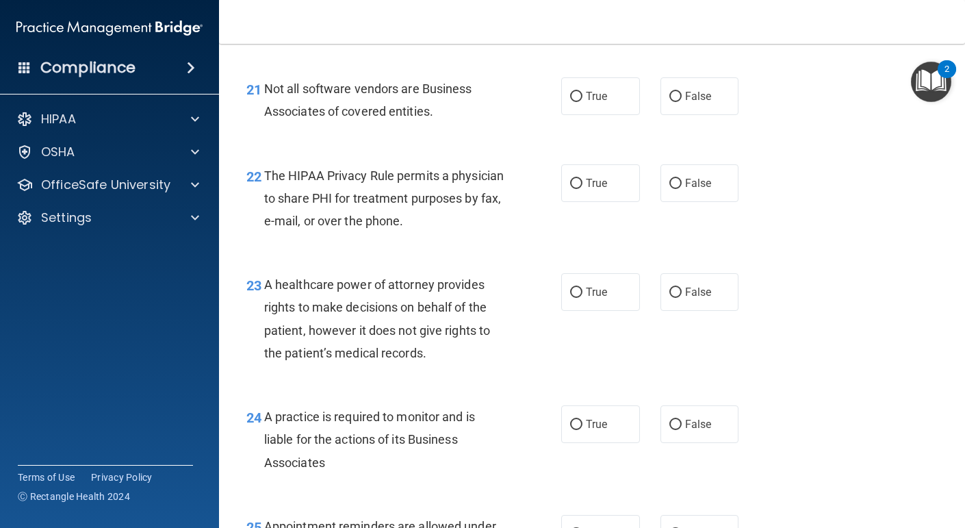
scroll to position [2683, 0]
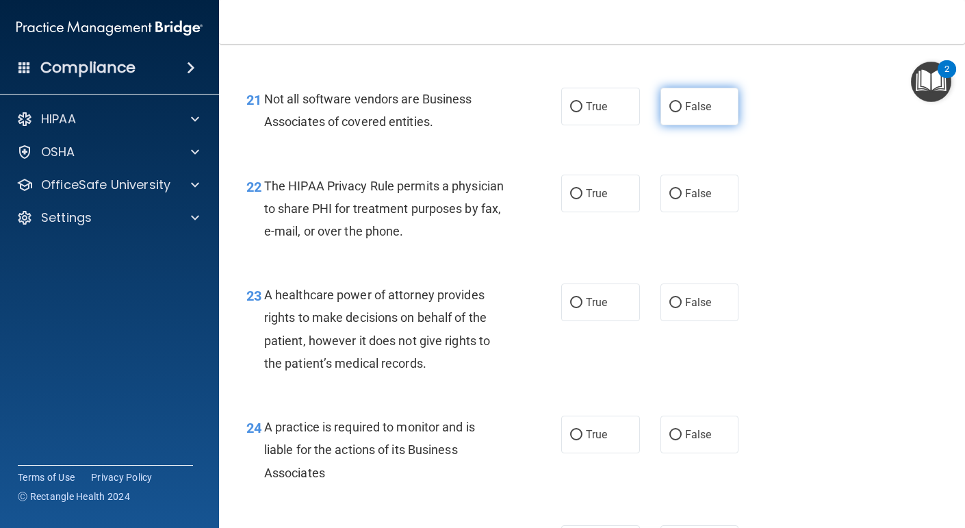
click at [681, 125] on label "False" at bounding box center [699, 107] width 79 height 38
click at [681, 112] on input "False" at bounding box center [675, 107] width 12 height 10
radio input "true"
click at [582, 199] on input "True" at bounding box center [576, 194] width 12 height 10
radio input "true"
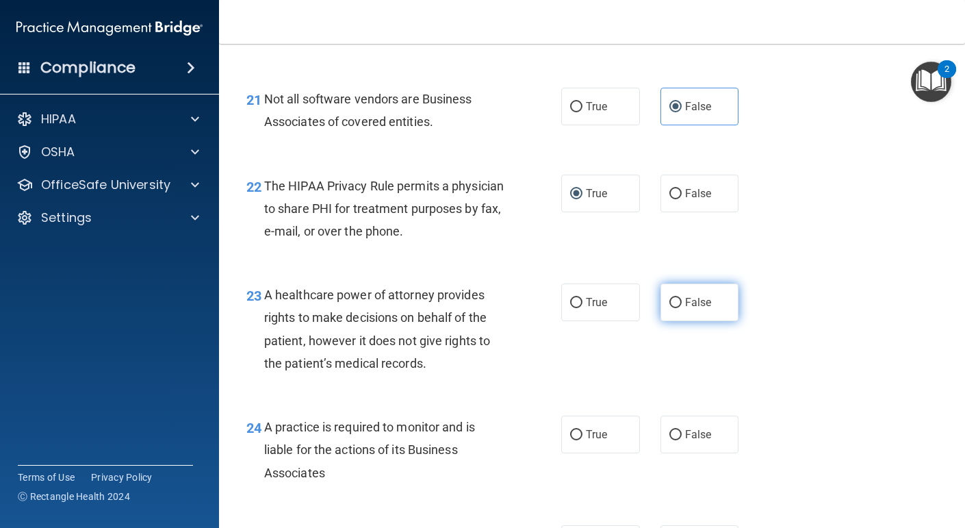
click at [673, 308] on input "False" at bounding box center [675, 303] width 12 height 10
radio input "true"
click at [578, 440] on input "True" at bounding box center [576, 435] width 12 height 10
radio input "true"
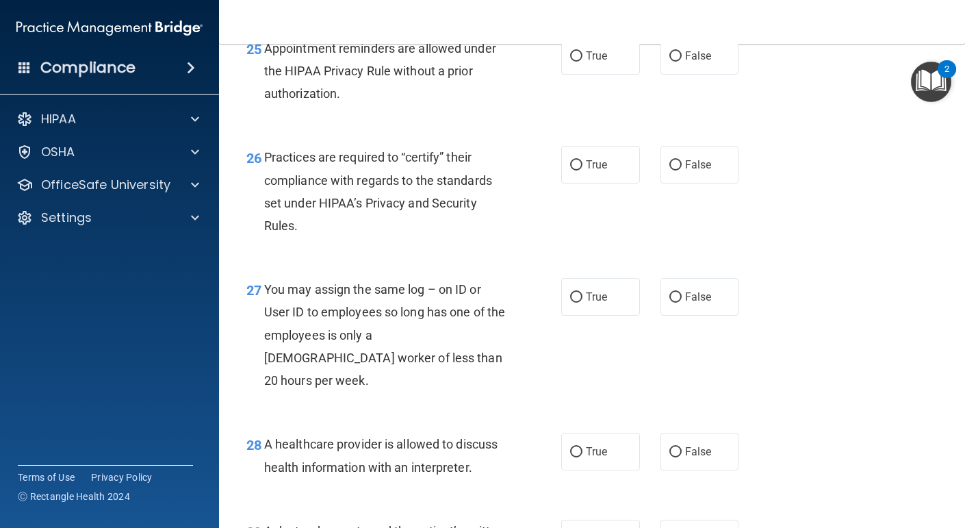
scroll to position [3167, 0]
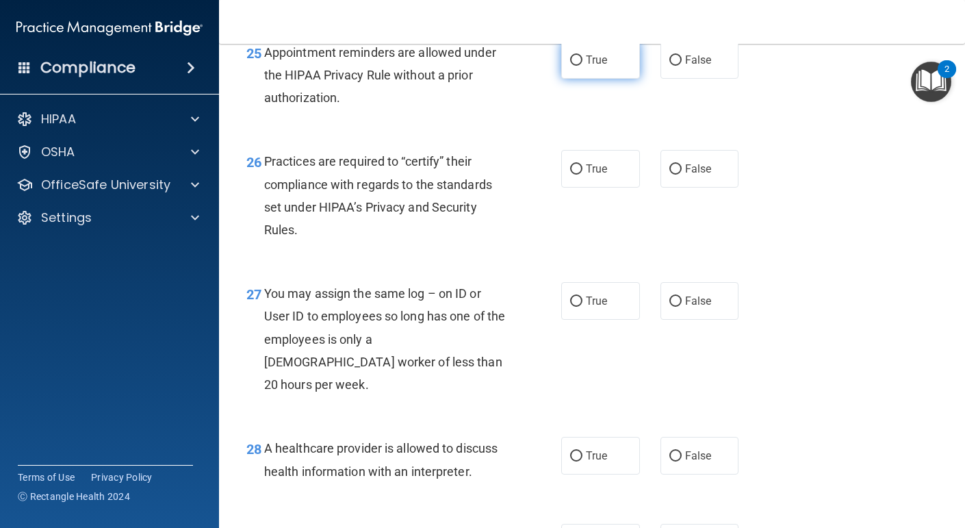
click at [579, 66] on input "True" at bounding box center [576, 60] width 12 height 10
radio input "true"
click at [679, 175] on input "False" at bounding box center [675, 169] width 12 height 10
radio input "true"
click at [673, 307] on input "False" at bounding box center [675, 301] width 12 height 10
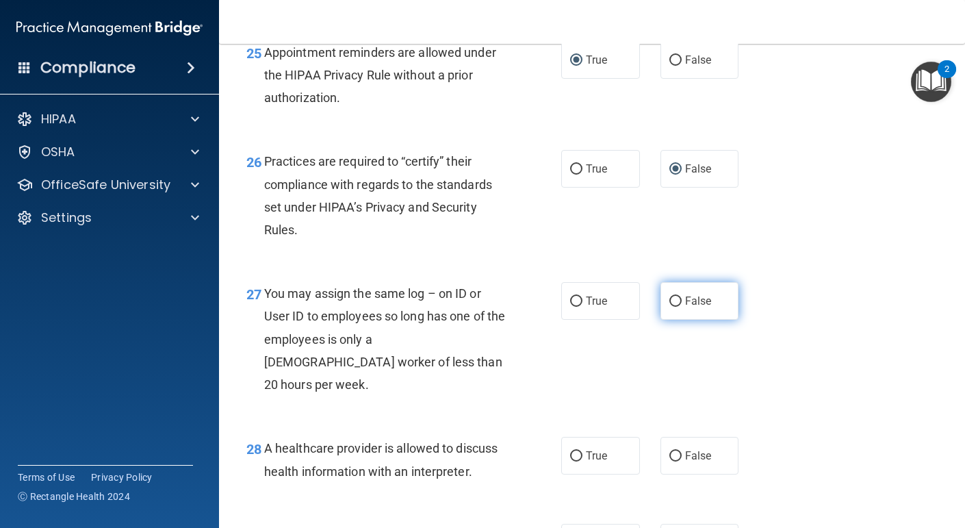
radio input "true"
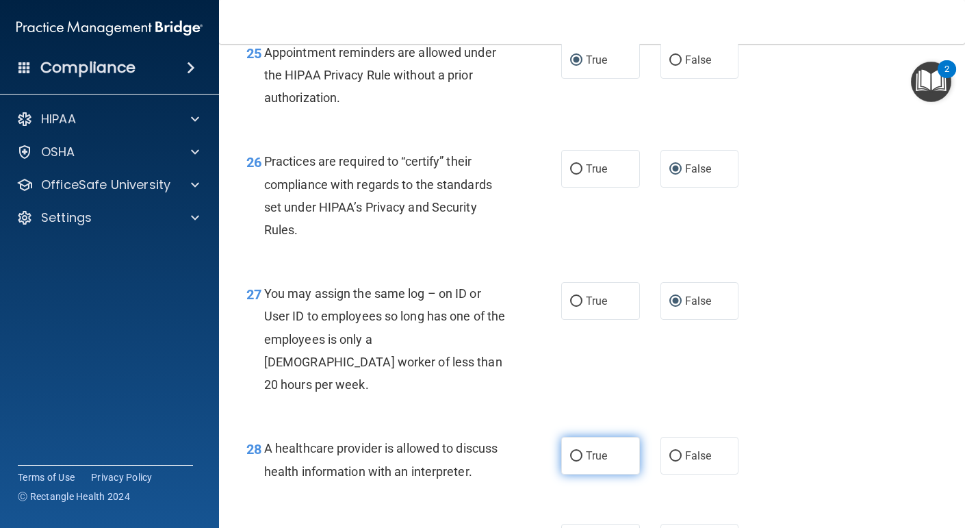
click at [576, 456] on input "True" at bounding box center [576, 456] width 12 height 10
radio input "true"
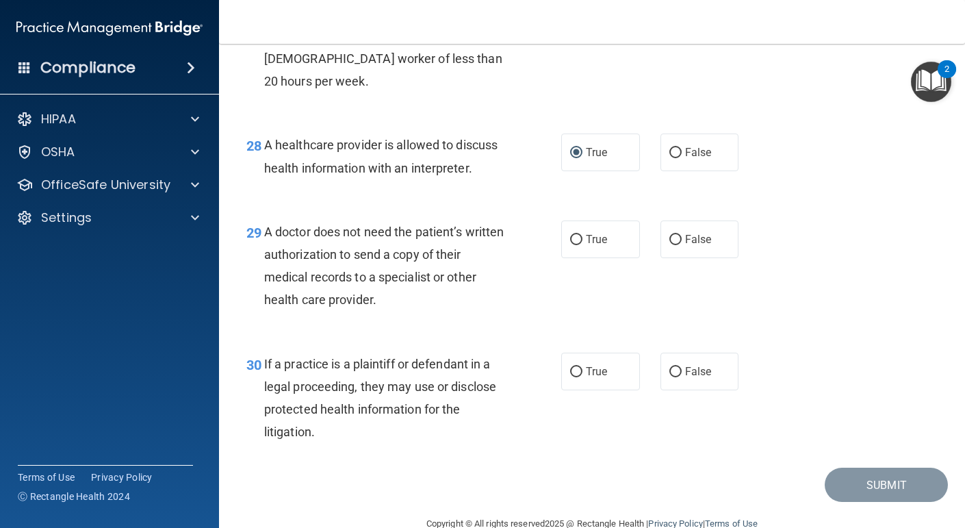
scroll to position [3499, 0]
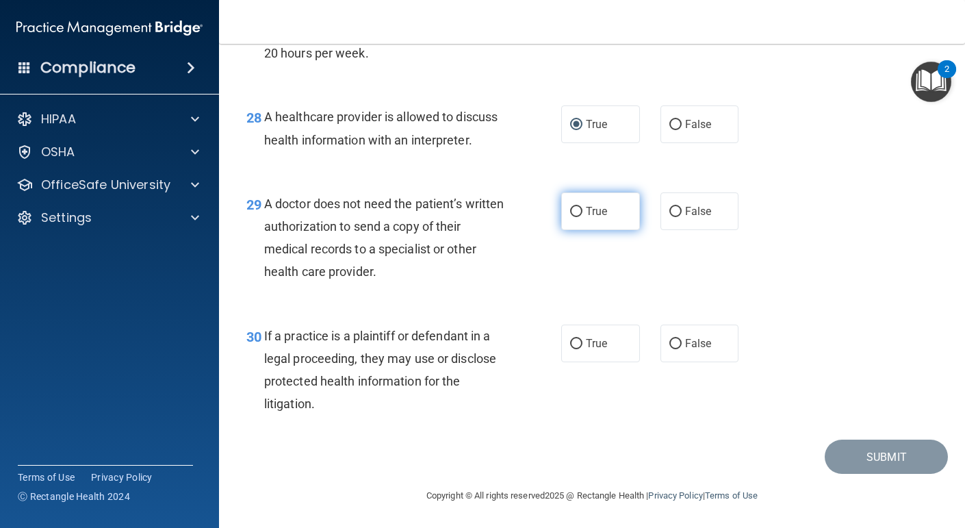
click at [577, 210] on input "True" at bounding box center [576, 212] width 12 height 10
radio input "true"
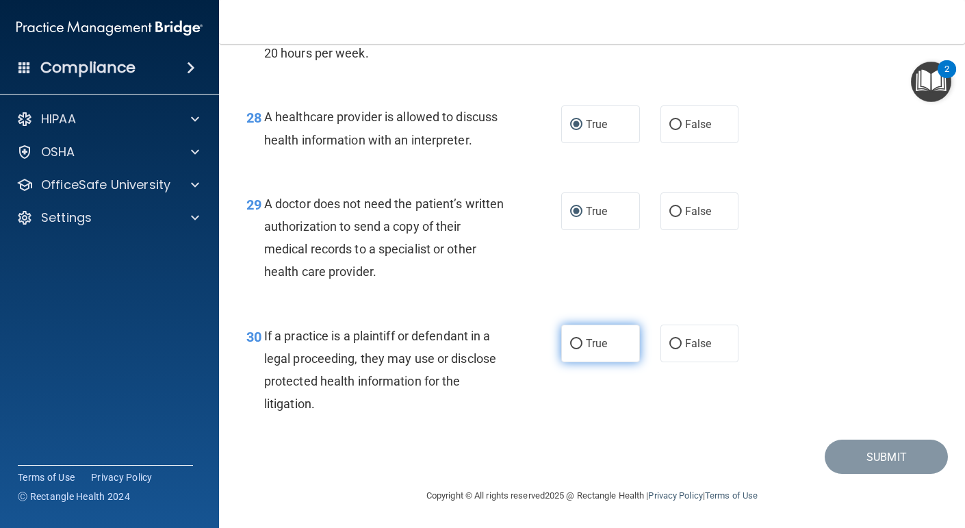
click at [575, 348] on input "True" at bounding box center [576, 344] width 12 height 10
radio input "true"
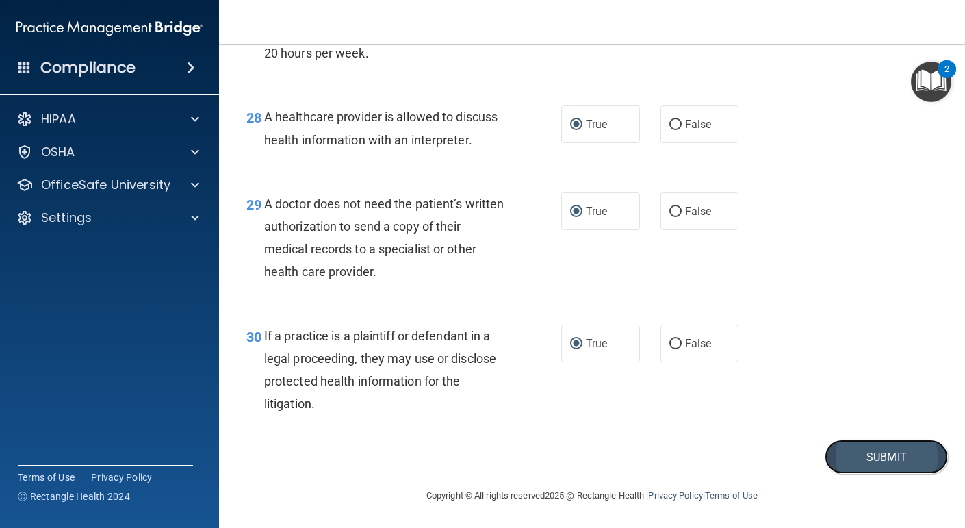
click at [853, 451] on button "Submit" at bounding box center [886, 456] width 123 height 35
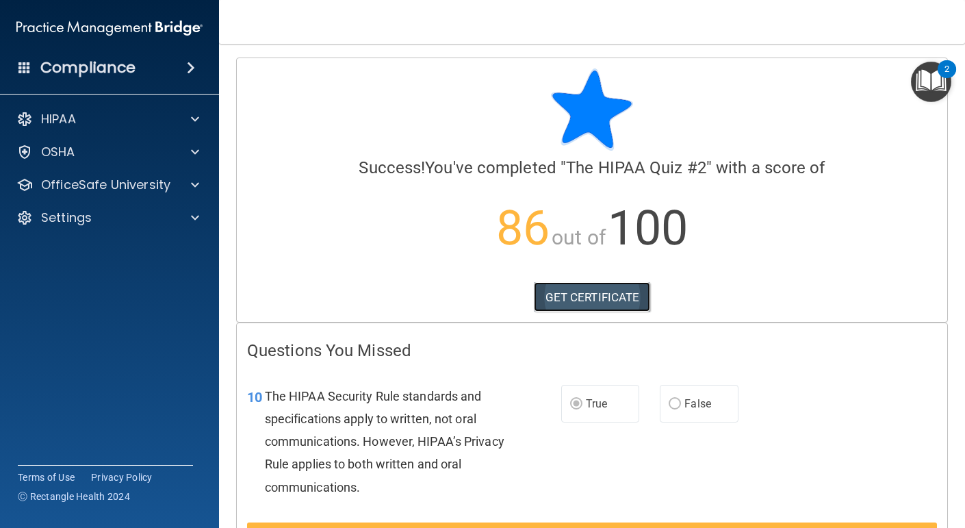
click at [625, 294] on link "GET CERTIFICATE" at bounding box center [592, 297] width 117 height 30
click at [936, 75] on img "Open Resource Center, 2 new notifications" at bounding box center [931, 82] width 40 height 40
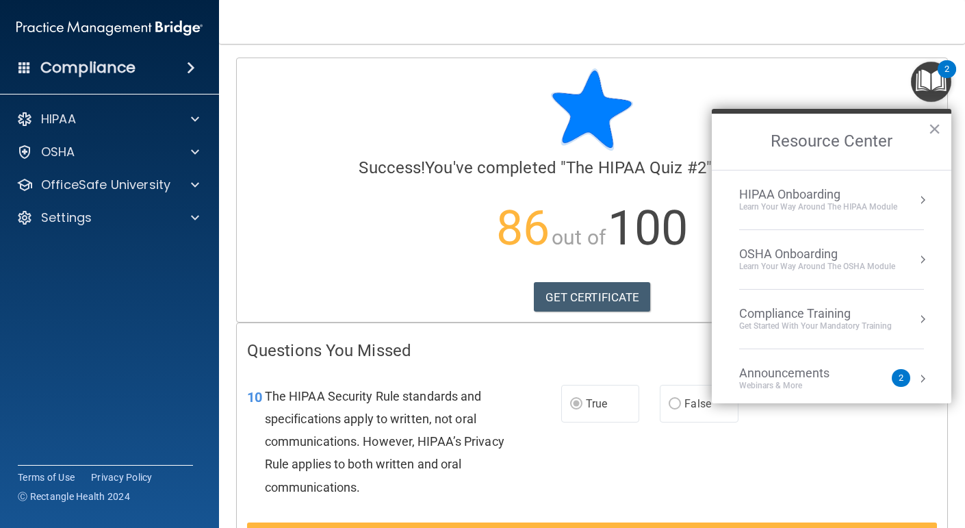
click at [829, 199] on div "HIPAA Onboarding" at bounding box center [818, 194] width 158 height 15
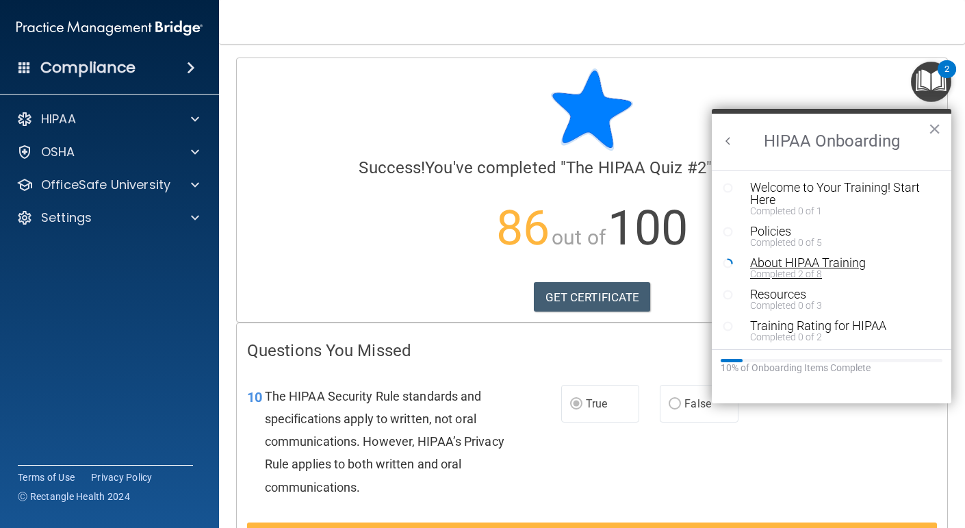
click at [786, 261] on div "About HIPAA Training" at bounding box center [841, 263] width 183 height 12
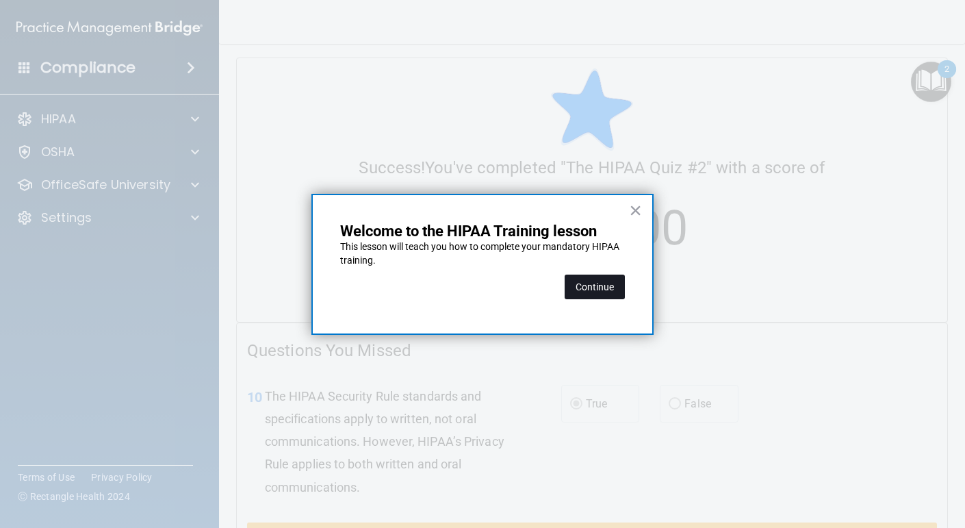
click at [587, 287] on button "Continue" at bounding box center [595, 286] width 60 height 25
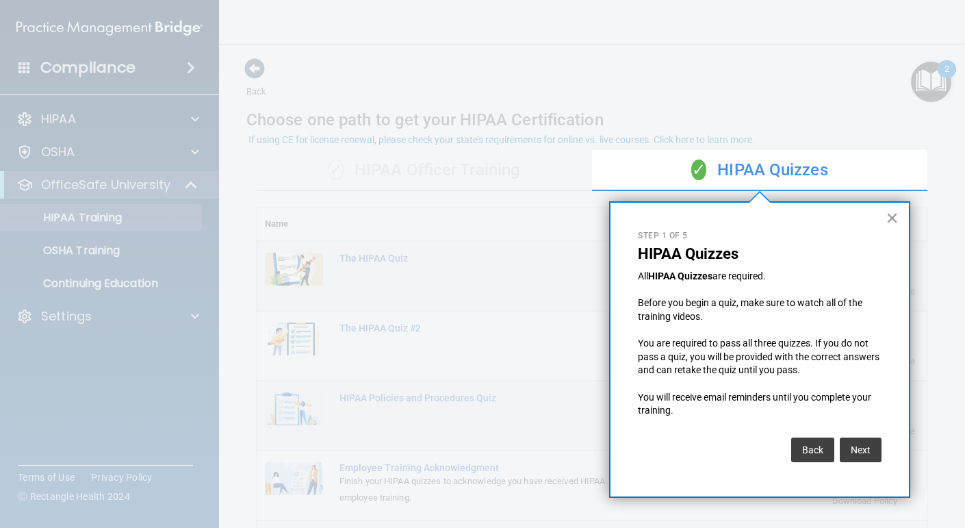
click at [891, 216] on button "×" at bounding box center [892, 218] width 13 height 22
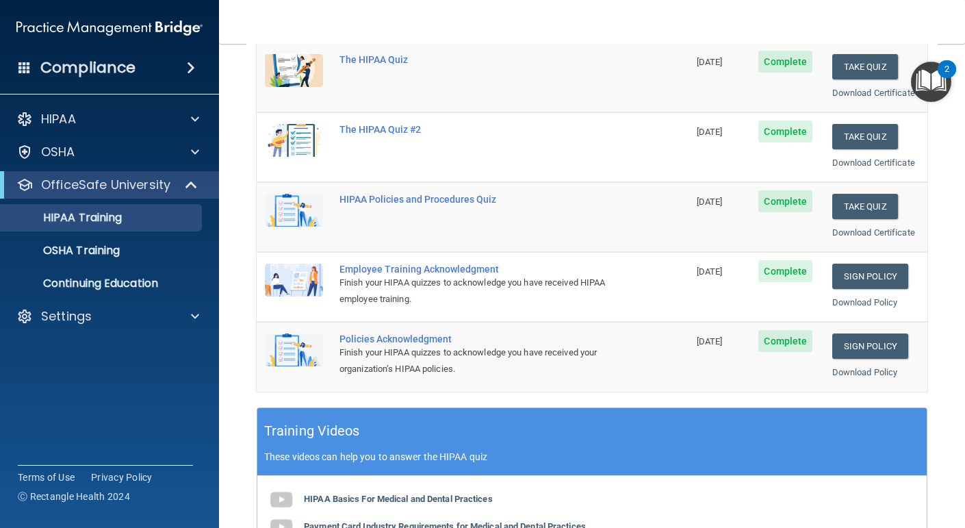
scroll to position [200, 0]
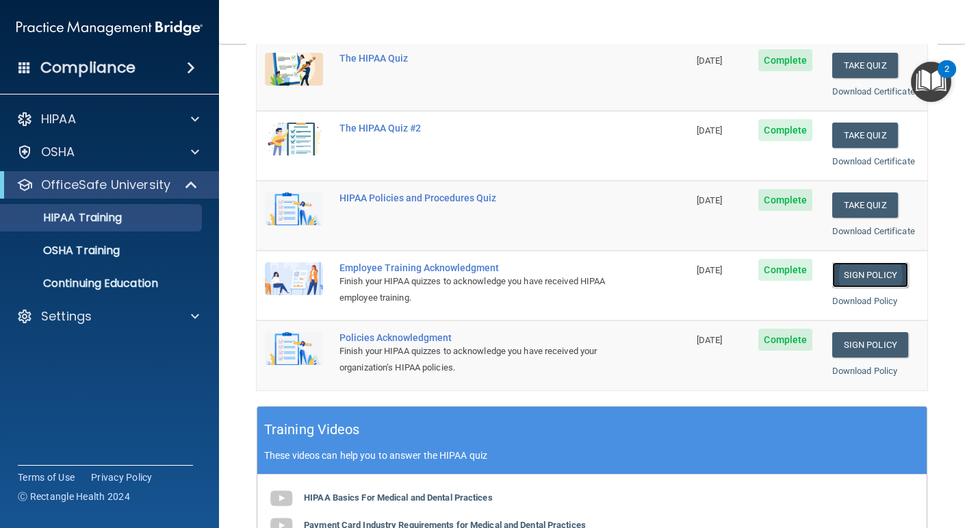
click at [885, 272] on link "Sign Policy" at bounding box center [870, 274] width 76 height 25
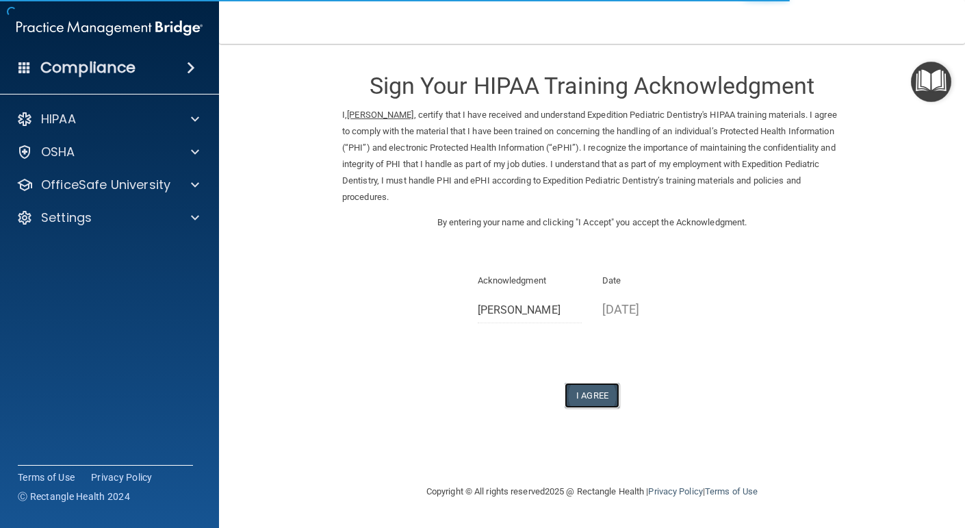
click at [600, 396] on button "I Agree" at bounding box center [592, 395] width 55 height 25
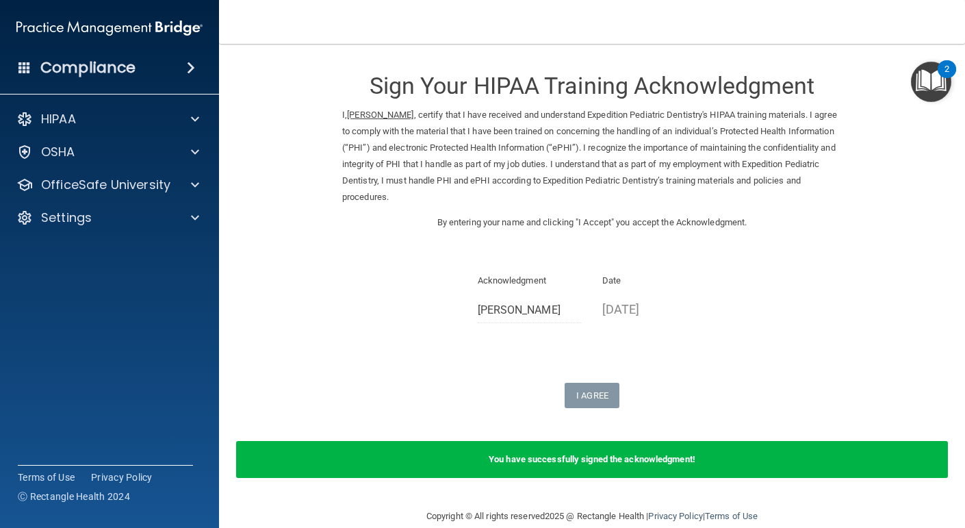
click at [934, 75] on img "Open Resource Center, 2 new notifications" at bounding box center [931, 82] width 40 height 40
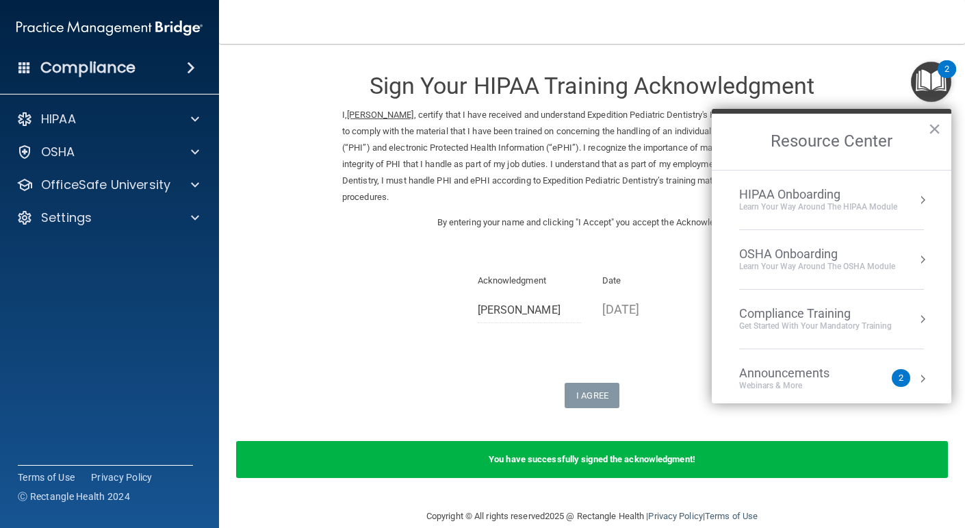
click at [788, 198] on div "HIPAA Onboarding" at bounding box center [818, 194] width 158 height 15
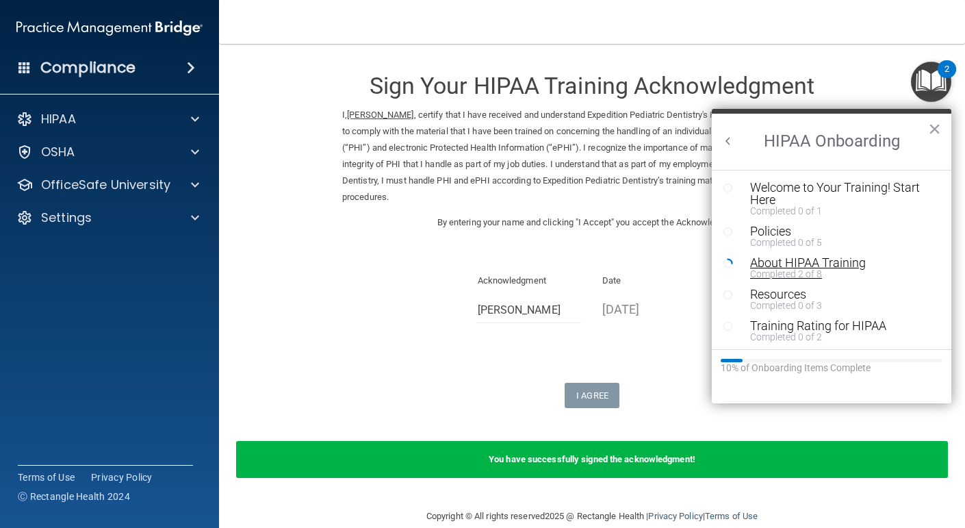
click at [765, 257] on div "About HIPAA Training" at bounding box center [841, 263] width 183 height 12
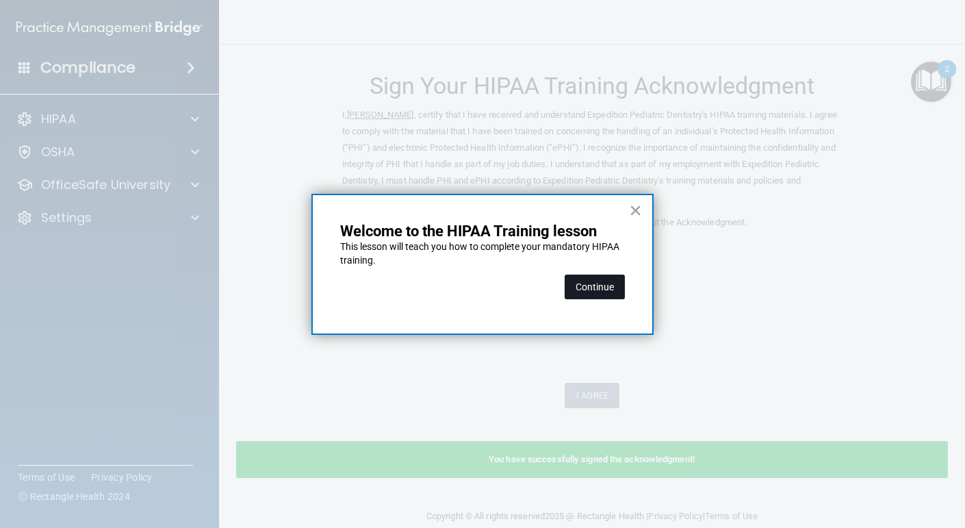
click at [601, 282] on button "Continue" at bounding box center [595, 286] width 60 height 25
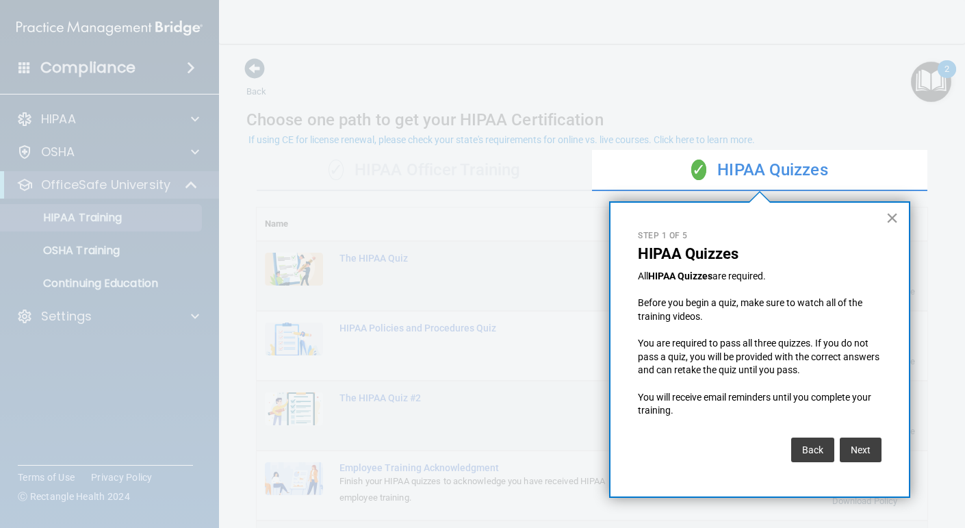
click at [891, 220] on button "×" at bounding box center [892, 218] width 13 height 22
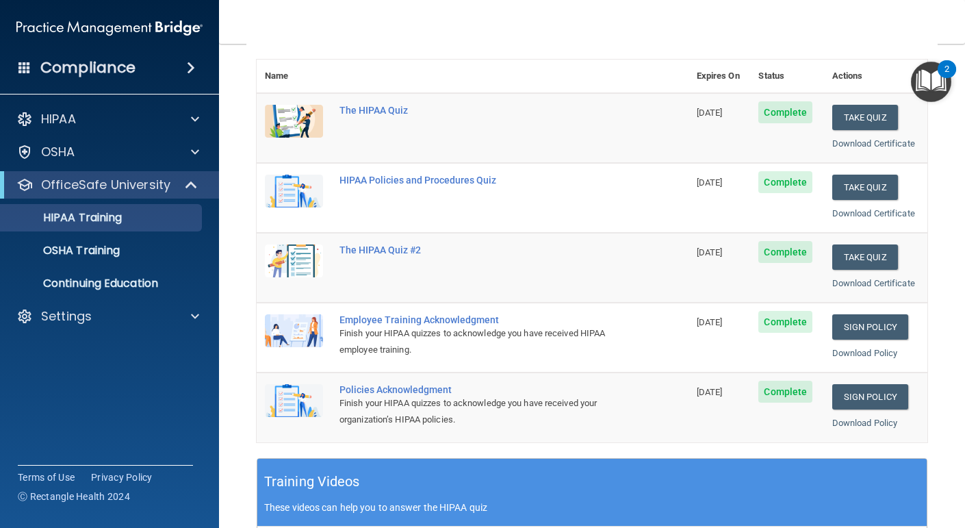
scroll to position [149, 0]
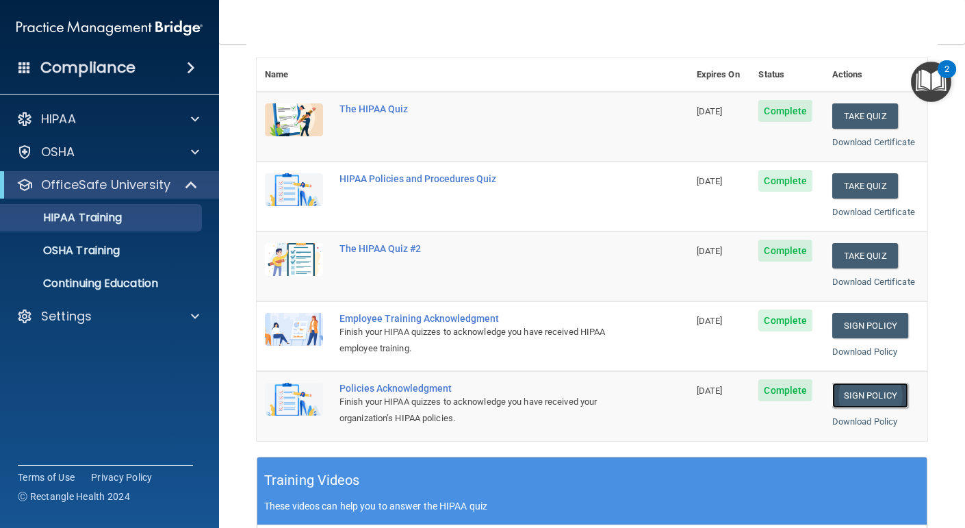
click at [875, 392] on link "Sign Policy" at bounding box center [870, 395] width 76 height 25
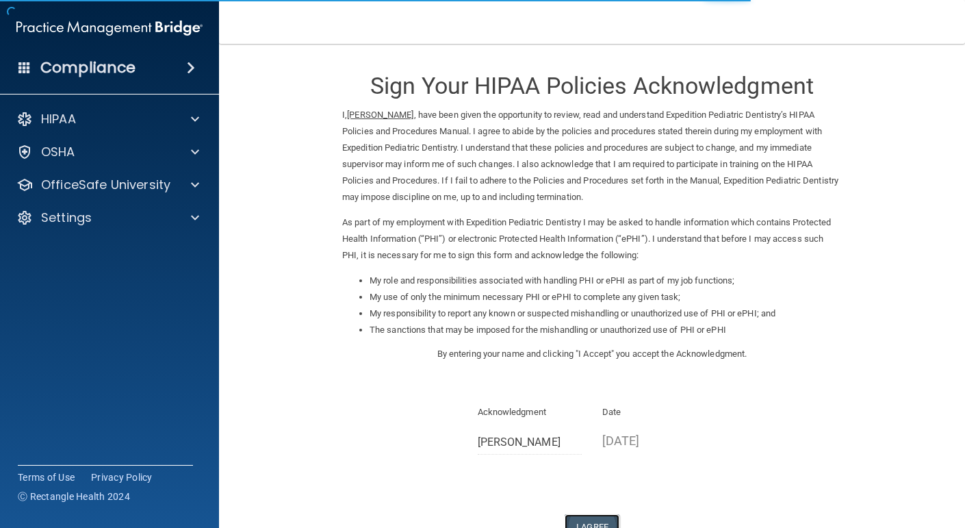
click at [580, 517] on button "I Agree" at bounding box center [592, 526] width 55 height 25
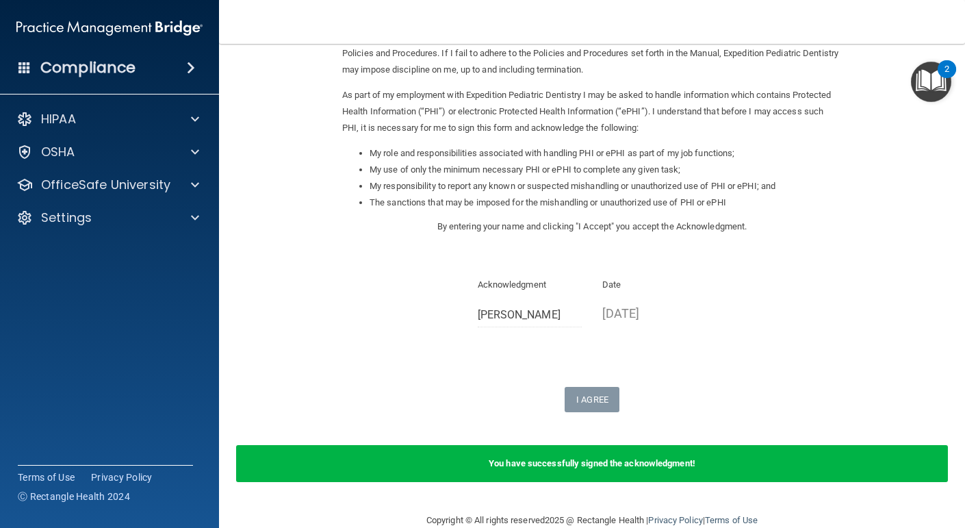
scroll to position [135, 0]
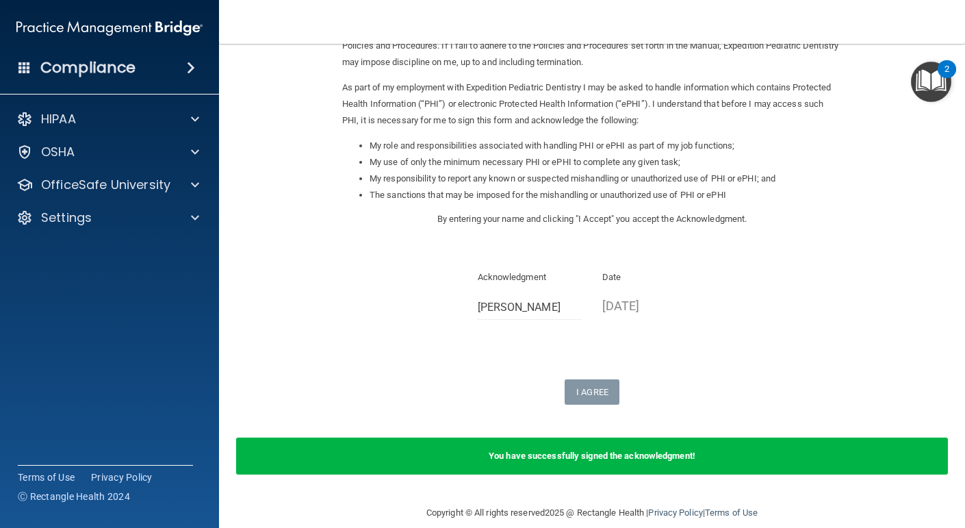
click at [928, 83] on img "Open Resource Center, 2 new notifications" at bounding box center [931, 82] width 40 height 40
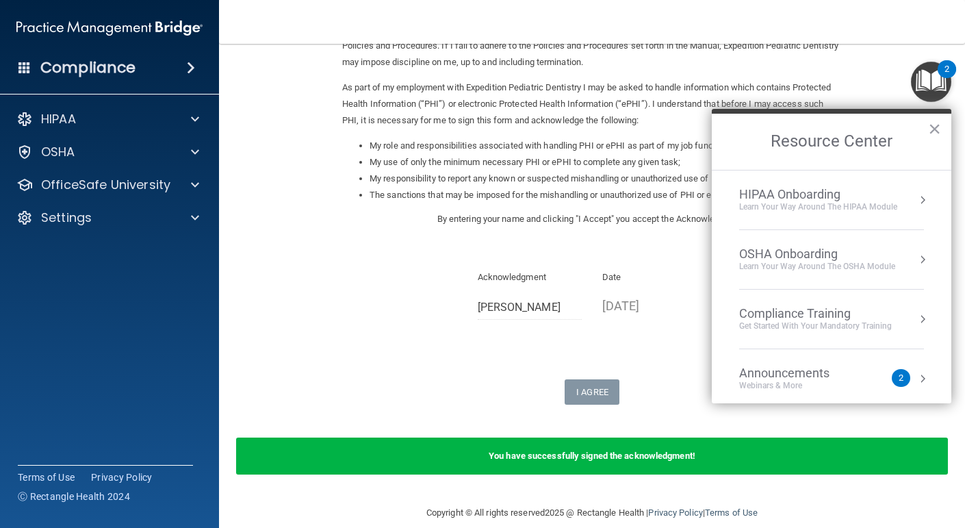
click at [831, 191] on div "HIPAA Onboarding" at bounding box center [818, 194] width 158 height 15
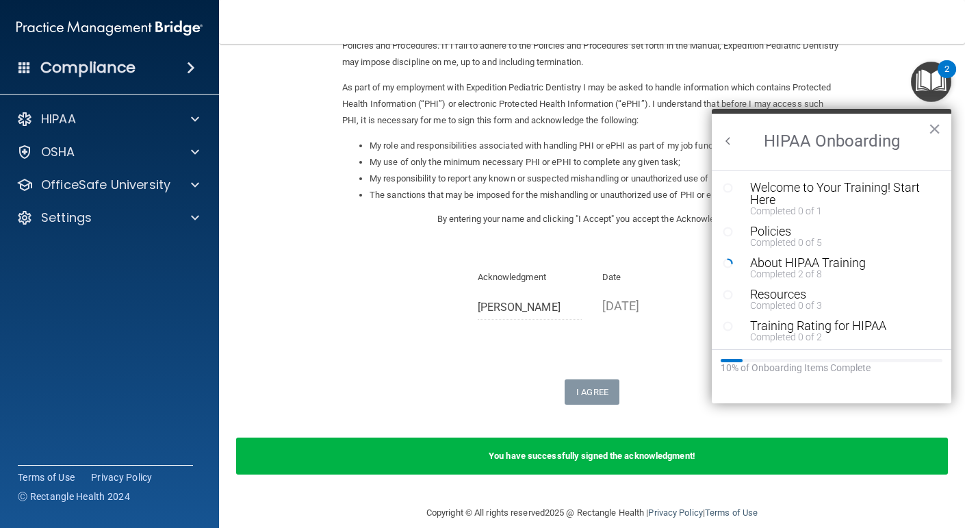
scroll to position [0, 0]
click at [800, 269] on div "Completed 2 of 8" at bounding box center [841, 274] width 183 height 10
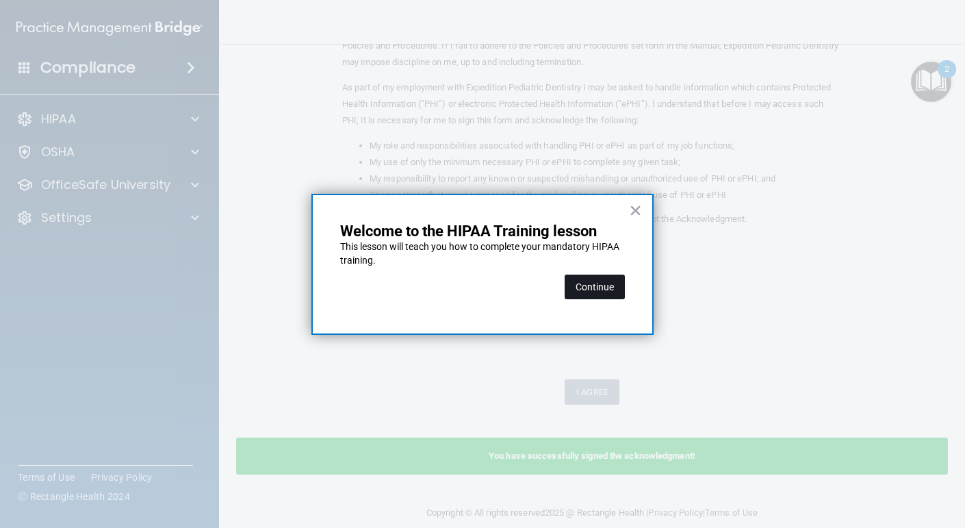
click at [606, 289] on button "Continue" at bounding box center [595, 286] width 60 height 25
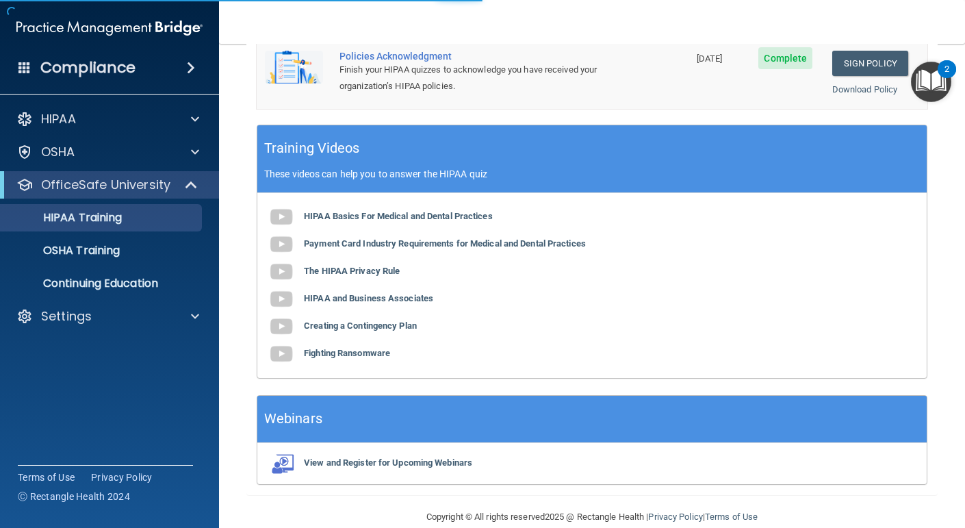
scroll to position [106, 0]
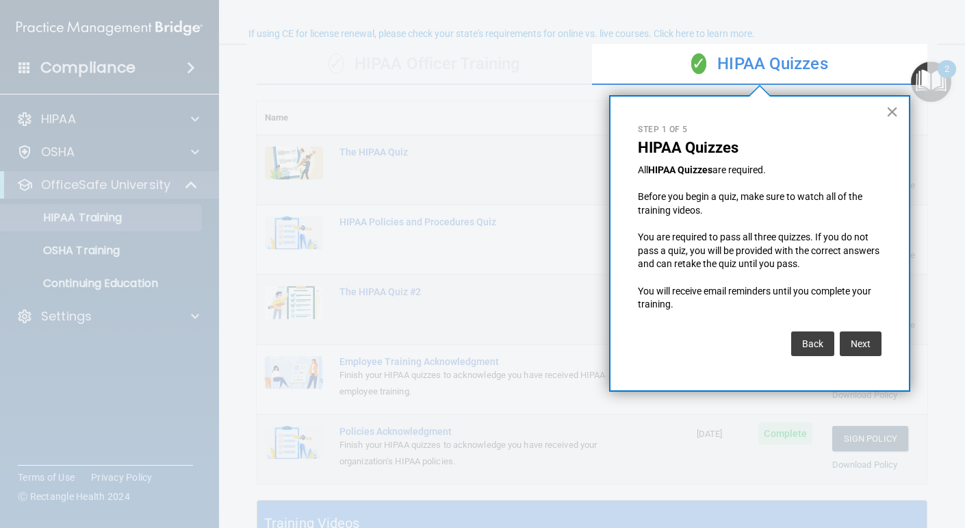
click at [890, 112] on button "×" at bounding box center [892, 112] width 13 height 22
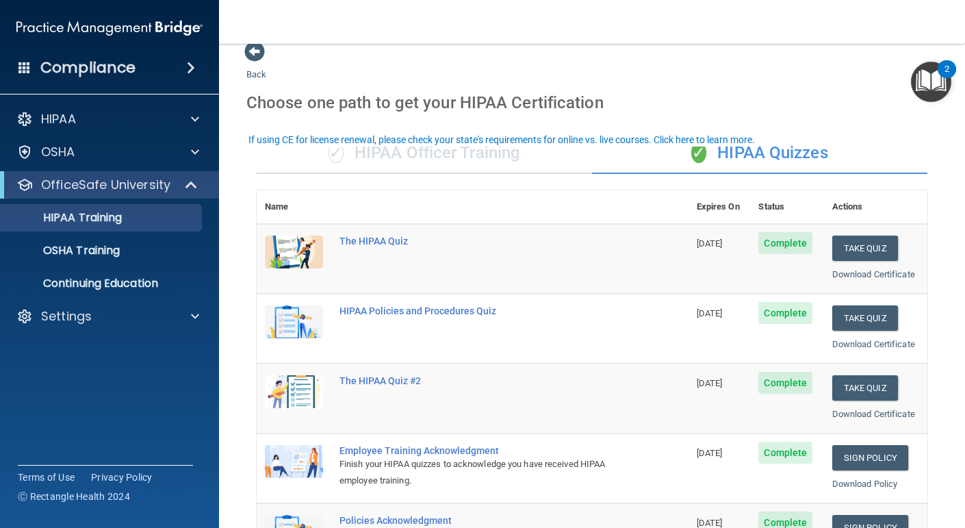
scroll to position [0, 0]
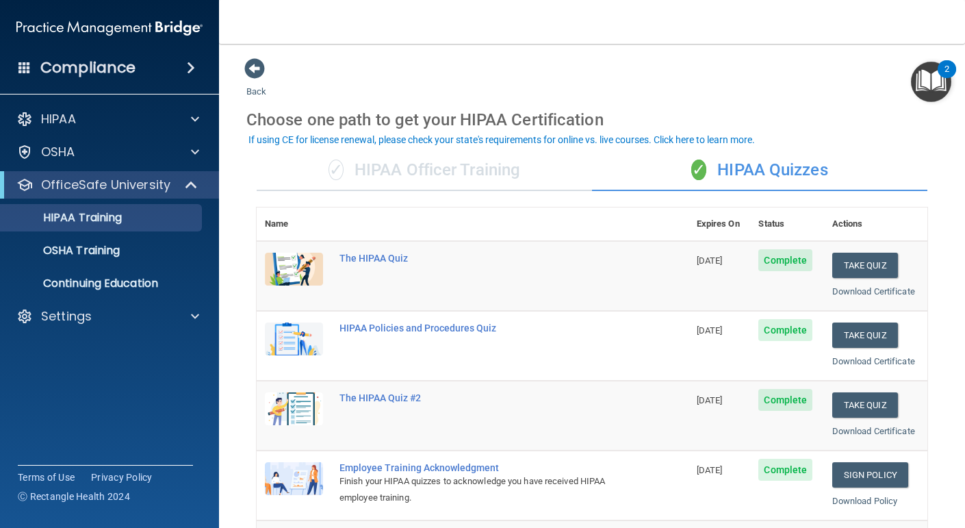
click at [457, 162] on div "✓ HIPAA Officer Training" at bounding box center [424, 170] width 335 height 41
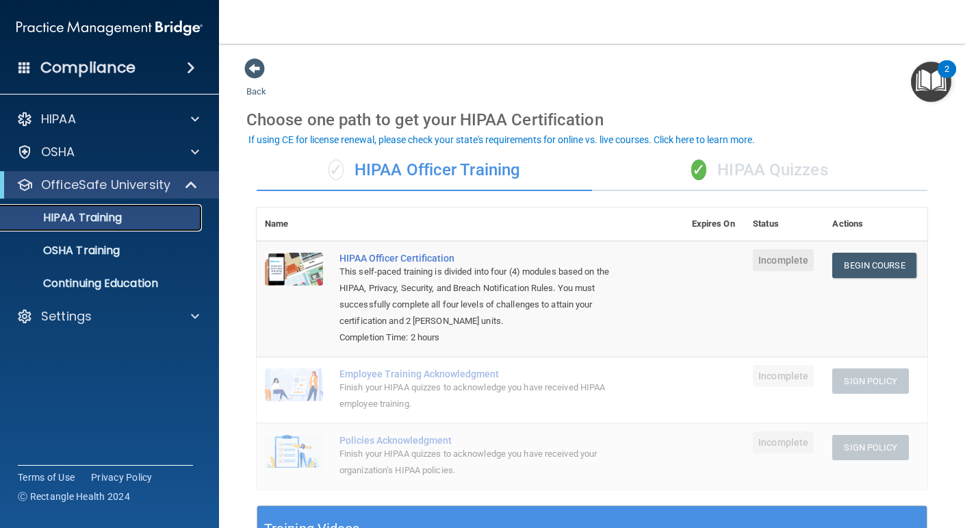
click at [57, 220] on p "HIPAA Training" at bounding box center [65, 218] width 113 height 14
click at [109, 215] on p "HIPAA Training" at bounding box center [65, 218] width 113 height 14
click at [779, 163] on div "✓ HIPAA Quizzes" at bounding box center [759, 170] width 335 height 41
